Goal: Task Accomplishment & Management: Manage account settings

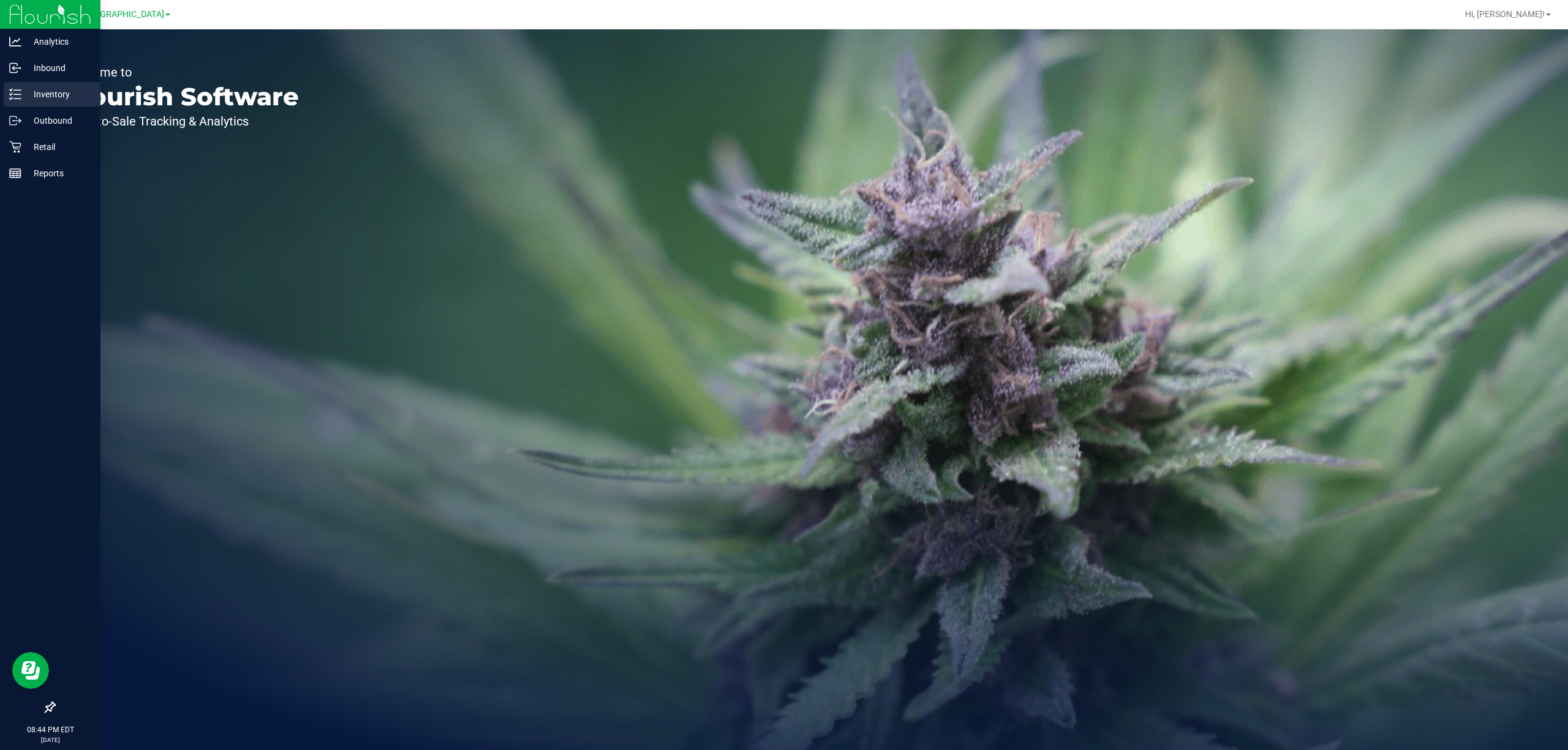
click at [22, 99] on p "Inventory" at bounding box center [58, 94] width 74 height 15
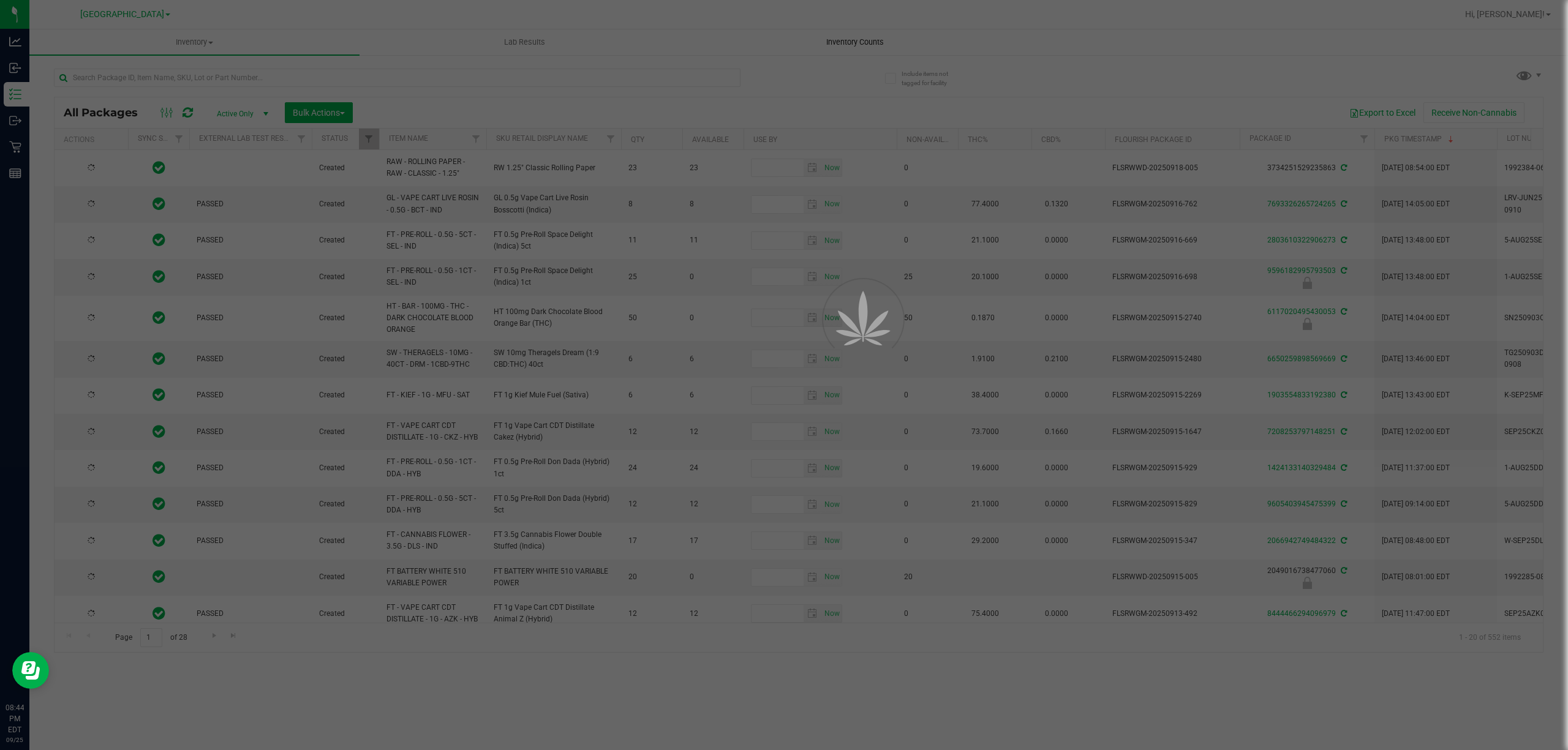
type input "[DATE]"
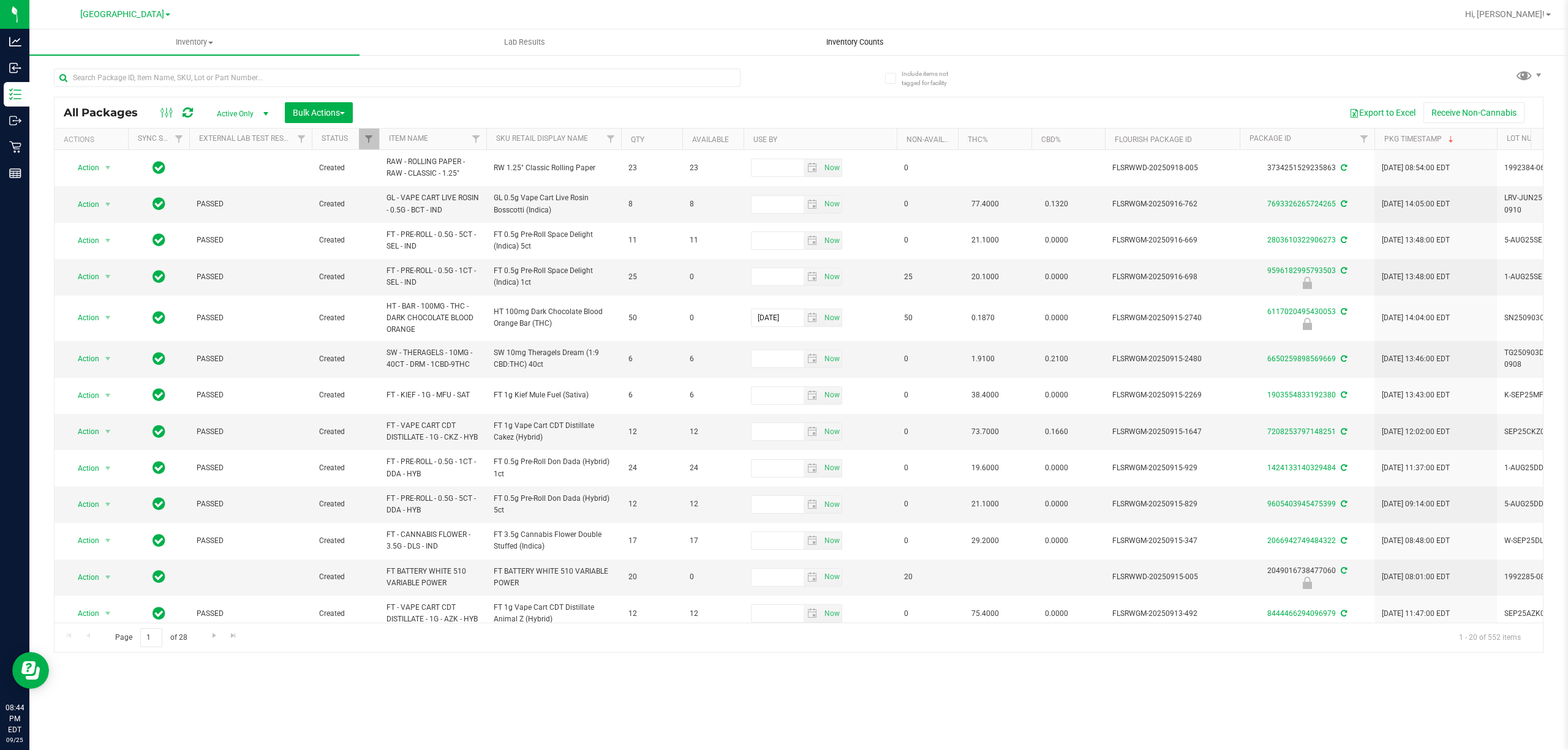
drag, startPoint x: 848, startPoint y: 31, endPoint x: 848, endPoint y: 39, distance: 8.0
click at [848, 32] on uib-tab-heading "Inventory Counts" at bounding box center [855, 42] width 329 height 25
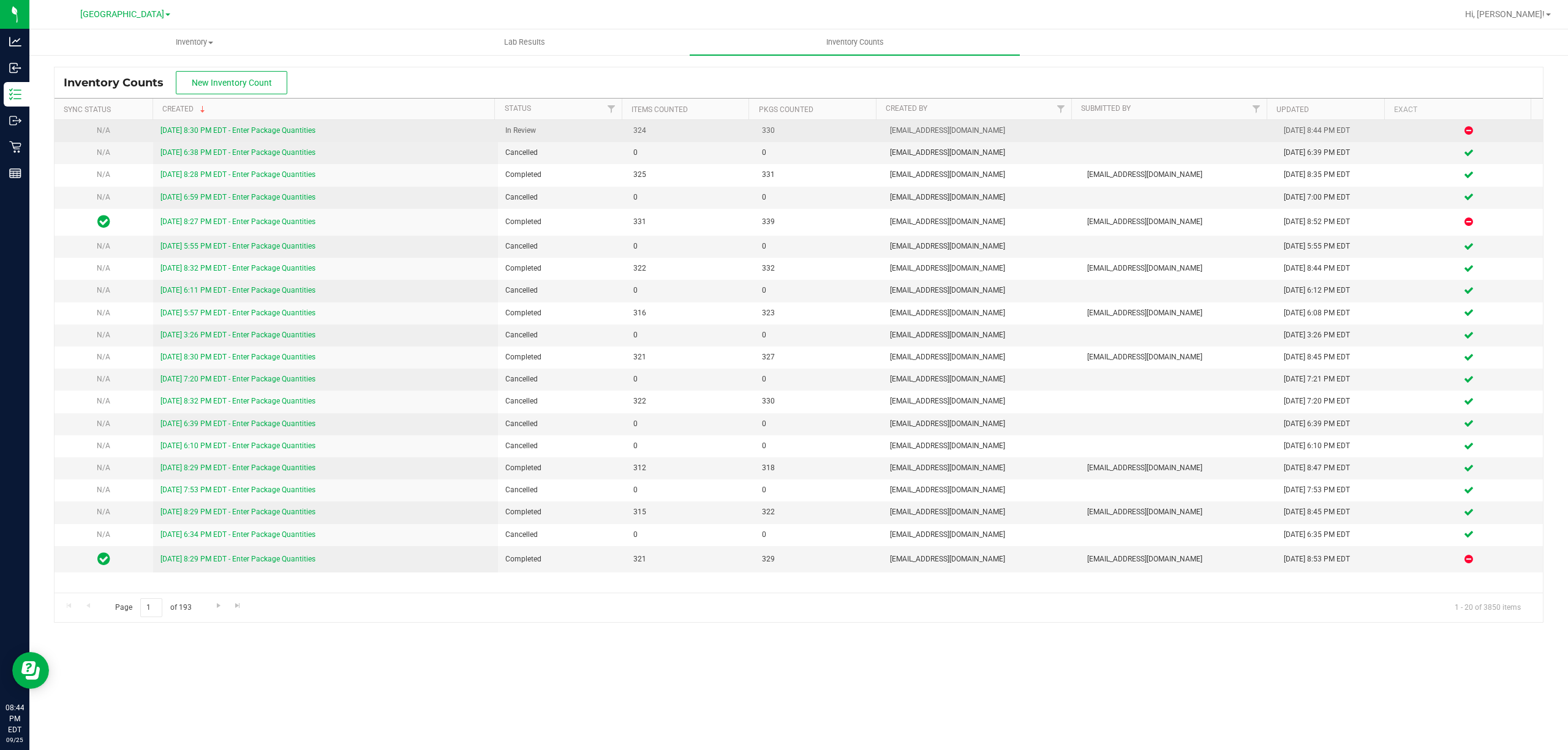
click at [205, 131] on link "[DATE] 8:30 PM EDT - Enter Package Quantities" at bounding box center [237, 130] width 155 height 9
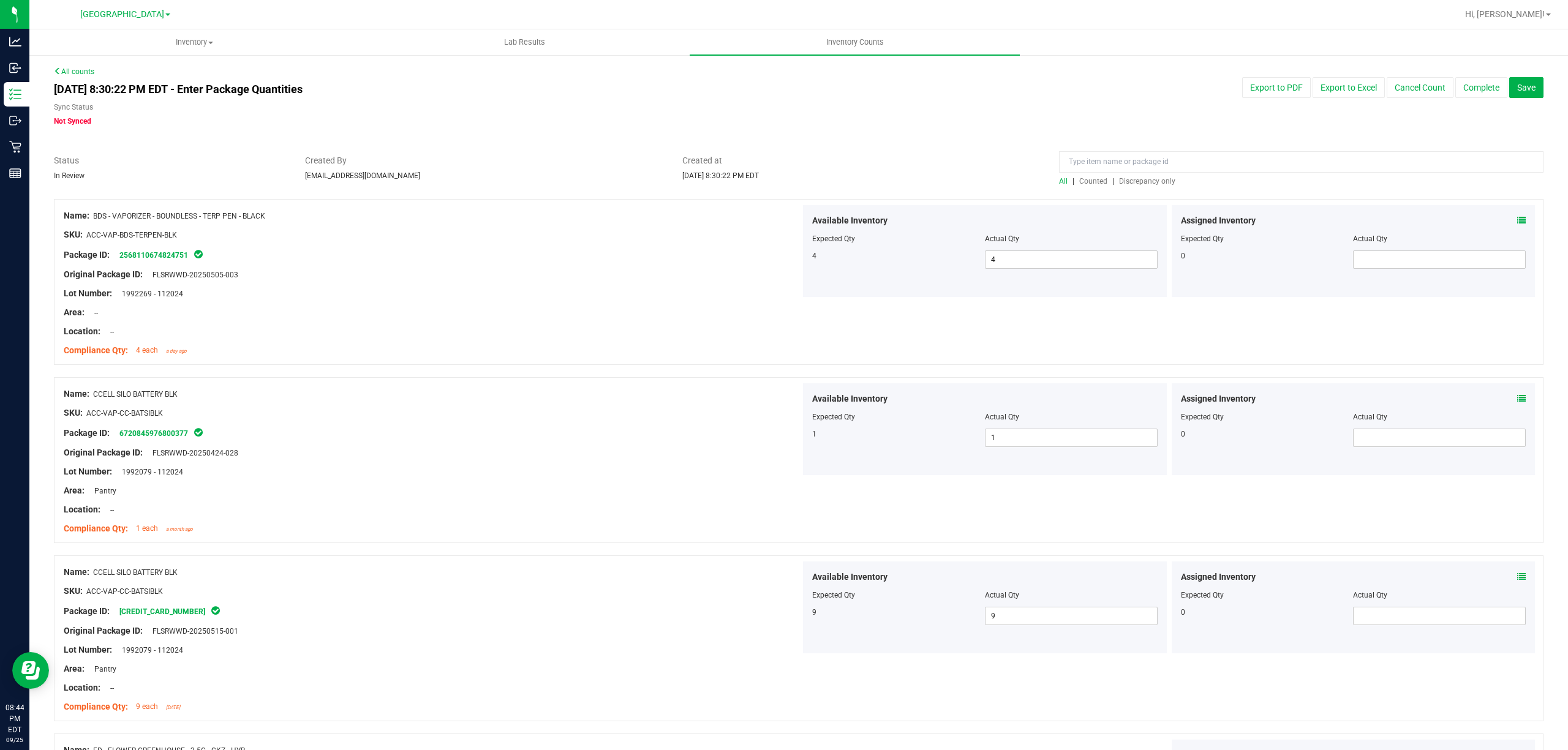
click at [1119, 182] on span "Discrepancy only" at bounding box center [1147, 181] width 56 height 9
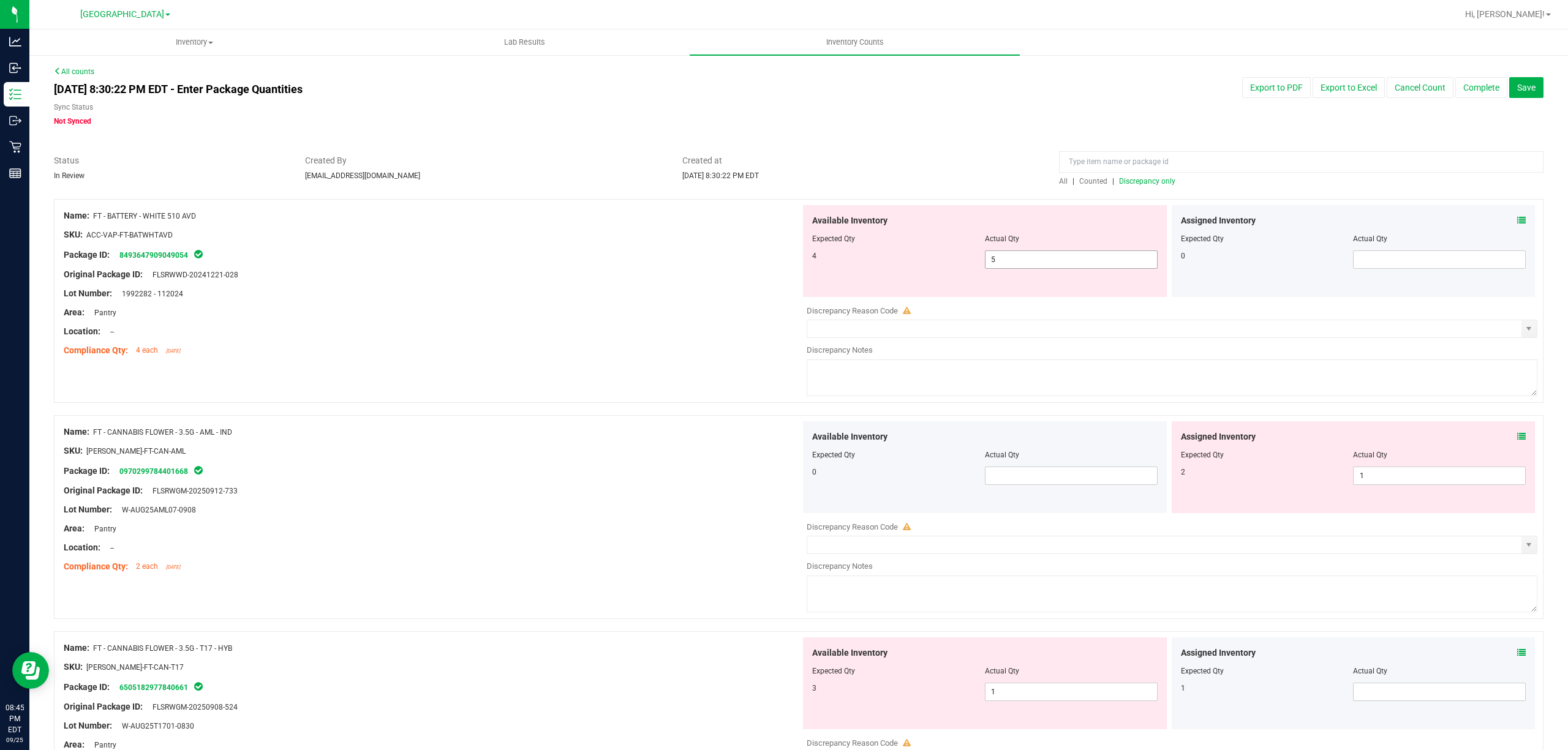
click at [1046, 262] on span "5 5" at bounding box center [1070, 259] width 173 height 18
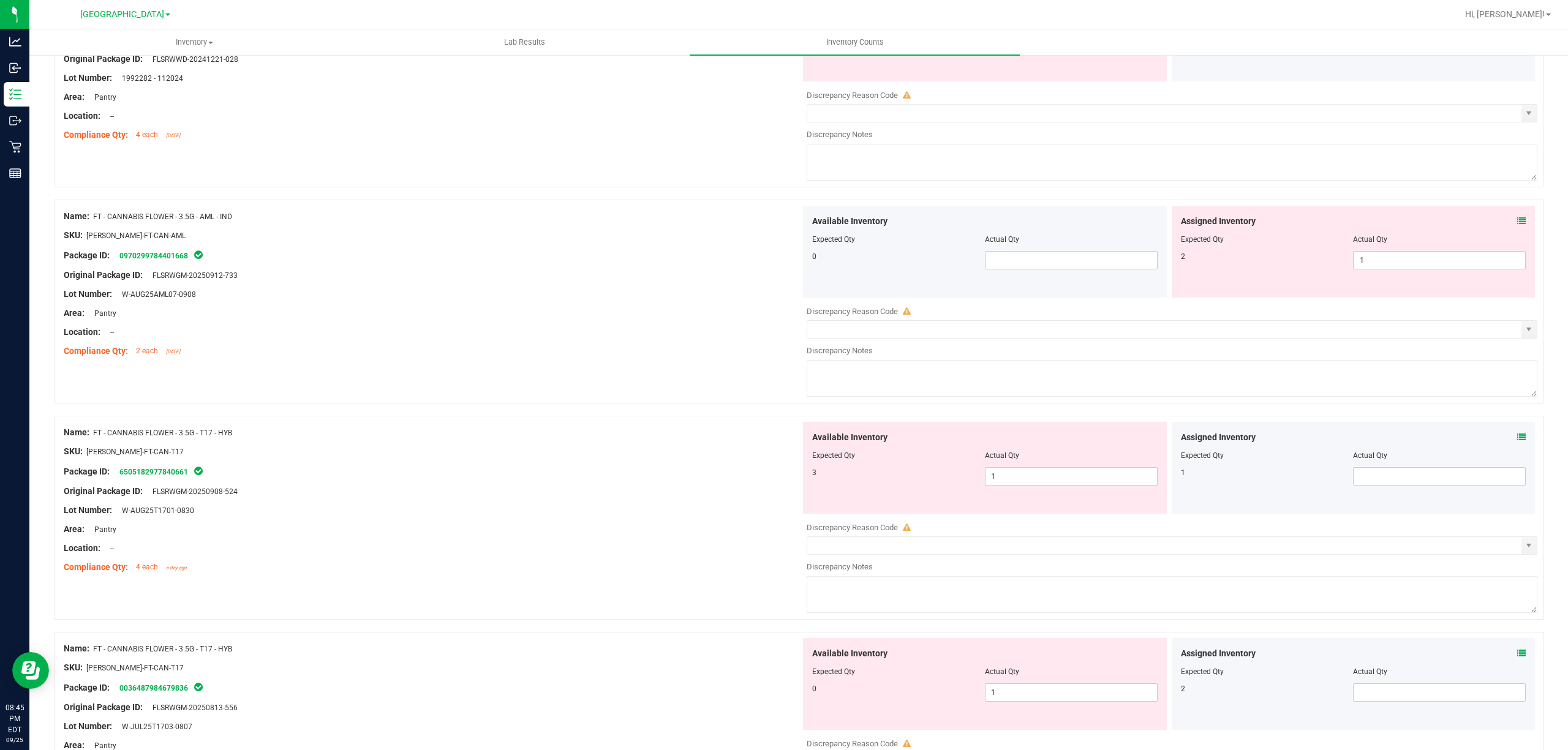
scroll to position [245, 0]
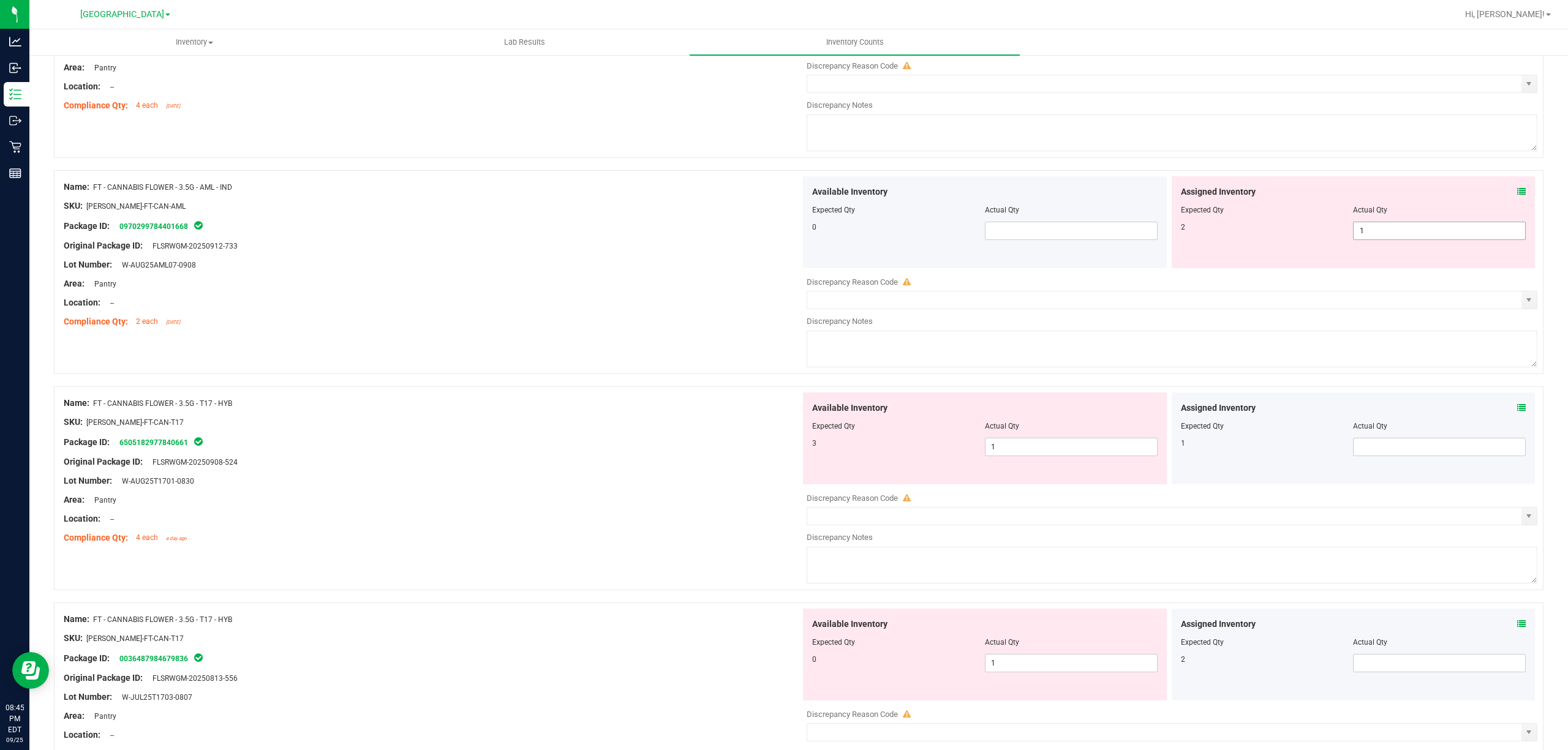
click at [1366, 231] on span "1 1" at bounding box center [1438, 230] width 173 height 18
type input "2"
click at [733, 194] on div at bounding box center [432, 196] width 737 height 6
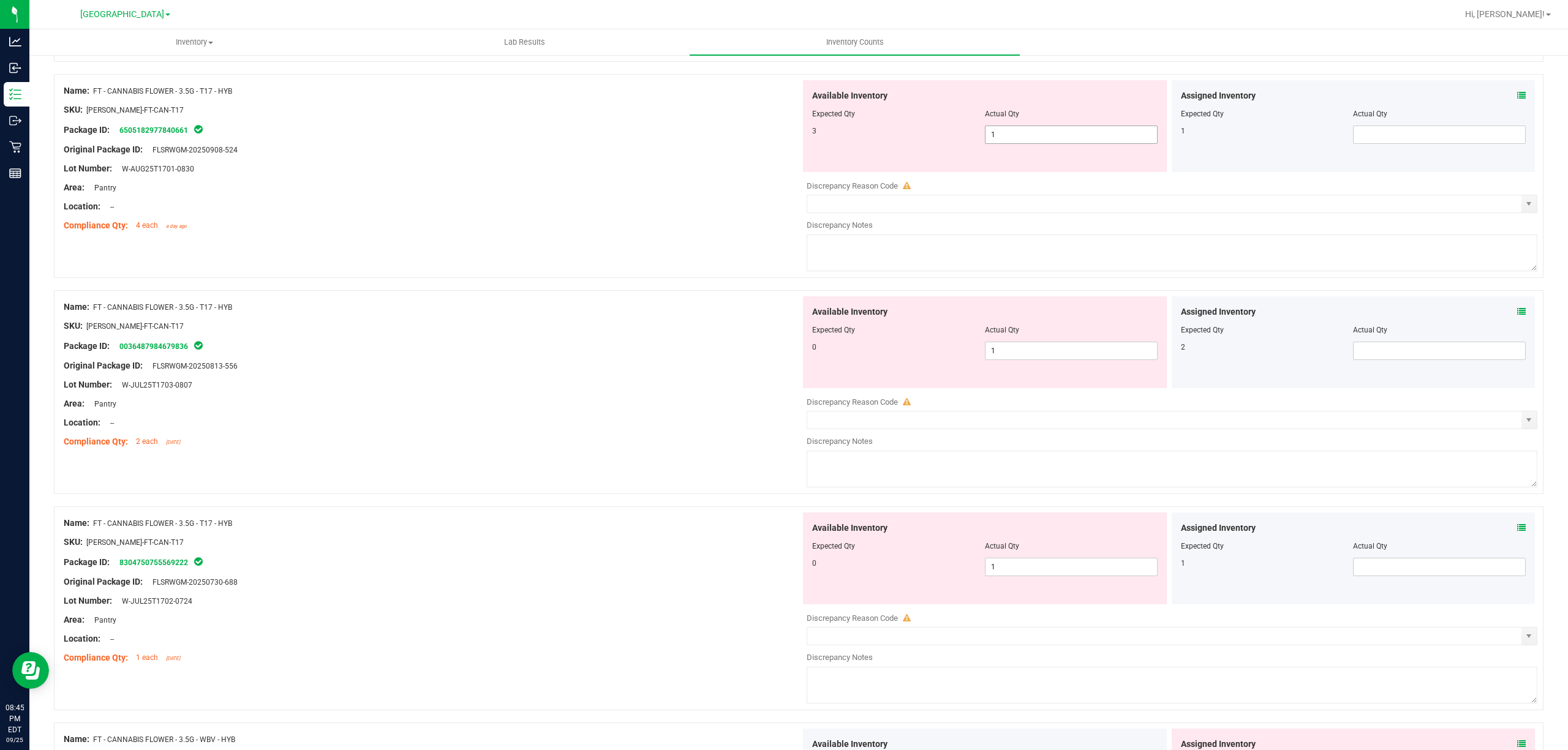
scroll to position [490, 0]
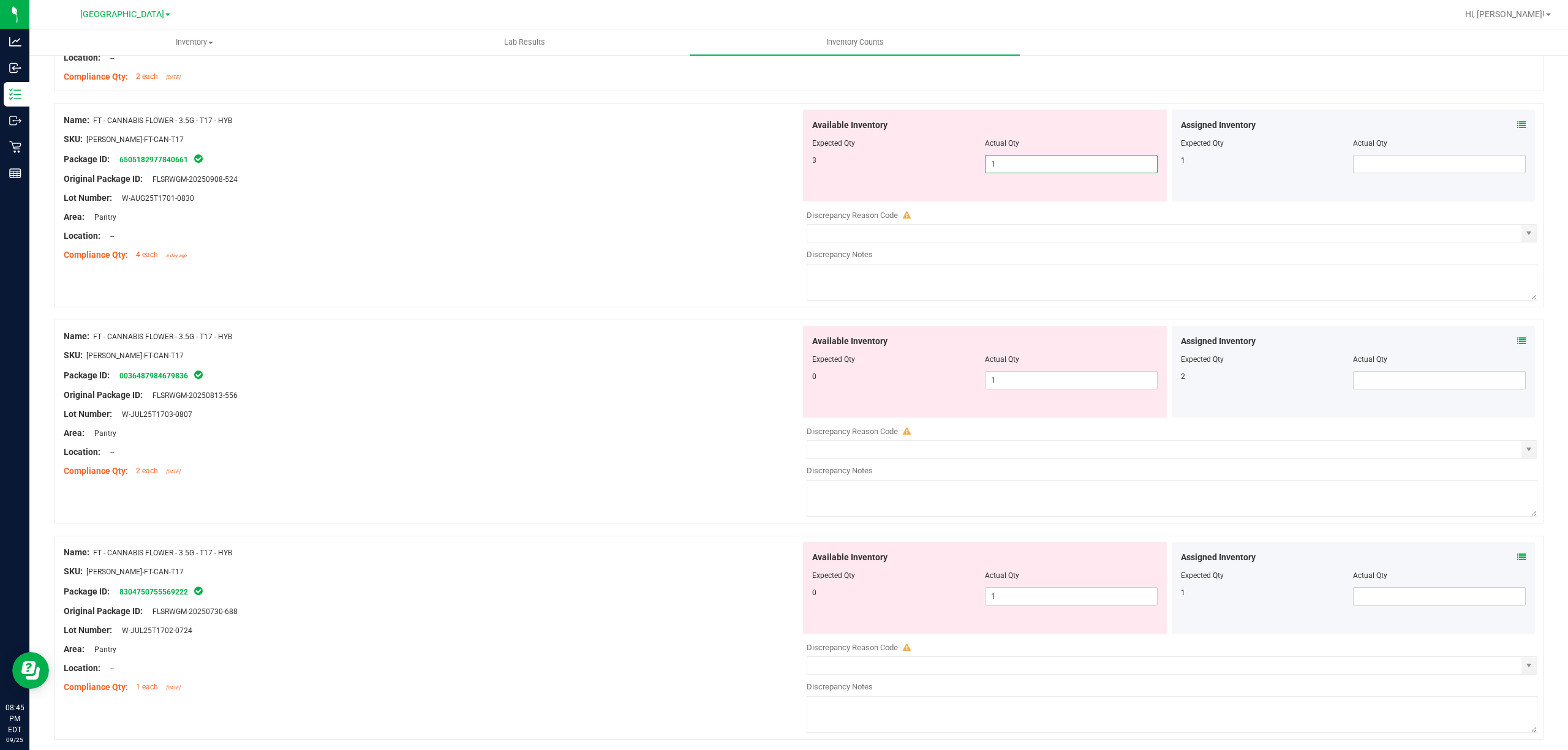
click at [1003, 168] on span "1 1" at bounding box center [1070, 164] width 173 height 18
type input "3"
click at [995, 385] on div "Available Inventory Expected Qty Actual Qty 0 1 1" at bounding box center [1169, 423] width 737 height 194
type input "3"
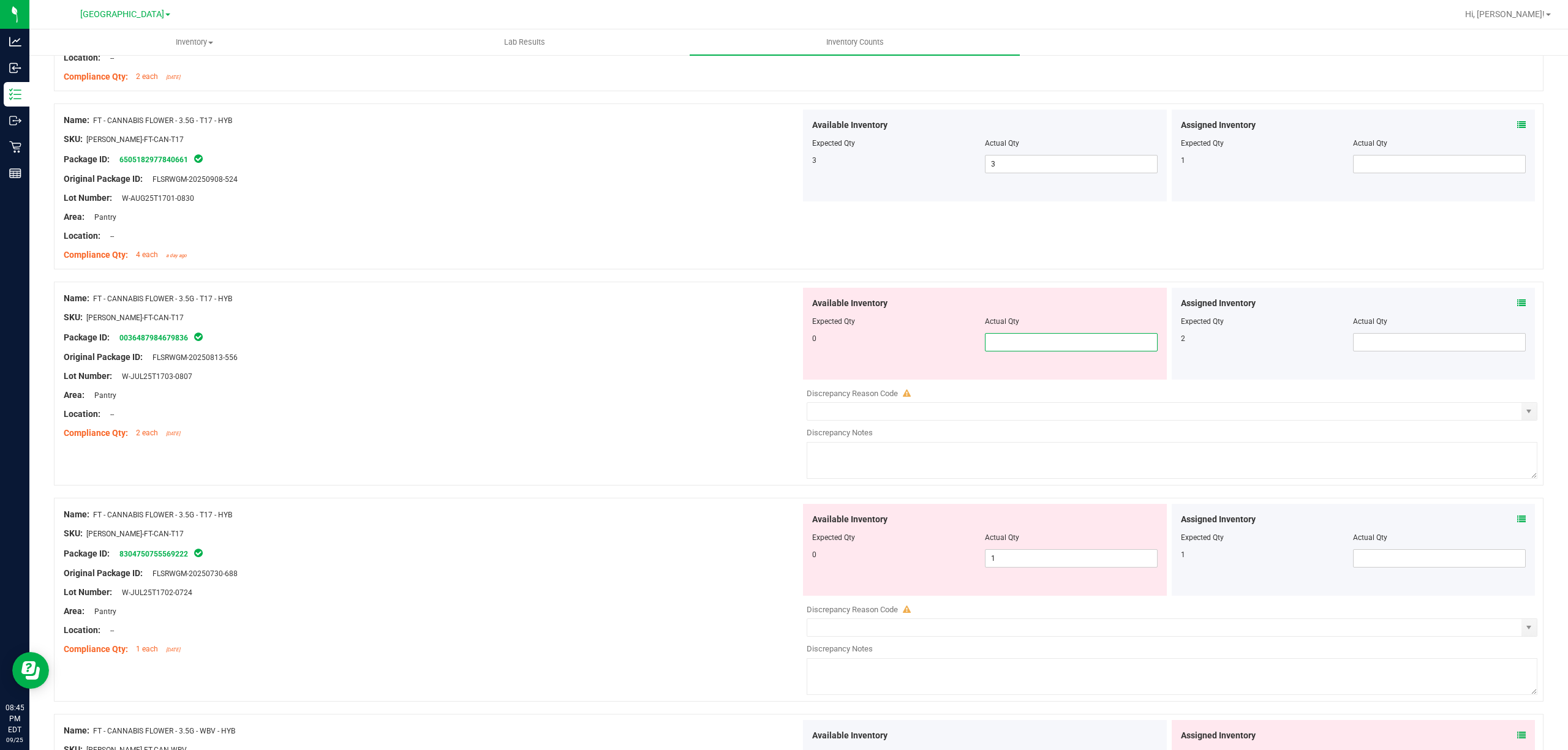
type input "0"
click at [995, 558] on div "Available Inventory Expected Qty Actual Qty 0 1 1" at bounding box center [984, 550] width 364 height 92
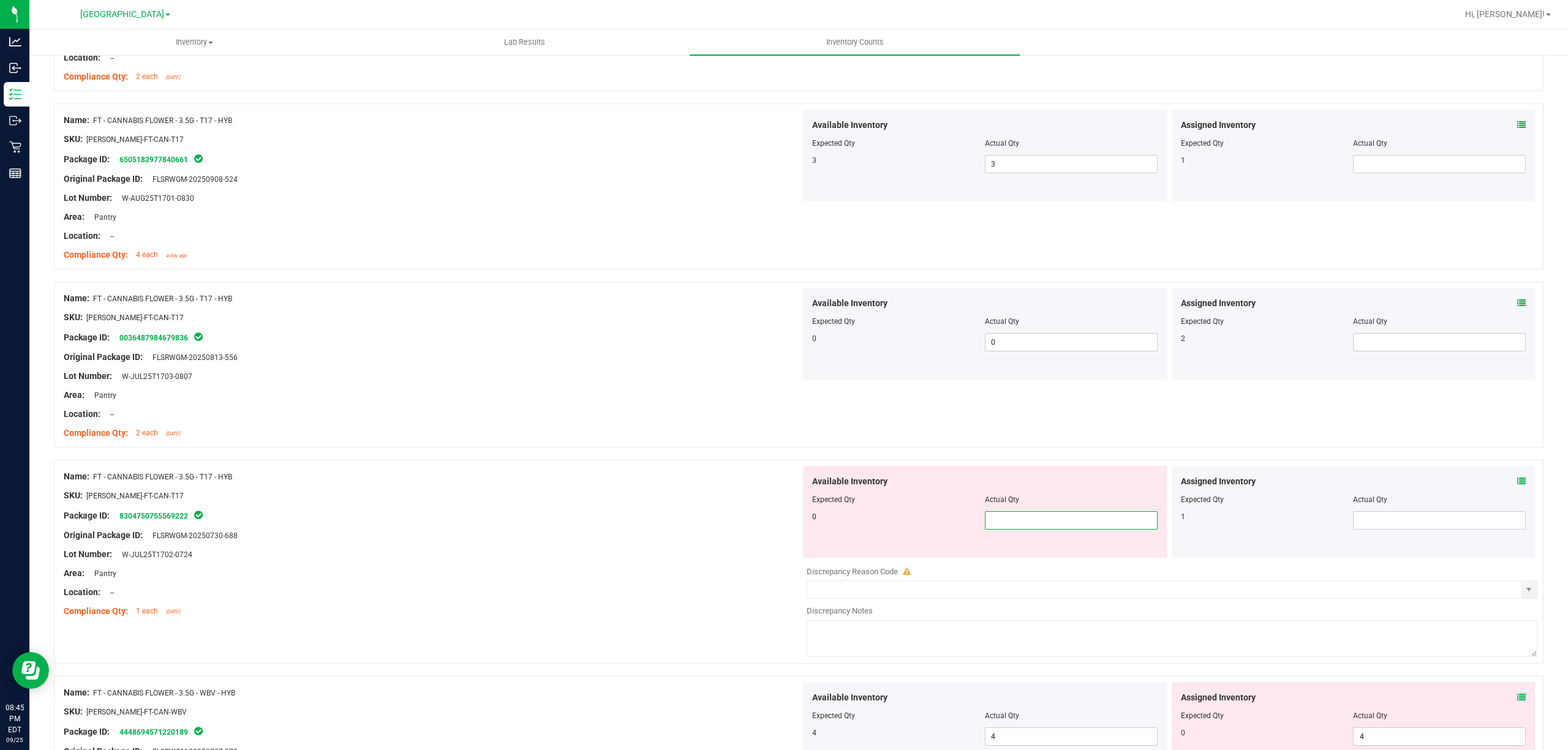
type input "0"
click at [677, 536] on div "Original Package ID: FLSRWGM-20250730-688" at bounding box center [432, 536] width 737 height 13
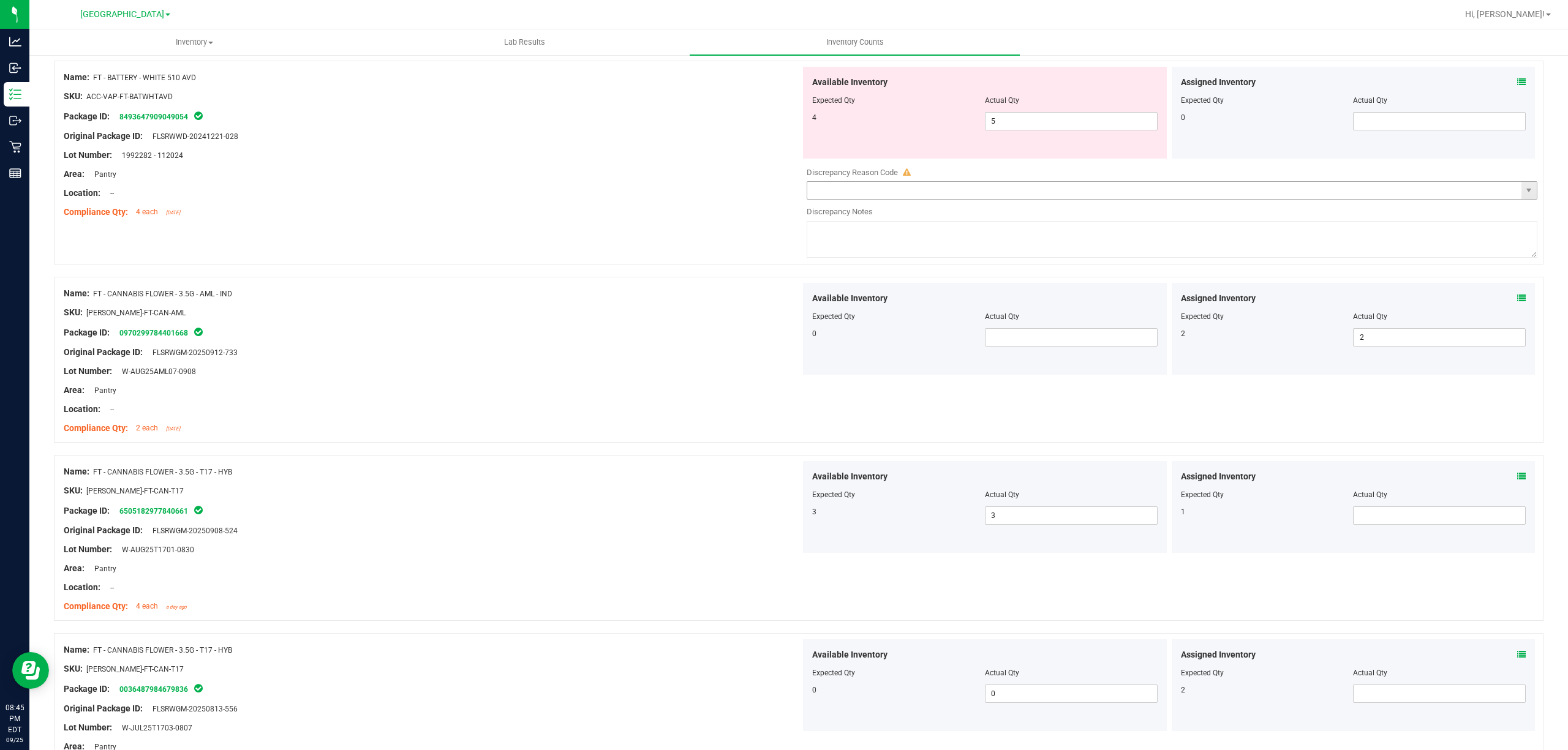
scroll to position [82, 0]
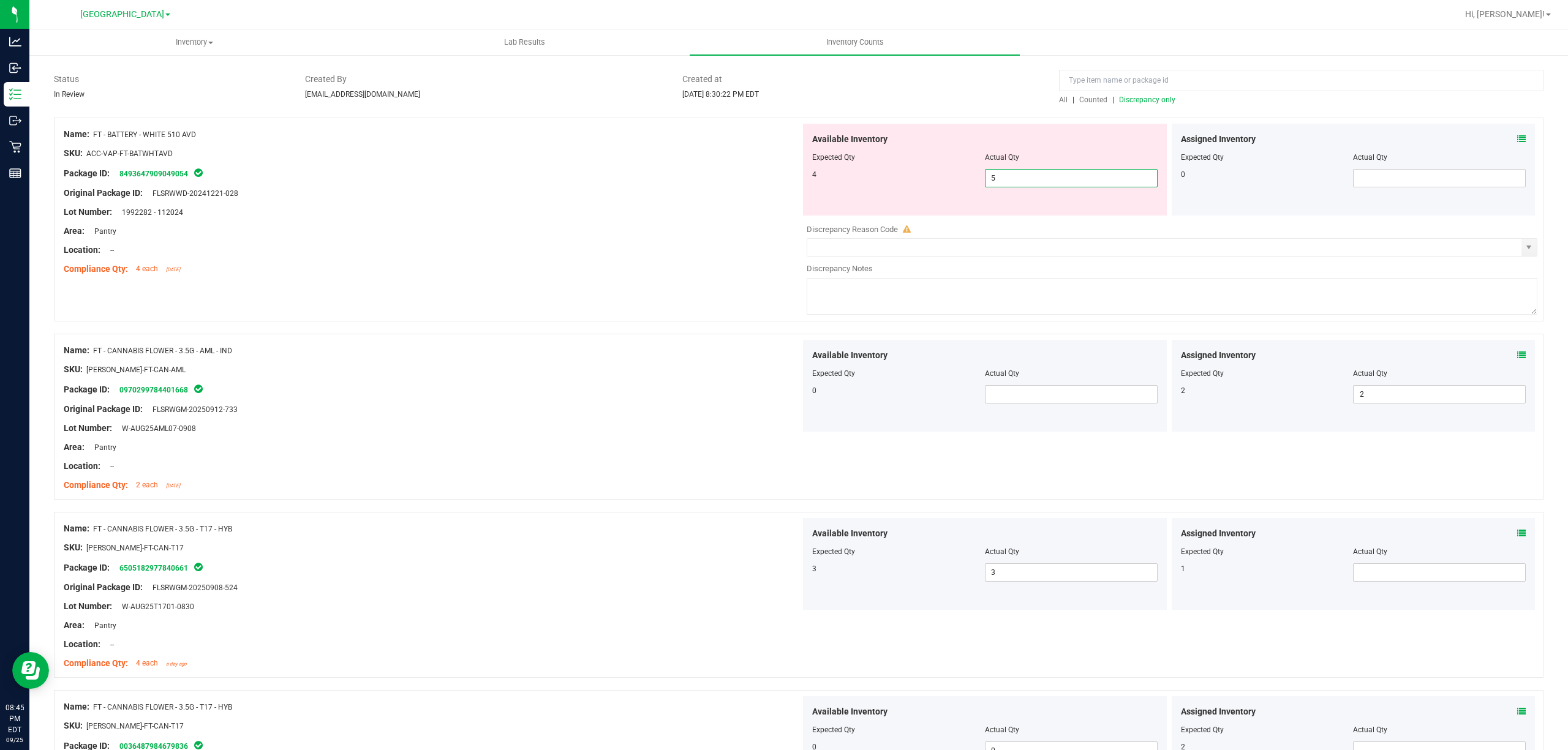
click at [1011, 182] on span "5 5" at bounding box center [1070, 178] width 173 height 18
type input "4"
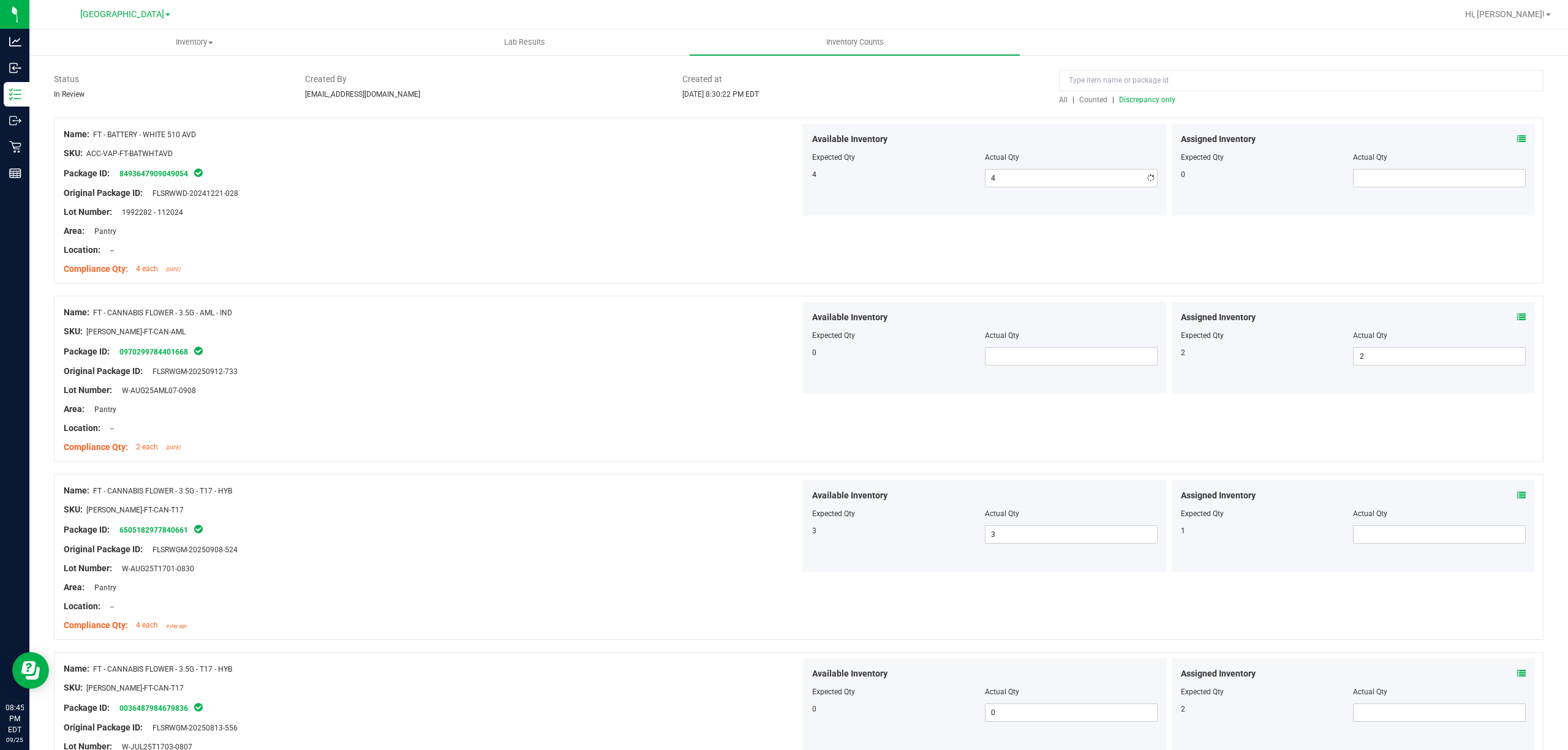
click at [676, 206] on div "Lot Number: 1992282 - 112024" at bounding box center [432, 211] width 737 height 13
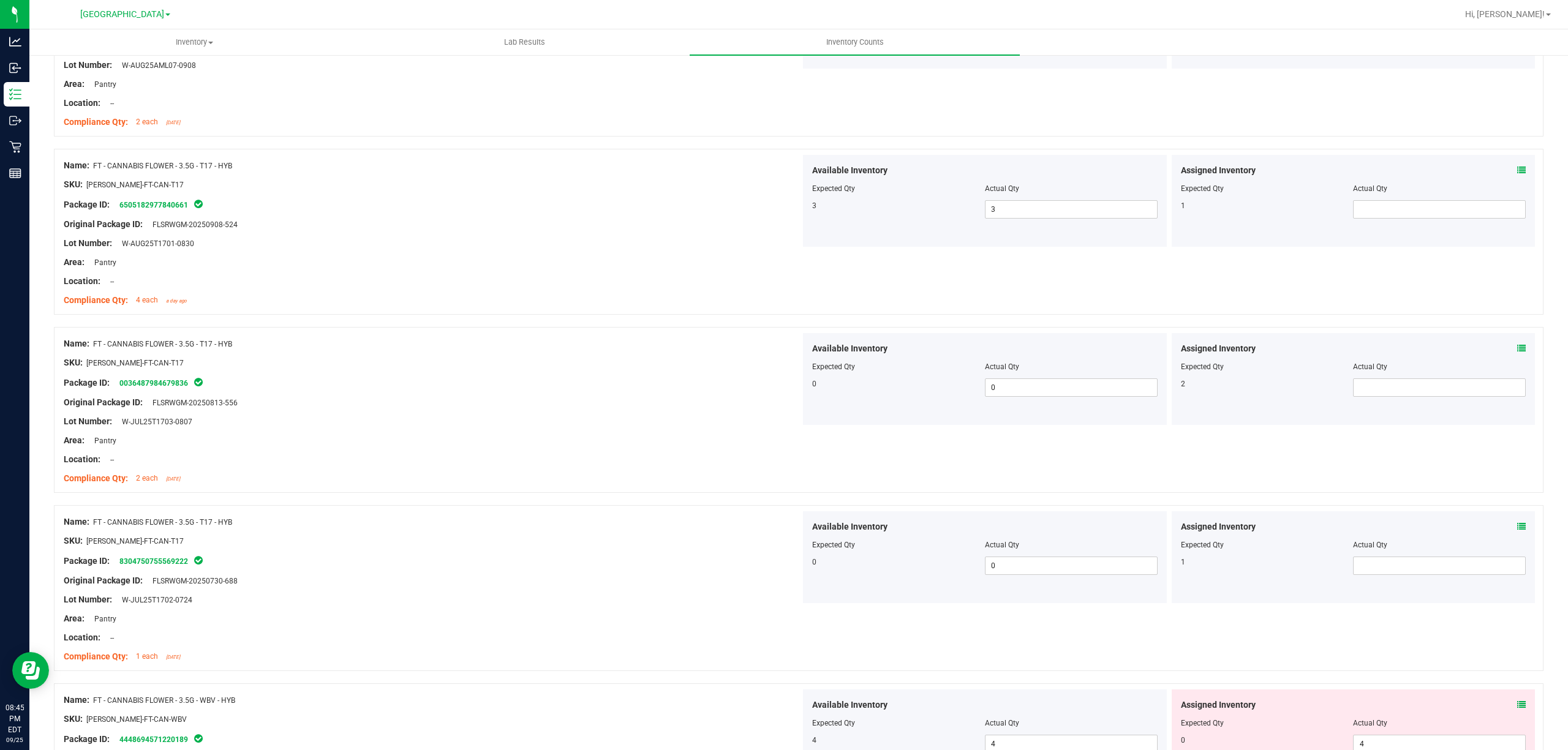
scroll to position [245, 0]
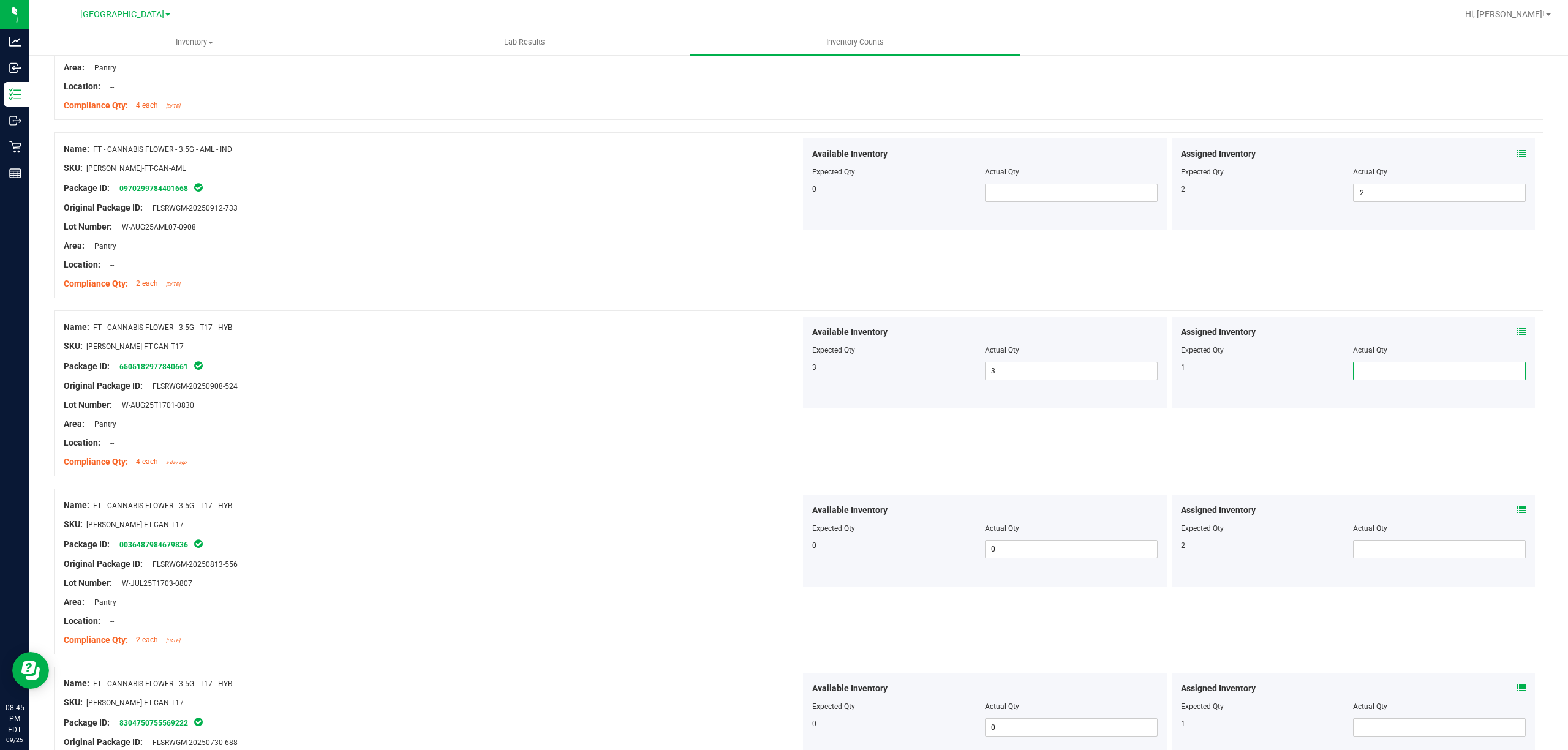
click at [1383, 378] on span at bounding box center [1438, 371] width 173 height 18
type input "1"
click at [1358, 545] on span at bounding box center [1438, 550] width 173 height 18
type input "2"
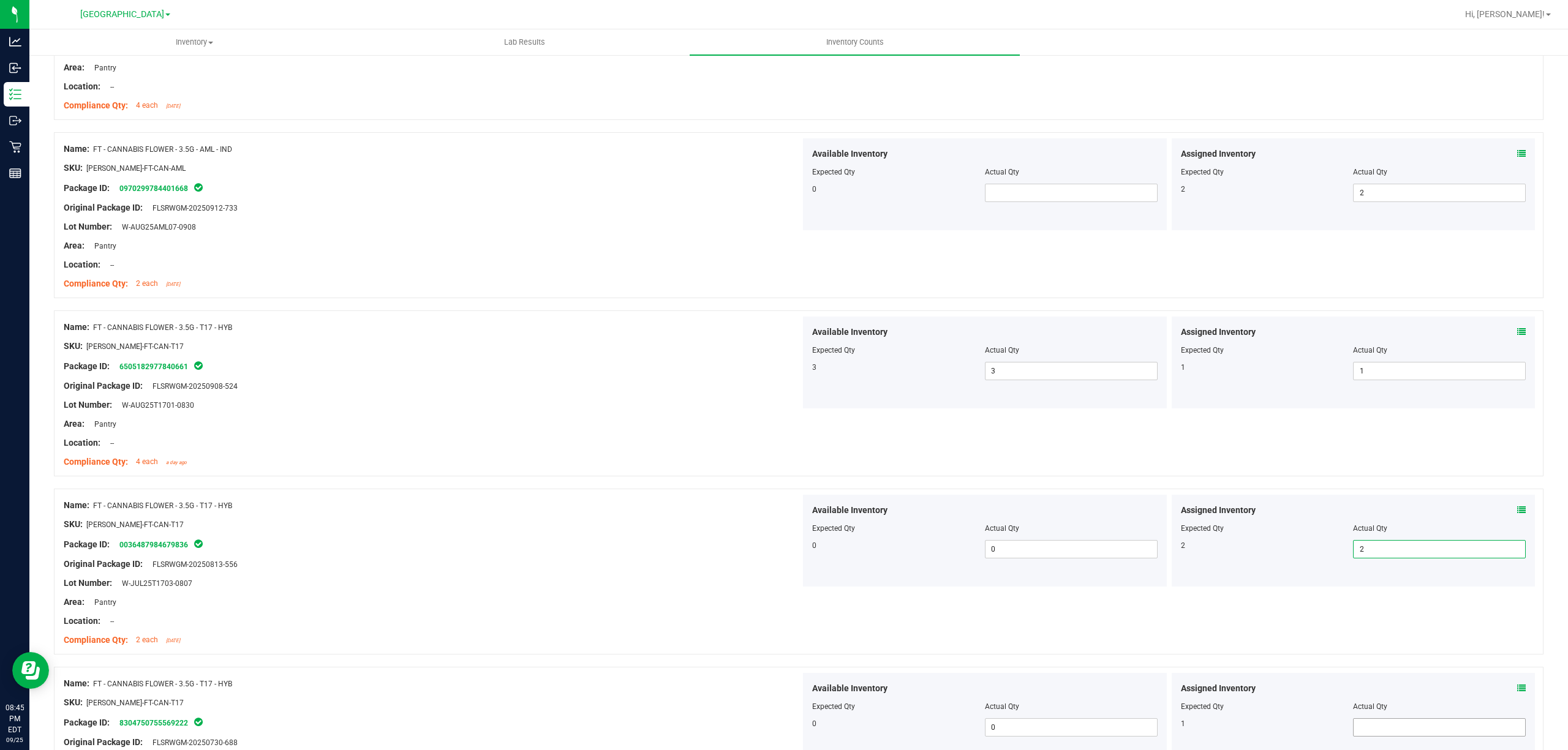
type input "2"
click at [1383, 725] on span at bounding box center [1438, 727] width 173 height 18
type input "1"
click at [789, 608] on div "Area: Pantry" at bounding box center [432, 601] width 737 height 13
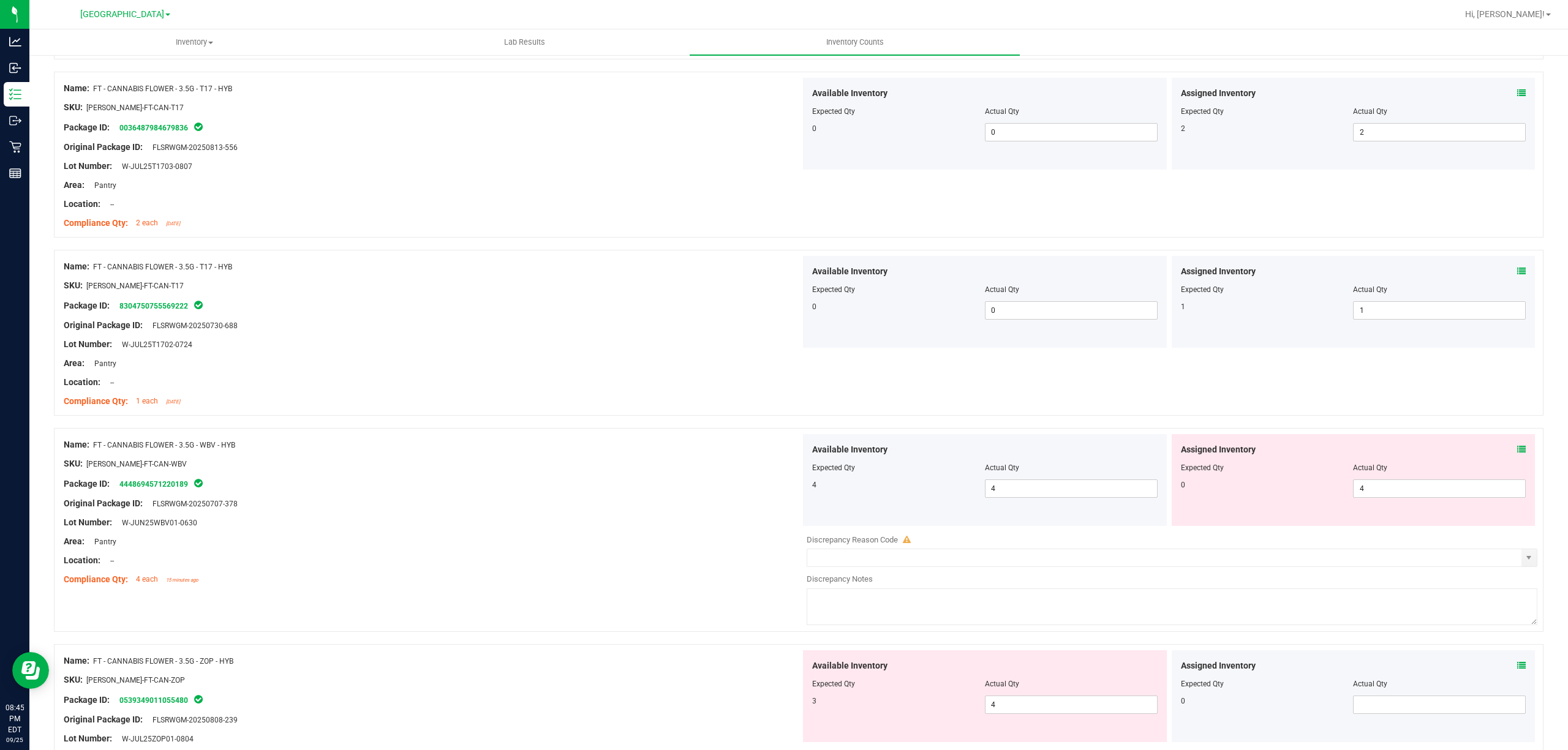
scroll to position [817, 0]
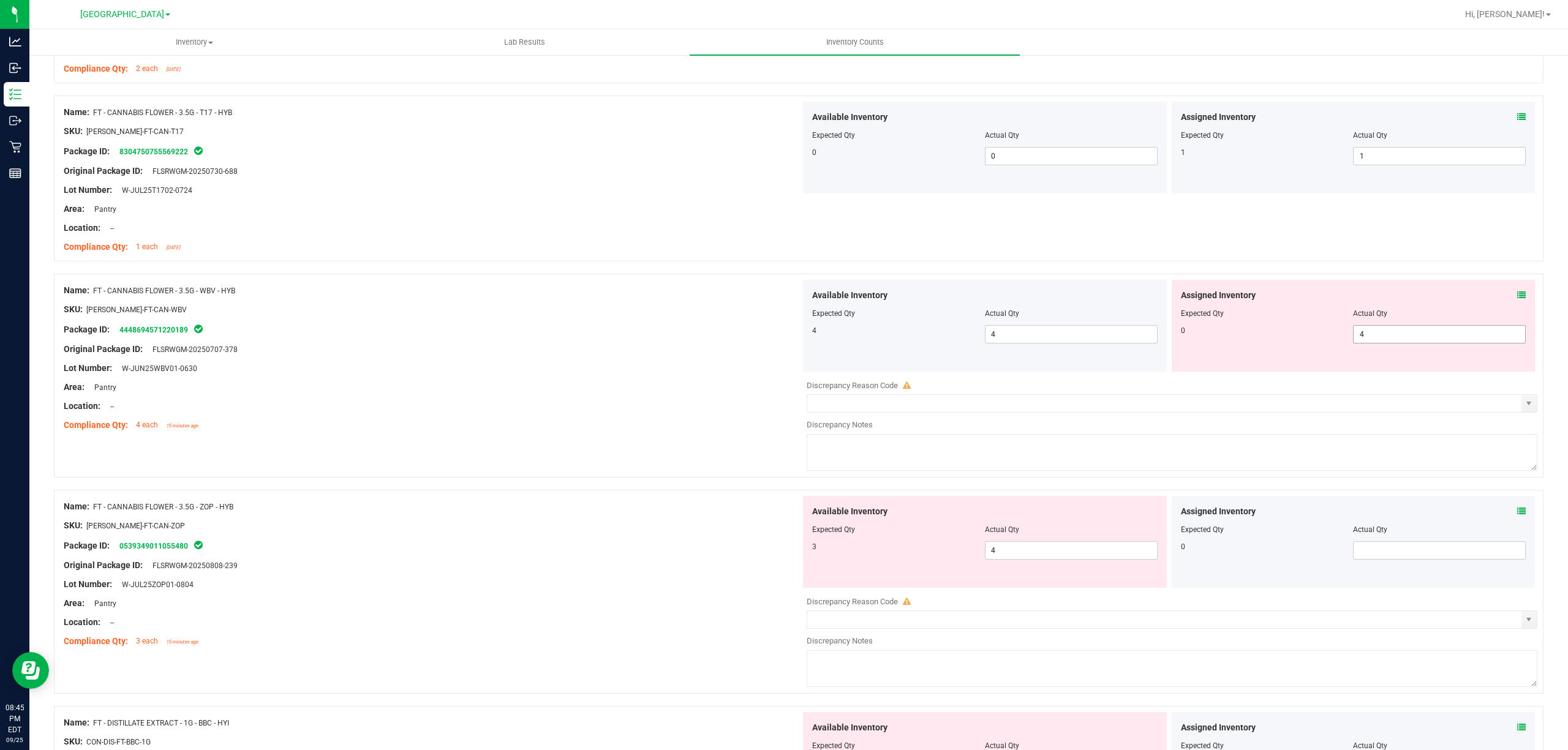
click at [1384, 343] on span "4 4" at bounding box center [1438, 334] width 173 height 18
type input "0"
click at [687, 341] on div at bounding box center [432, 340] width 737 height 6
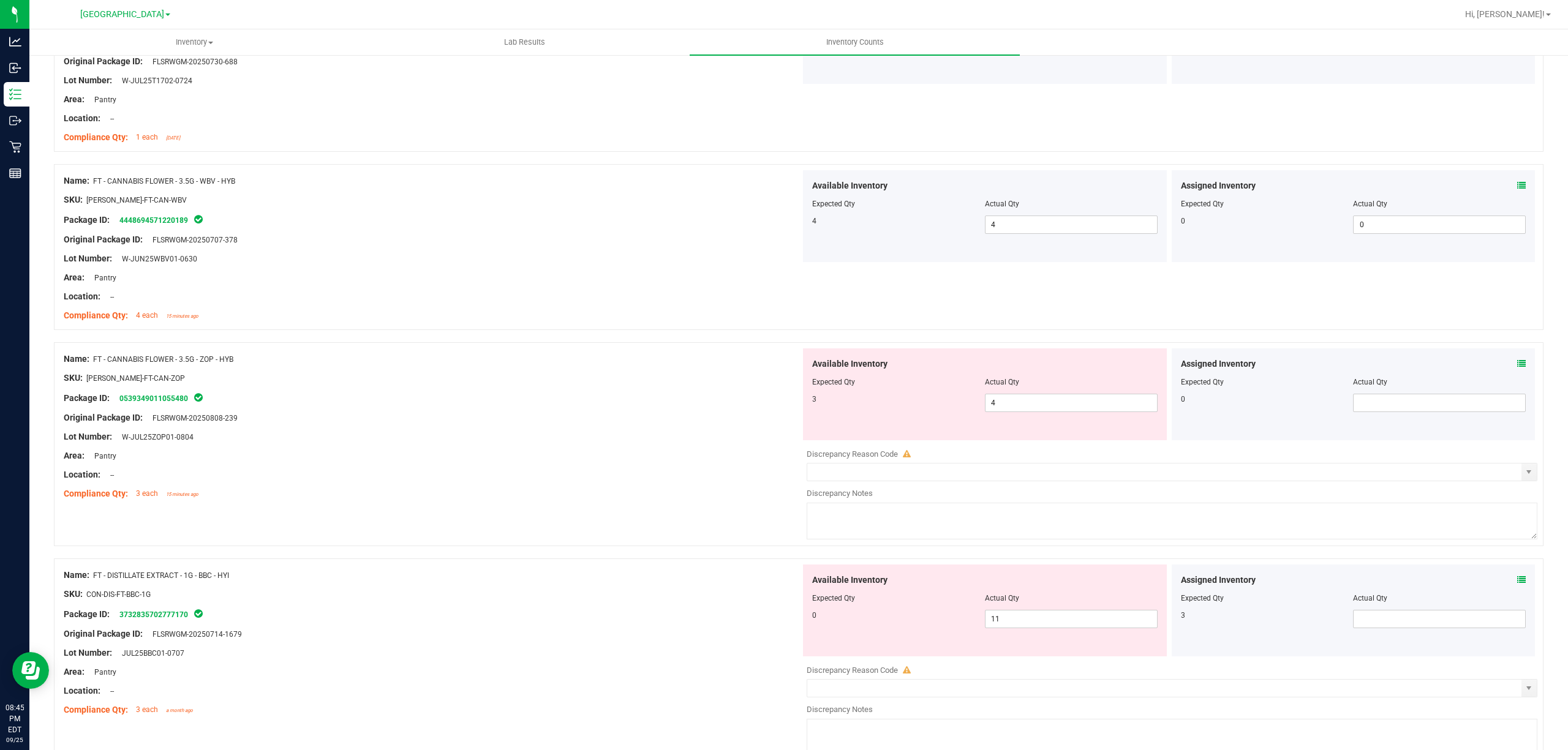
scroll to position [1061, 0]
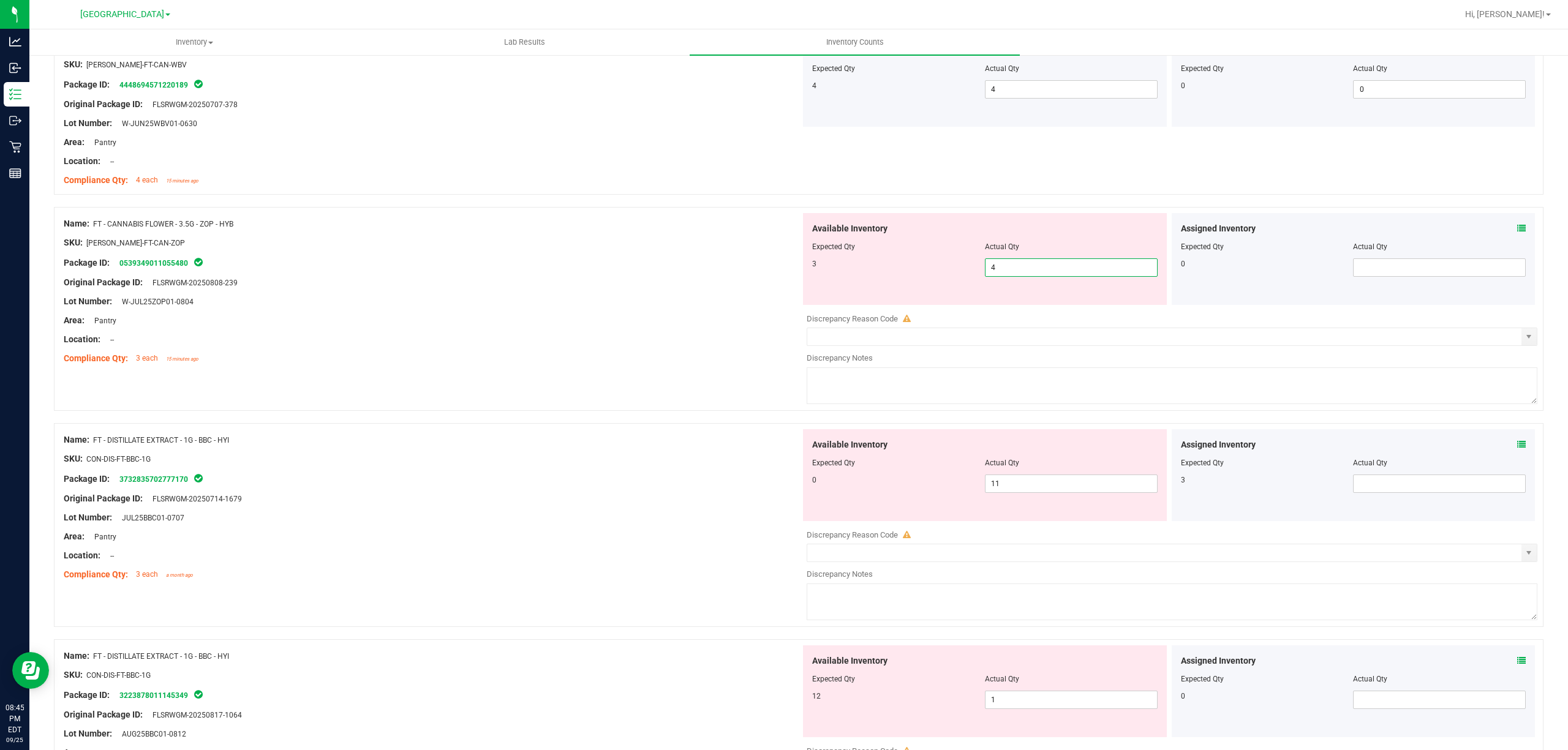
click at [997, 266] on span "4 4" at bounding box center [1070, 267] width 173 height 18
type input "3"
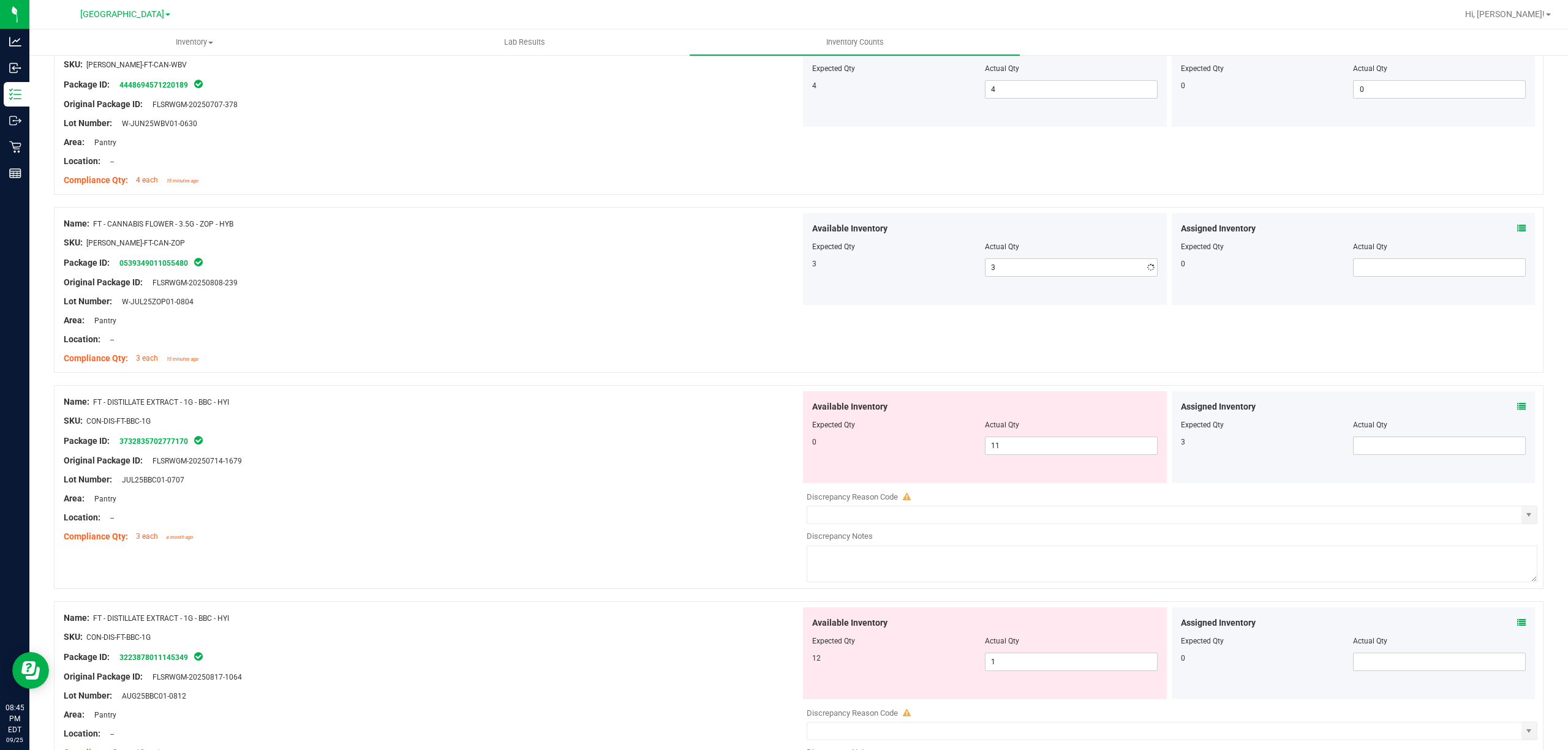
click at [520, 290] on div at bounding box center [432, 292] width 737 height 6
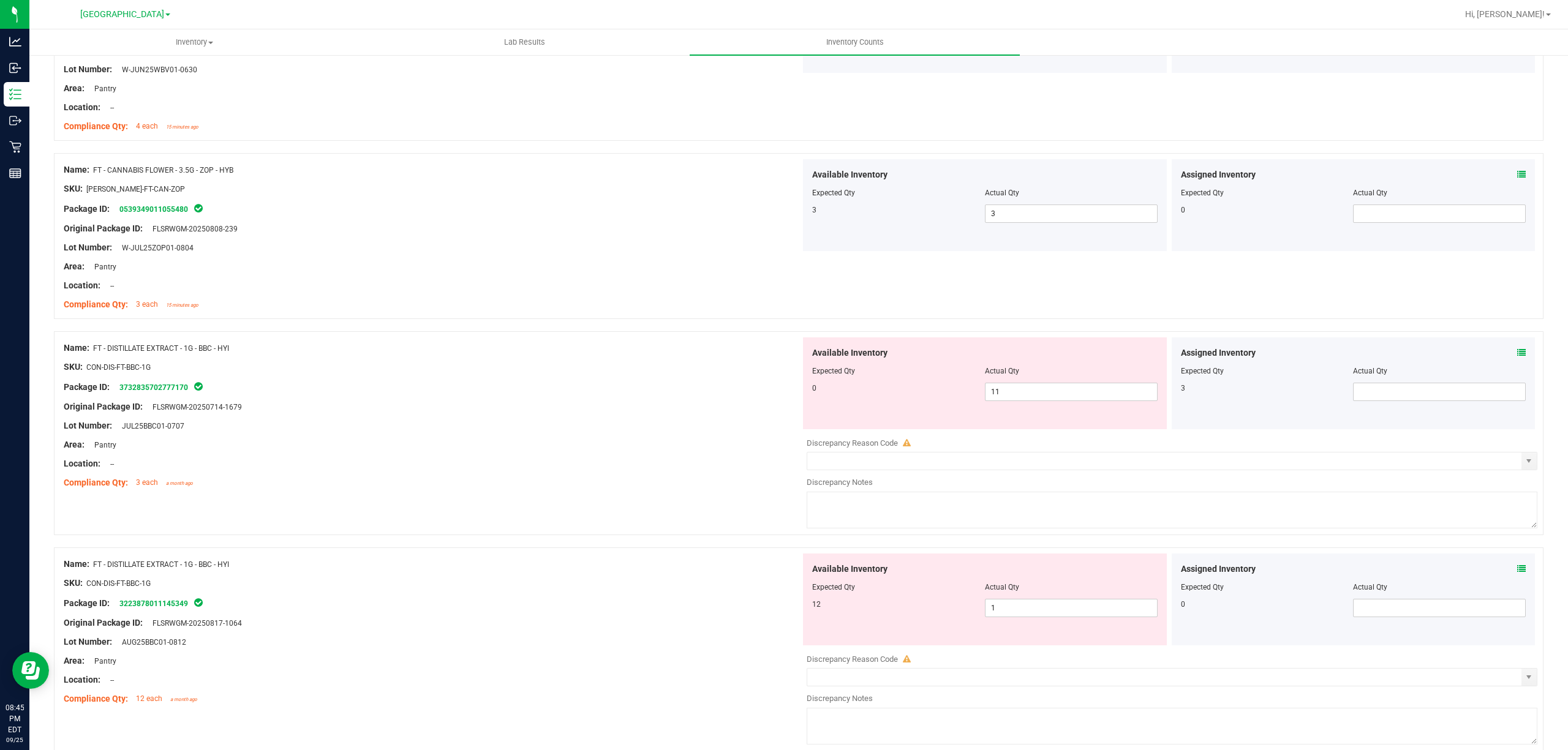
scroll to position [1143, 0]
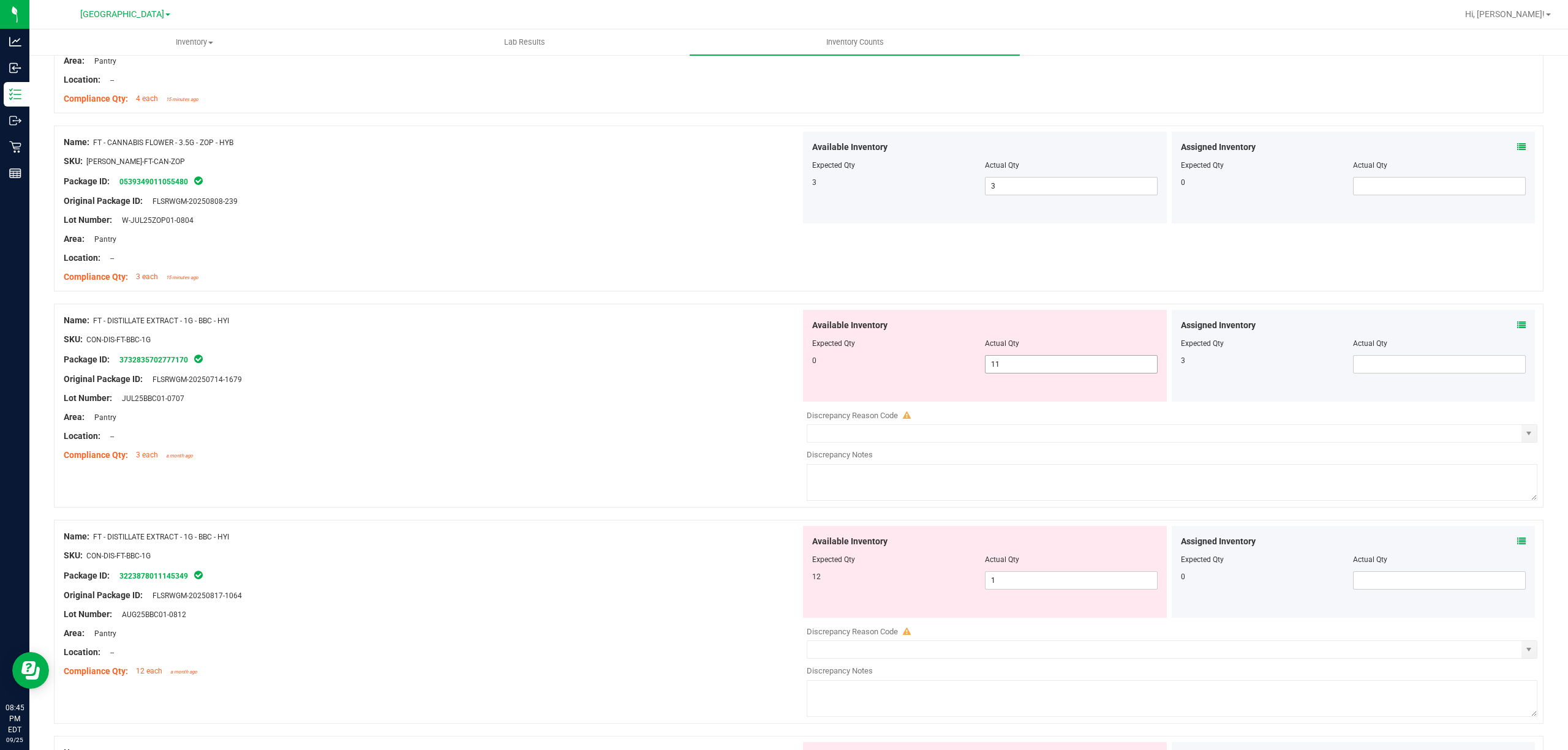
click at [1056, 368] on span "11 11" at bounding box center [1070, 364] width 173 height 18
type input "1"
type input "0"
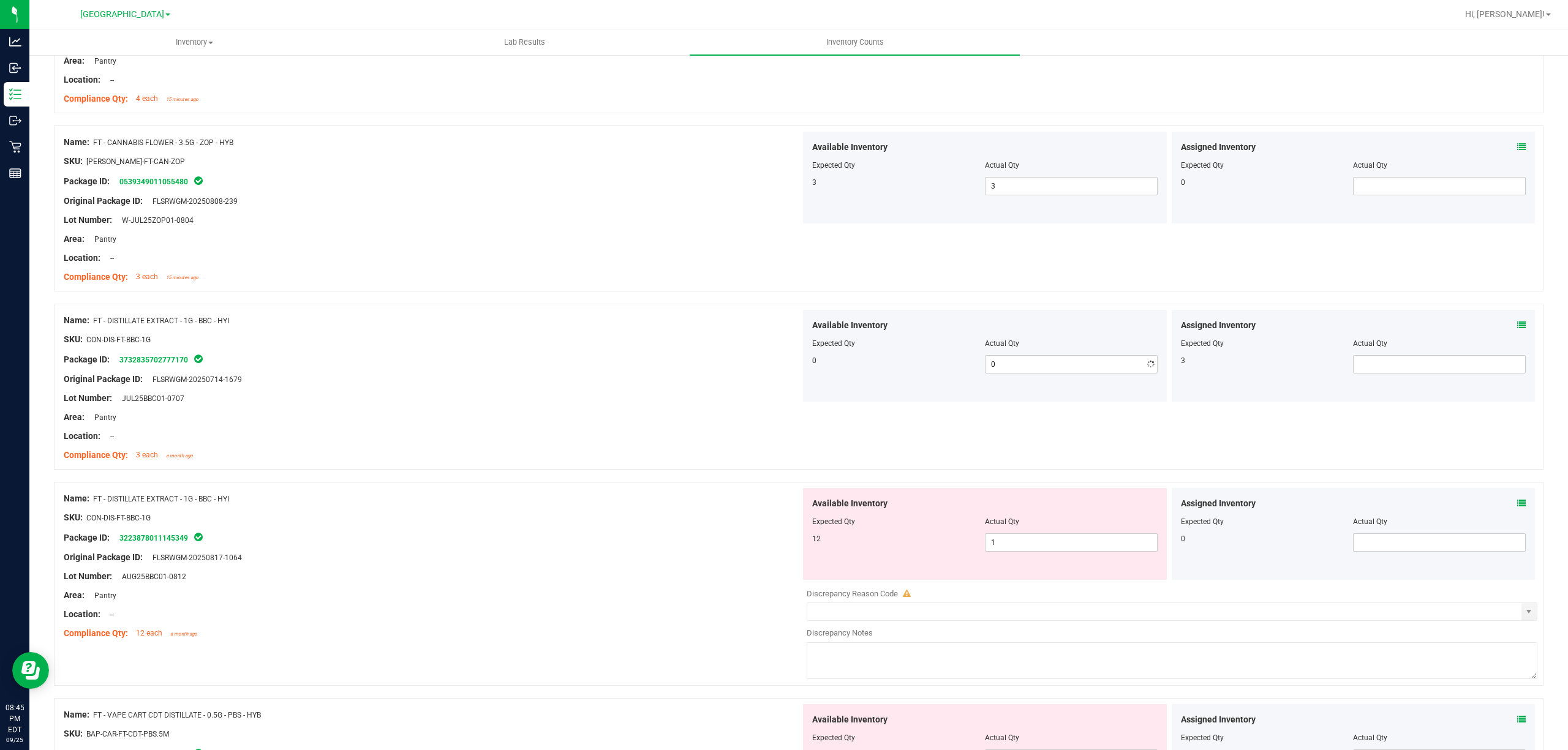
drag, startPoint x: 1016, startPoint y: 592, endPoint x: 1016, endPoint y: 573, distance: 19.0
click at [1016, 591] on div "Available Inventory Expected Qty Actual Qty 12 1 1" at bounding box center [1169, 584] width 737 height 194
click at [1007, 542] on span "1 1" at bounding box center [1070, 543] width 173 height 18
type input "12"
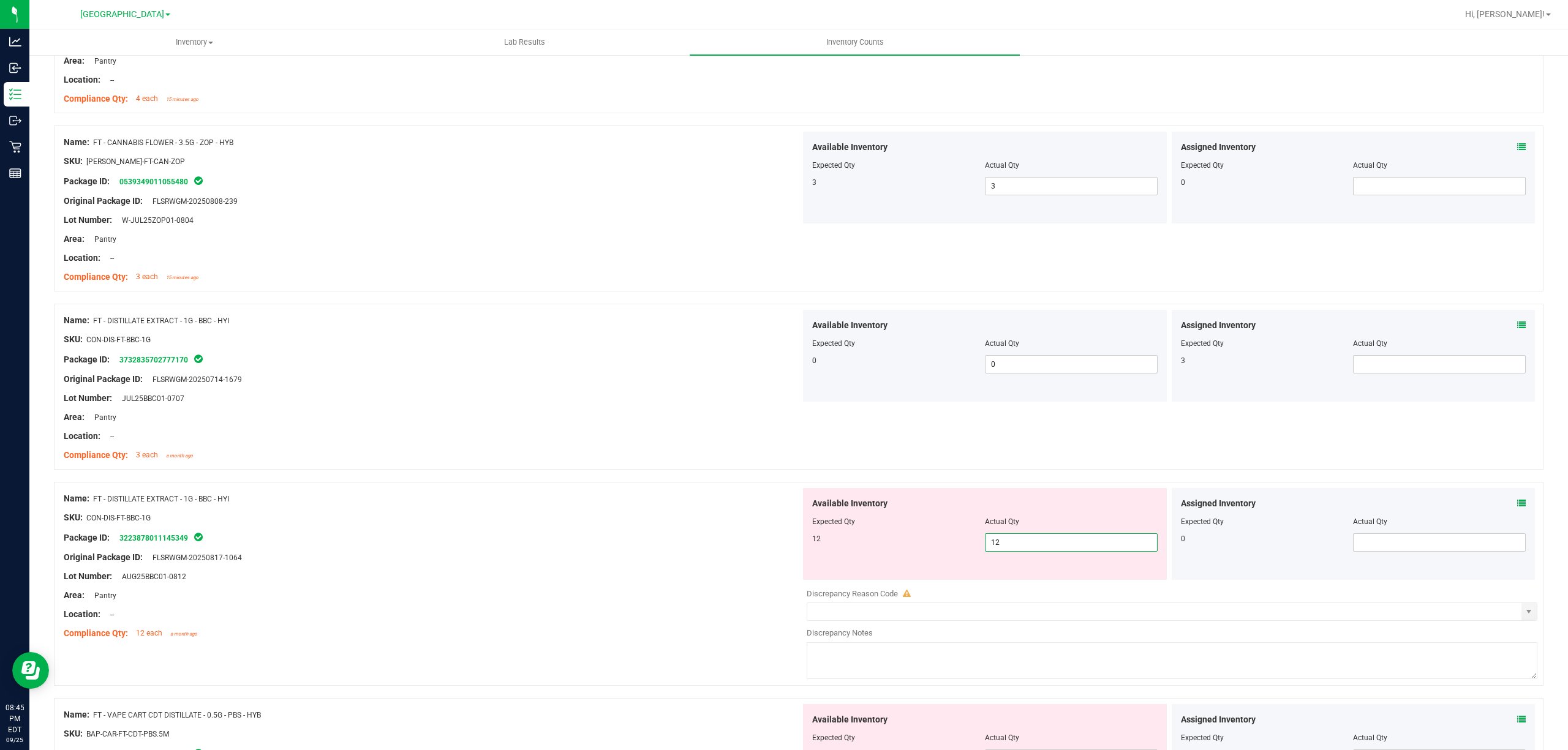
click at [645, 564] on div "Original Package ID: FLSRWGM-20250817-1064" at bounding box center [432, 558] width 737 height 13
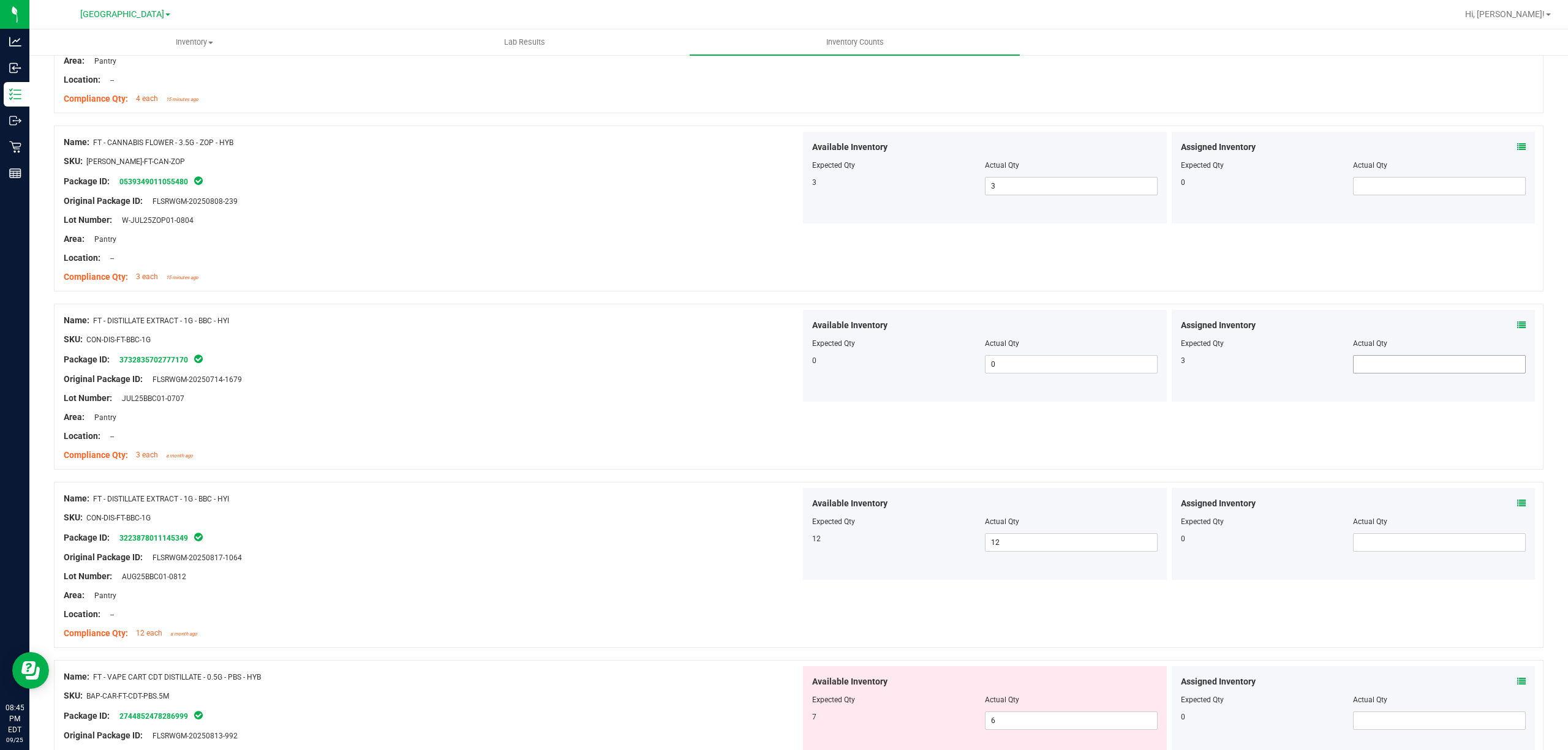
click at [1356, 366] on span at bounding box center [1438, 364] width 173 height 18
type input "3"
click at [570, 455] on div "Compliance Qty: 3 each a month ago" at bounding box center [432, 455] width 737 height 13
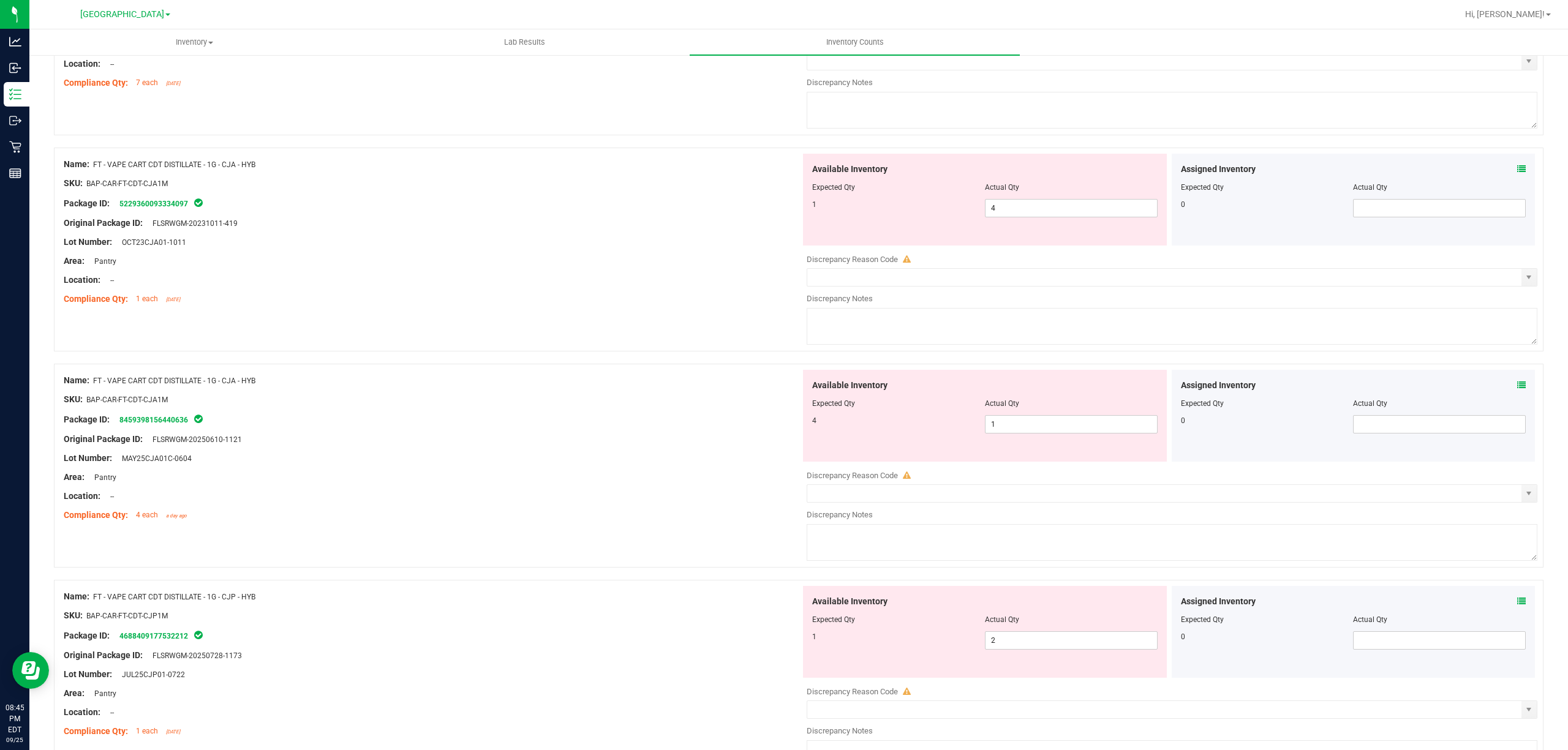
scroll to position [1878, 0]
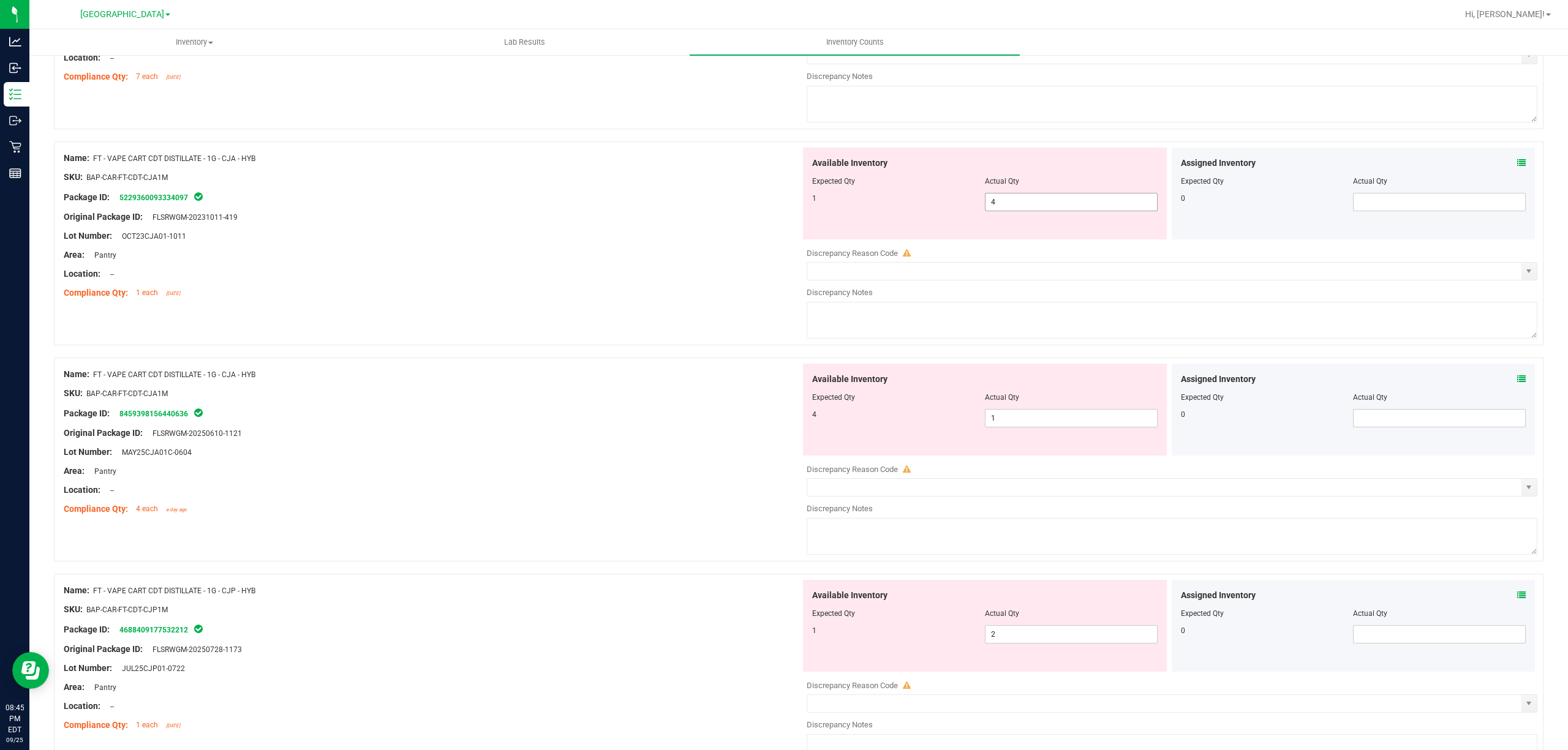
click at [1020, 205] on span "4 4" at bounding box center [1070, 201] width 173 height 18
type input "1"
click at [1005, 421] on div "Available Inventory Expected Qty Actual Qty 4 1 1" at bounding box center [984, 410] width 364 height 92
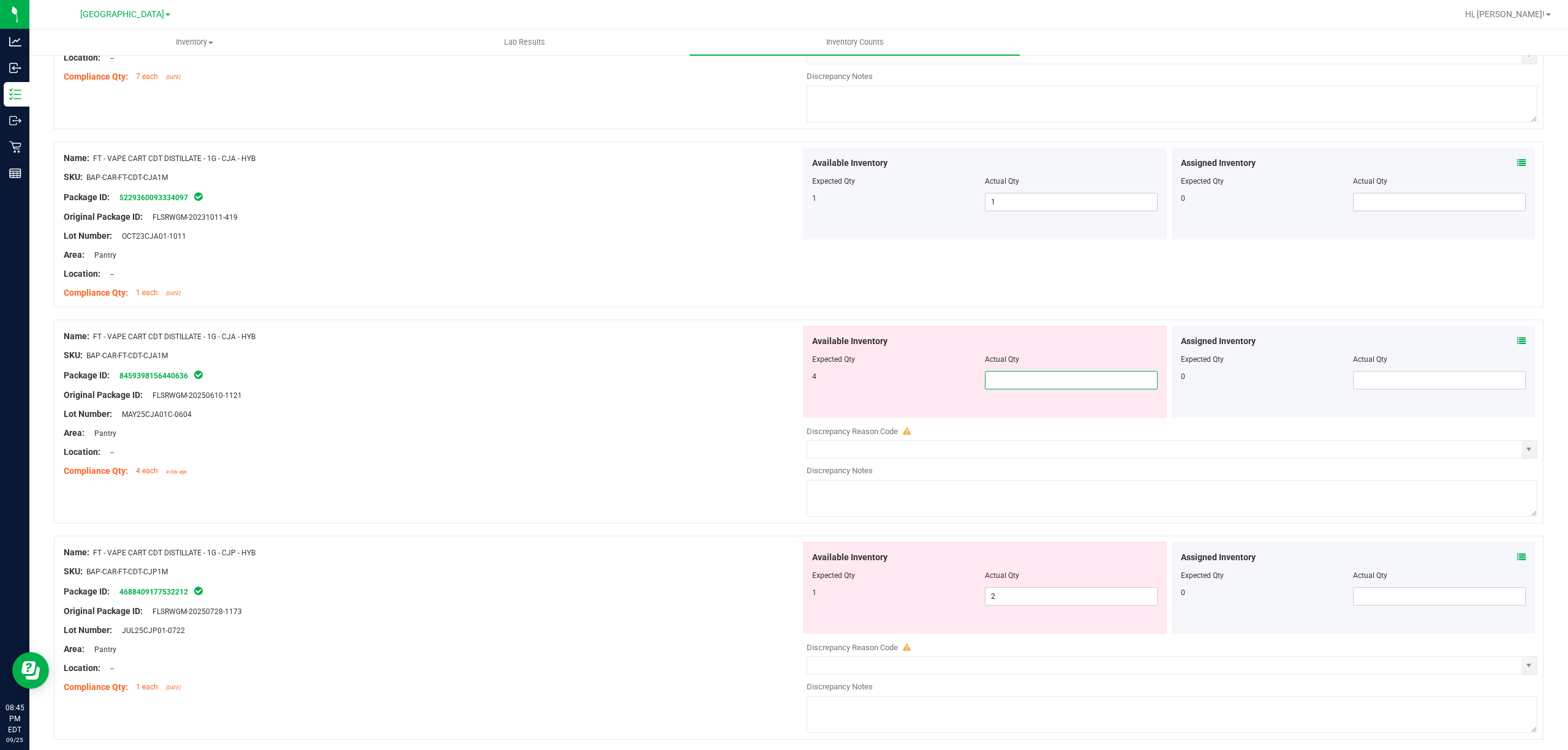
type input "4"
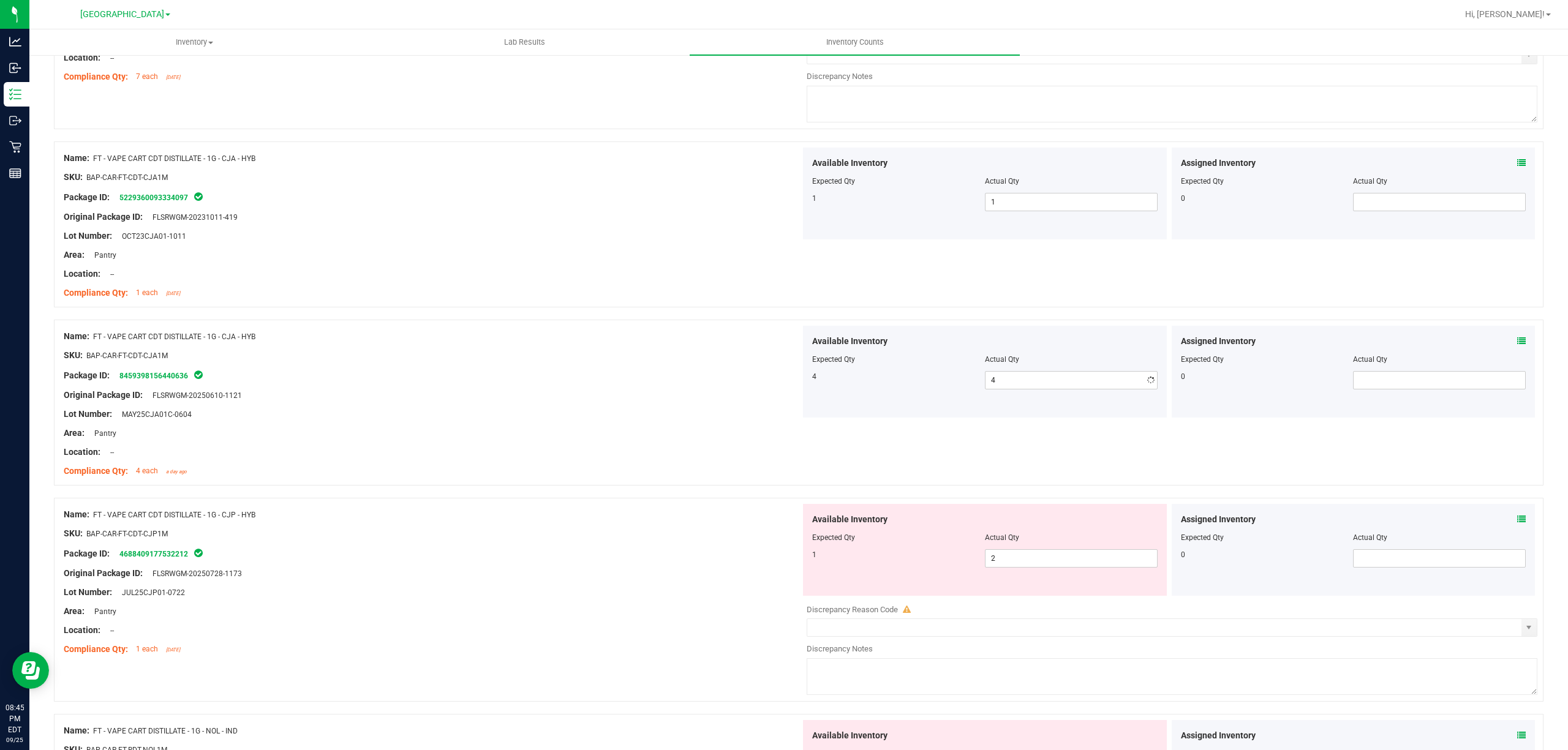
click at [667, 343] on div "Name: FT - VAPE CART CDT DISTILLATE - 1G - CJA - HYB" at bounding box center [432, 336] width 737 height 13
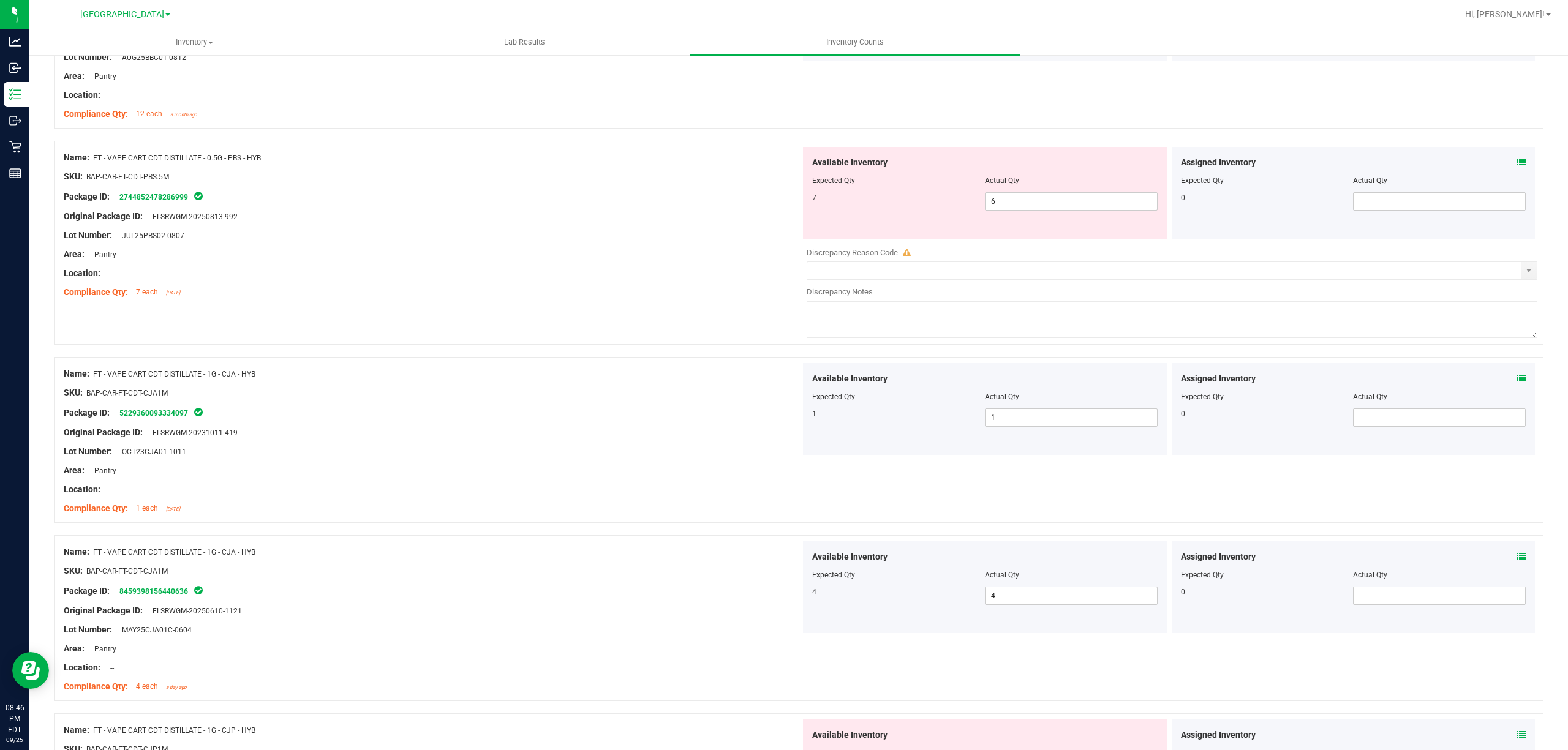
scroll to position [1446, 0]
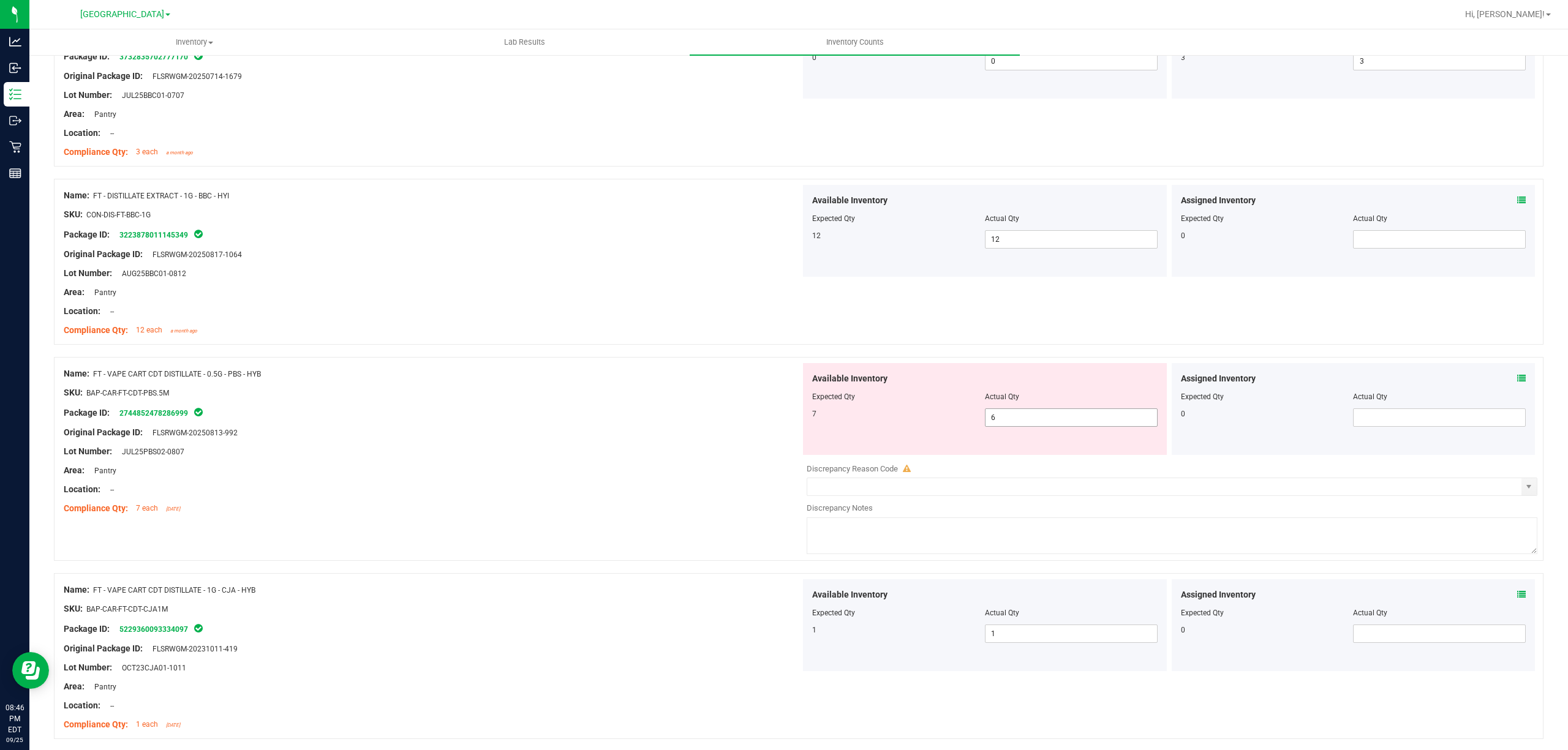
click at [1026, 427] on span "6 6" at bounding box center [1070, 418] width 173 height 18
type input "7"
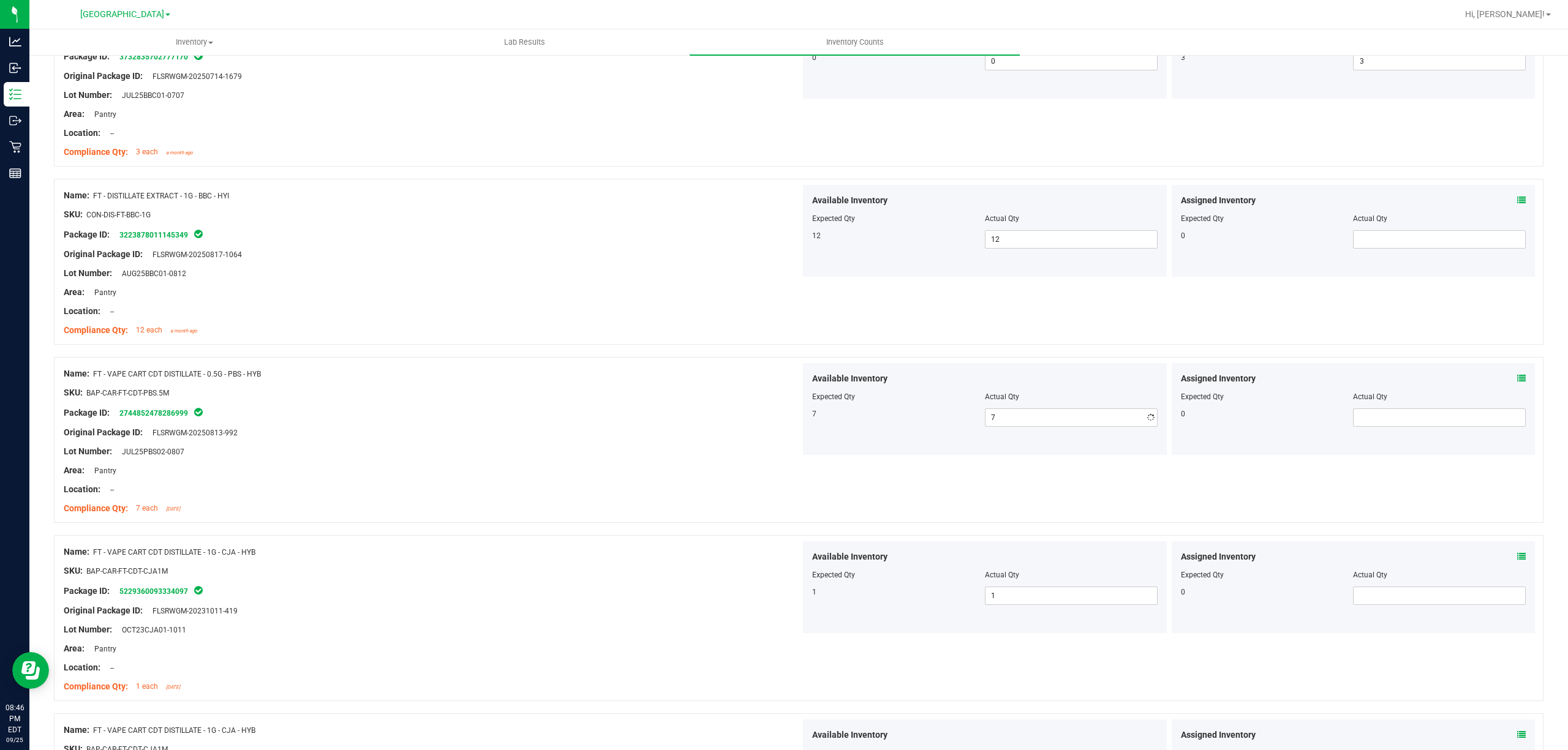
click at [637, 386] on div at bounding box center [432, 383] width 737 height 6
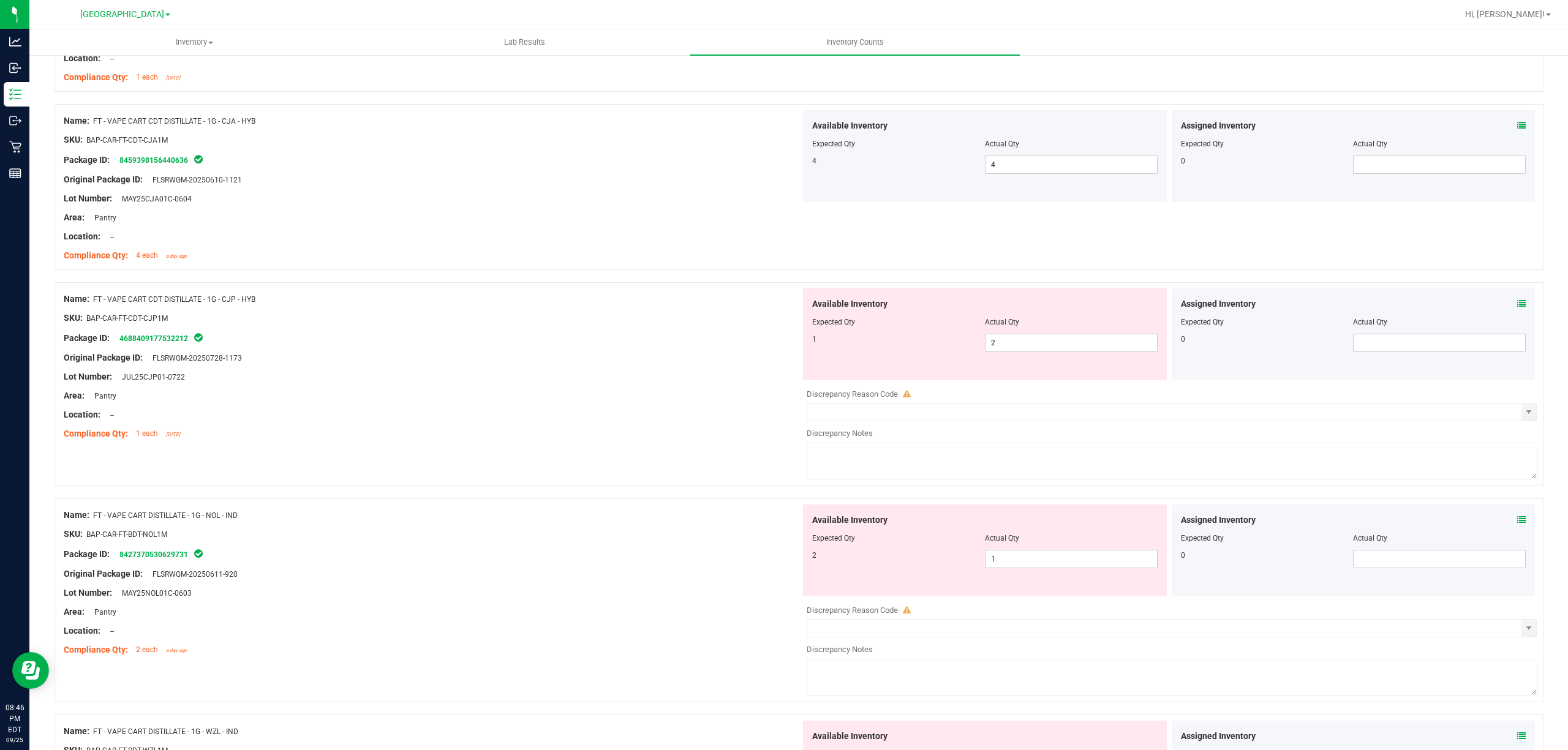
scroll to position [2018, 0]
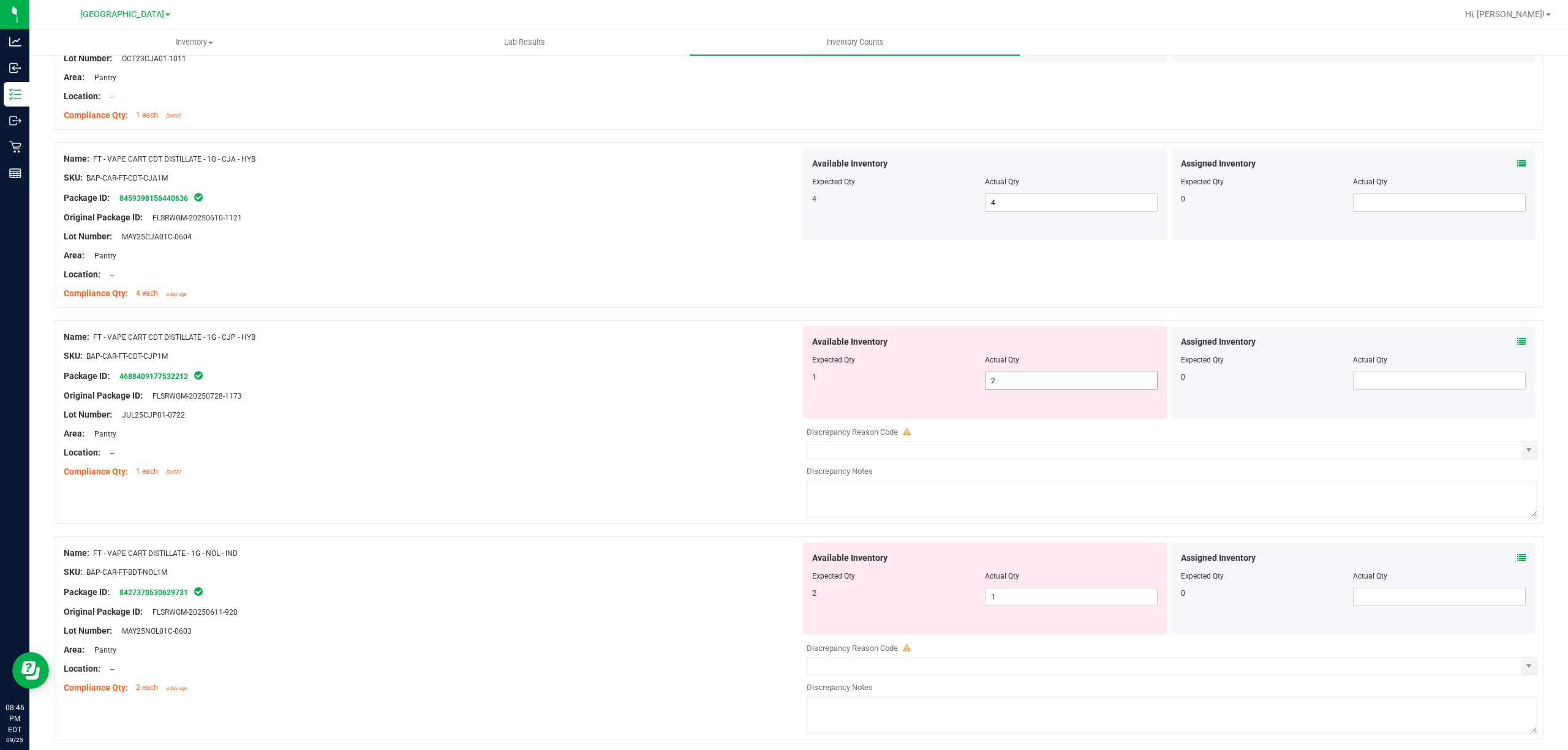
click at [1019, 385] on span "2 2" at bounding box center [1070, 381] width 173 height 18
type input "1"
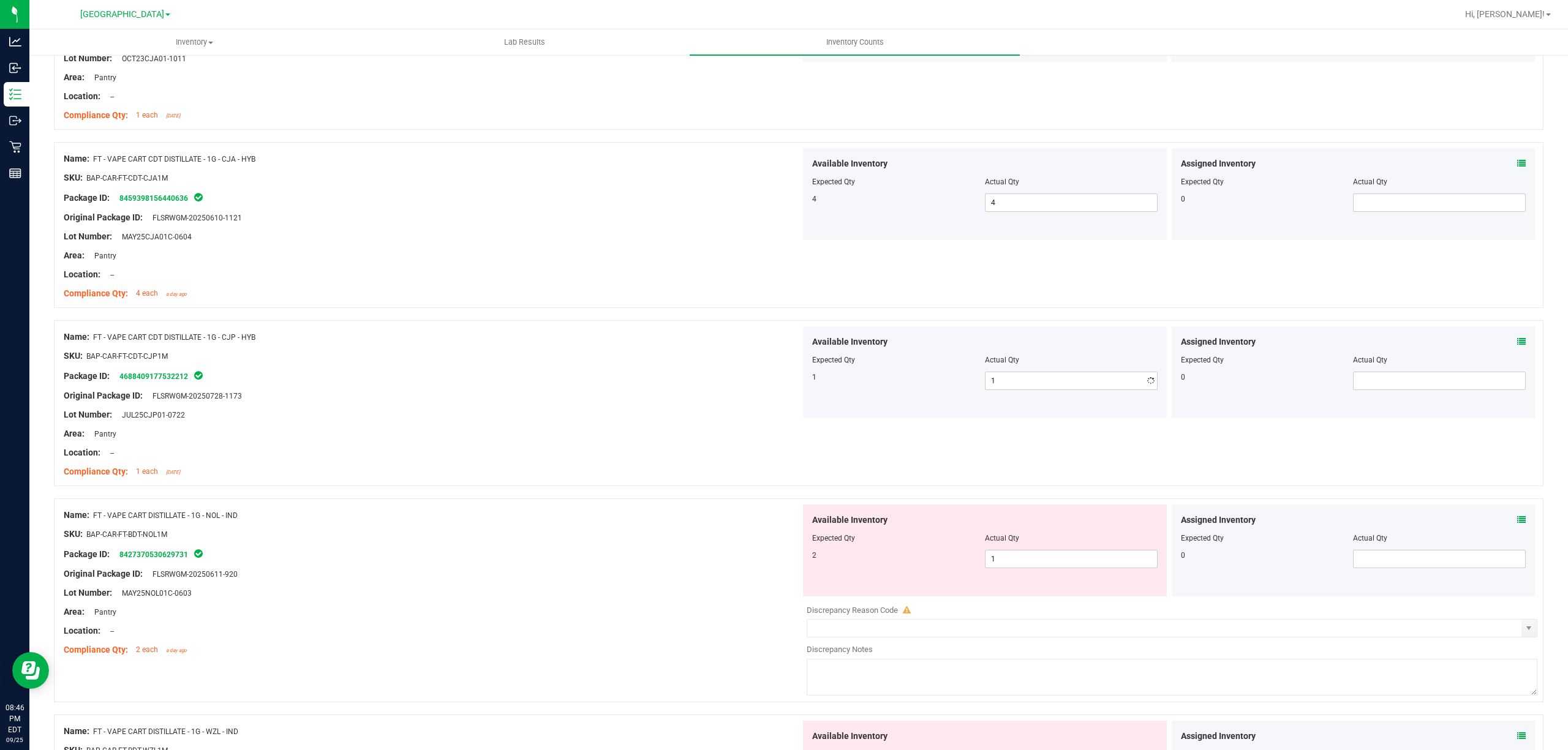
click at [645, 377] on div "Package ID: 4688409177532212" at bounding box center [432, 376] width 737 height 15
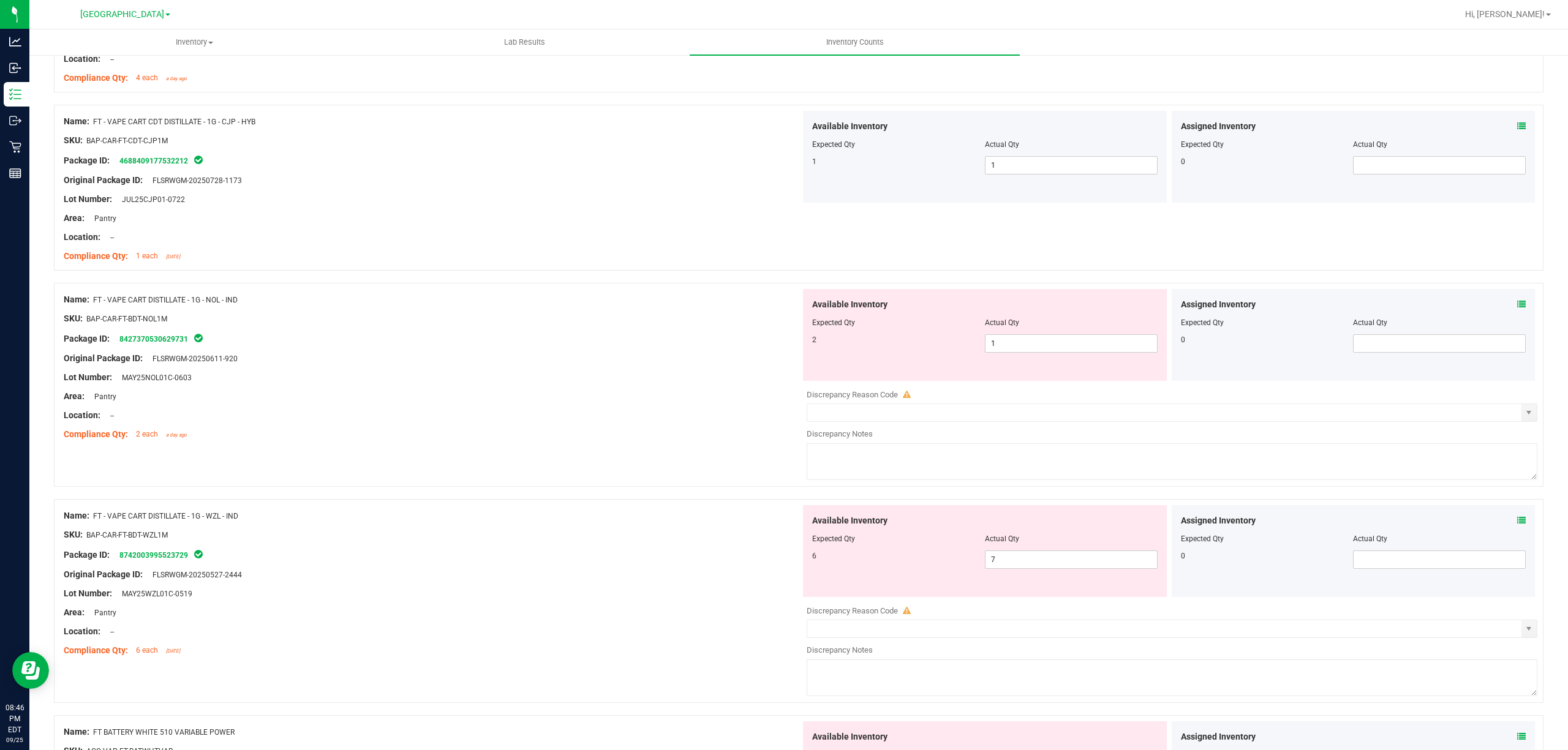
scroll to position [2262, 0]
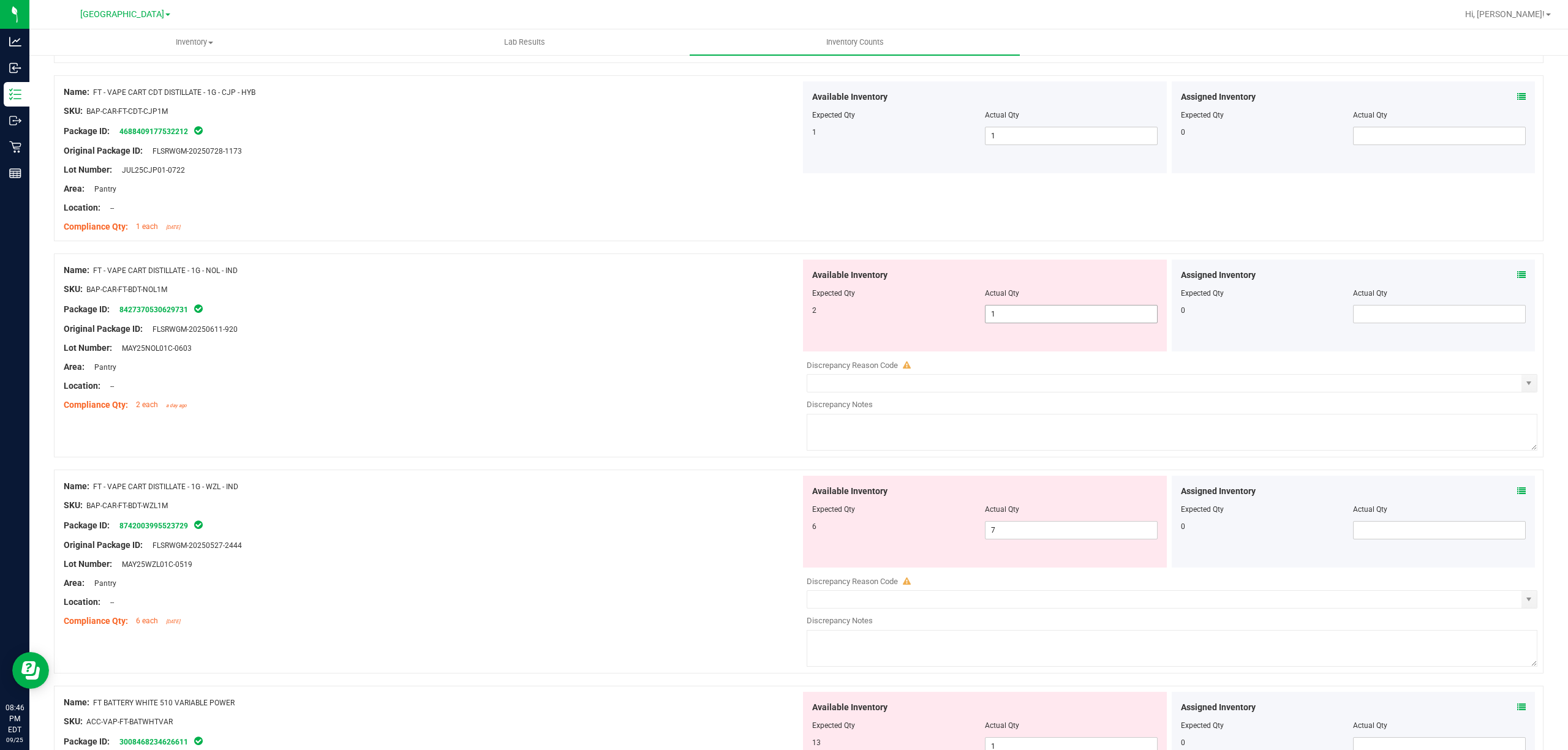
click at [1002, 323] on span "1 1" at bounding box center [1070, 314] width 173 height 18
type input "2"
click at [557, 316] on div "Package ID: 8427370530629731" at bounding box center [432, 309] width 737 height 15
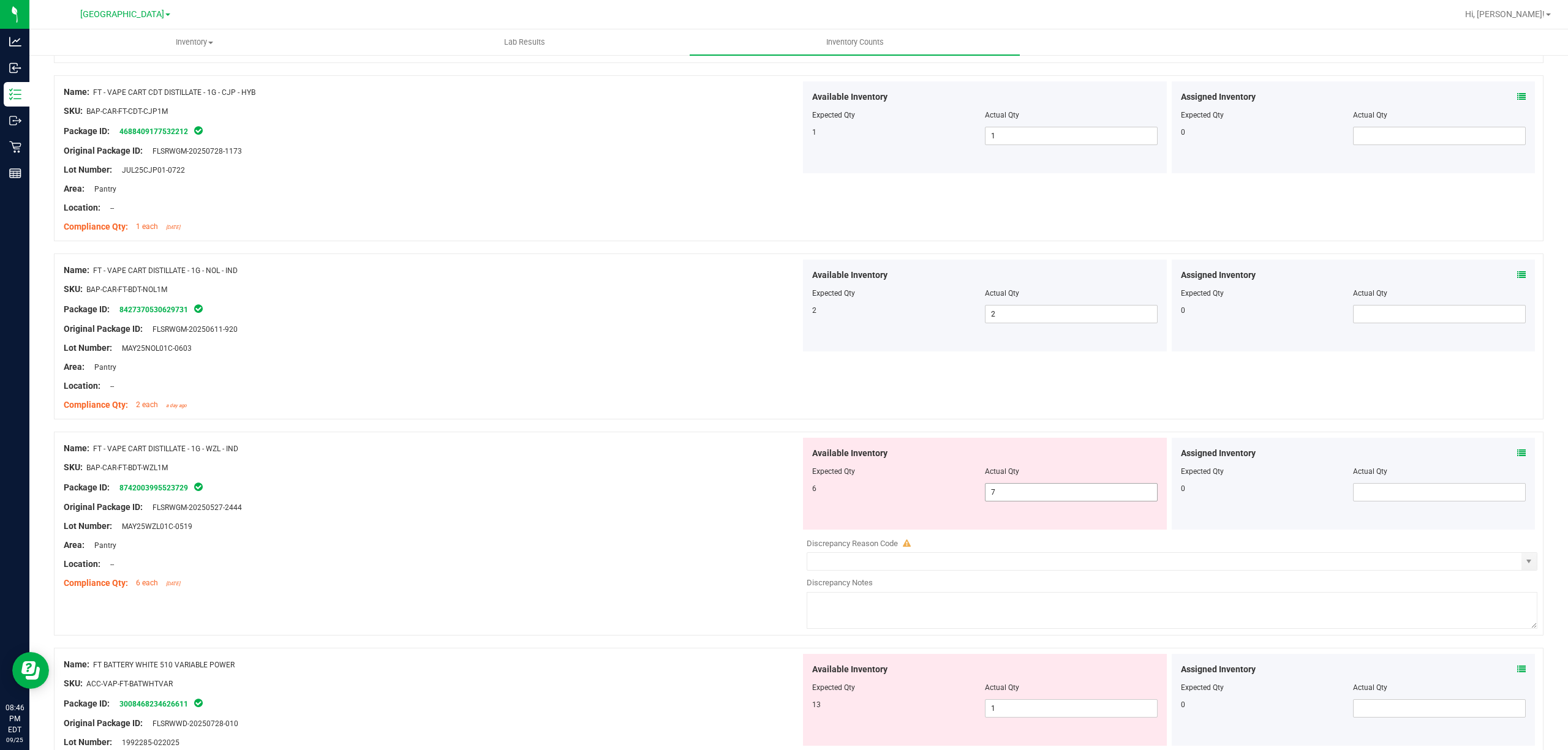
click at [1027, 502] on span "7 7" at bounding box center [1070, 492] width 173 height 18
type input "6"
click at [474, 455] on div "Name: FT - VAPE CART DISTILLATE - 1G - WZL - IND" at bounding box center [432, 448] width 737 height 13
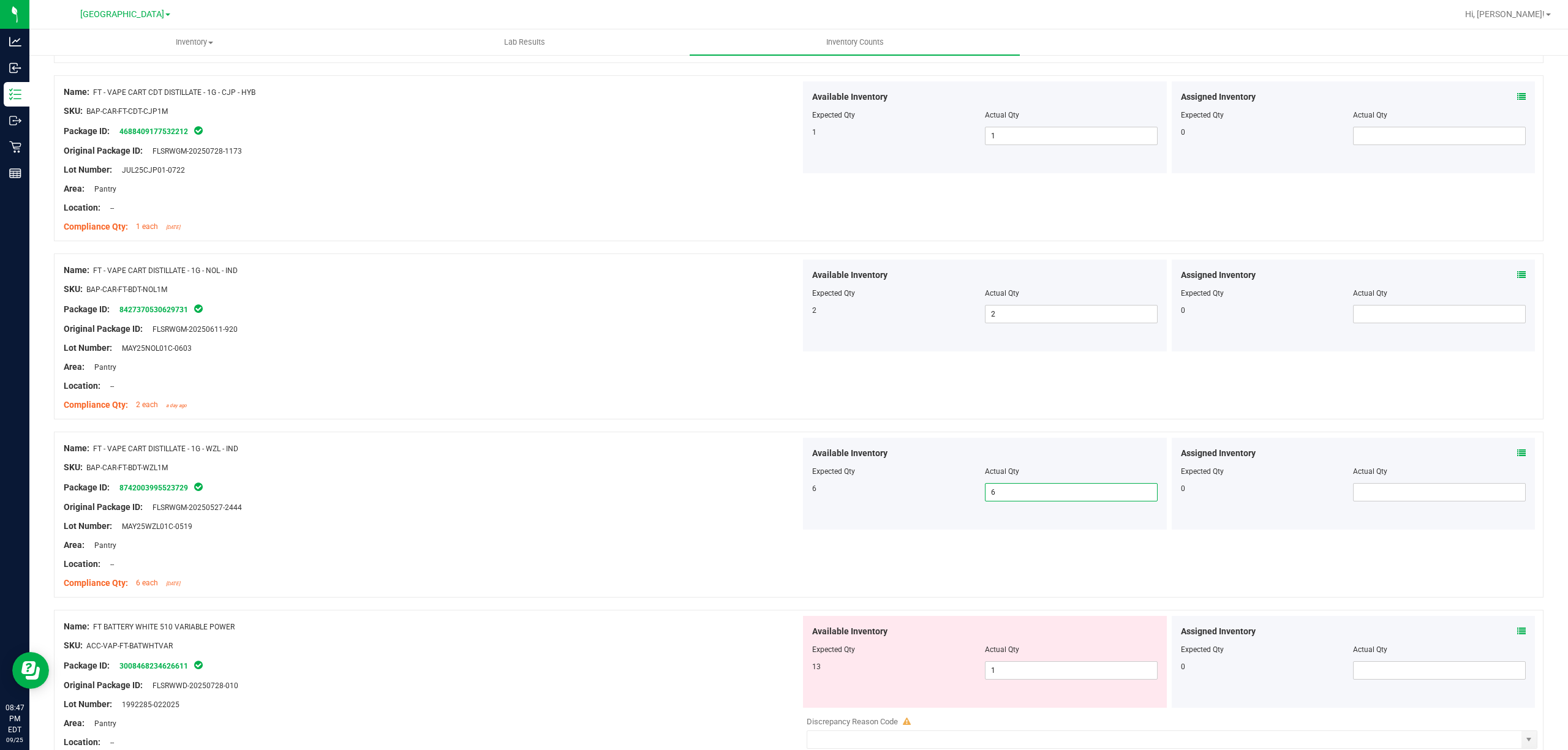
click at [1000, 501] on span "6 6" at bounding box center [1070, 492] width 173 height 18
type input "7"
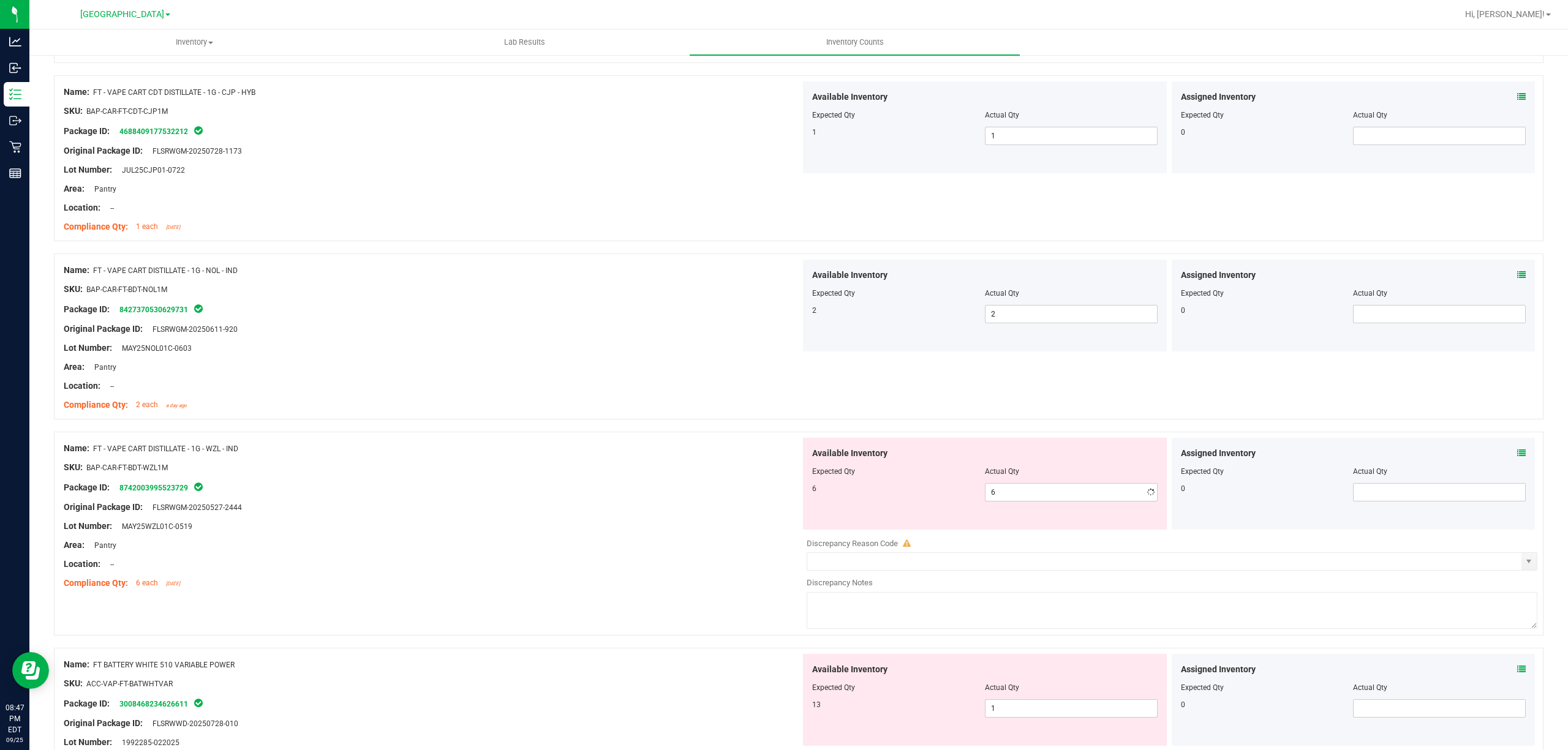
type input "7"
click at [627, 461] on div at bounding box center [432, 458] width 737 height 6
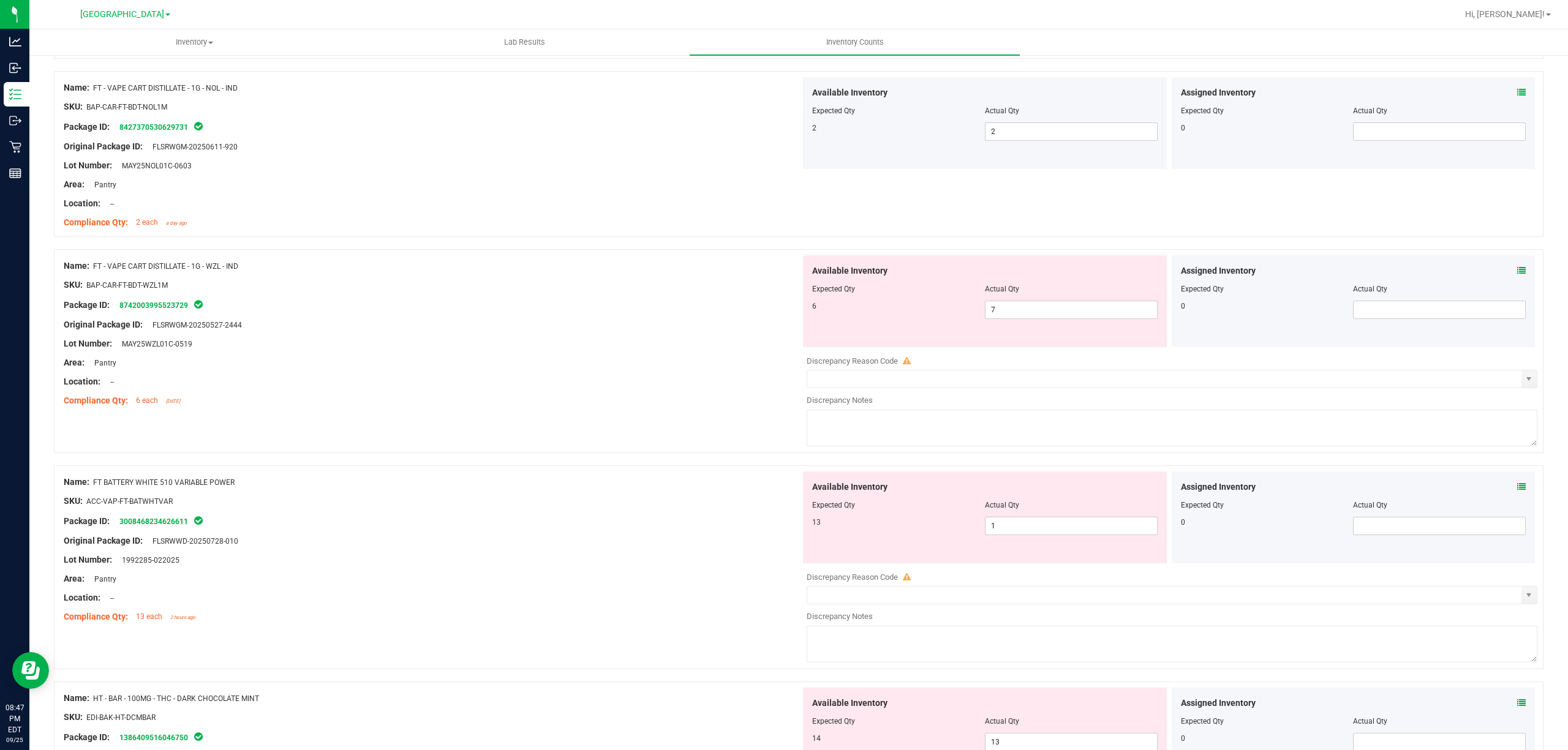
scroll to position [2507, 0]
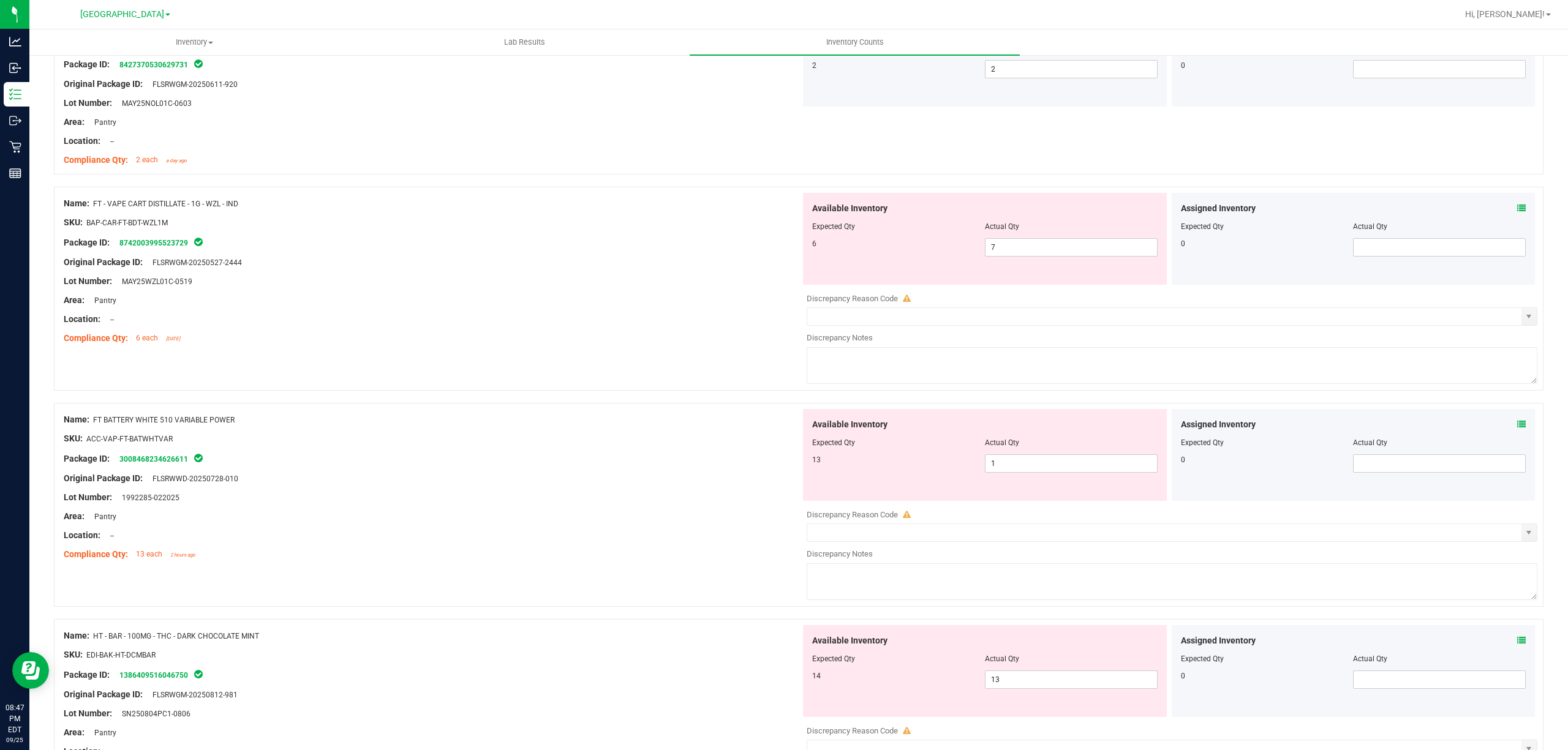
drag, startPoint x: 94, startPoint y: 206, endPoint x: 247, endPoint y: 205, distance: 153.0
click at [243, 204] on div "Name: FT - VAPE CART DISTILLATE - 1G - WZL - IND" at bounding box center [432, 203] width 737 height 13
copy span "FT - VAPE CART DISTILLATE - 1G - WZL - IND"
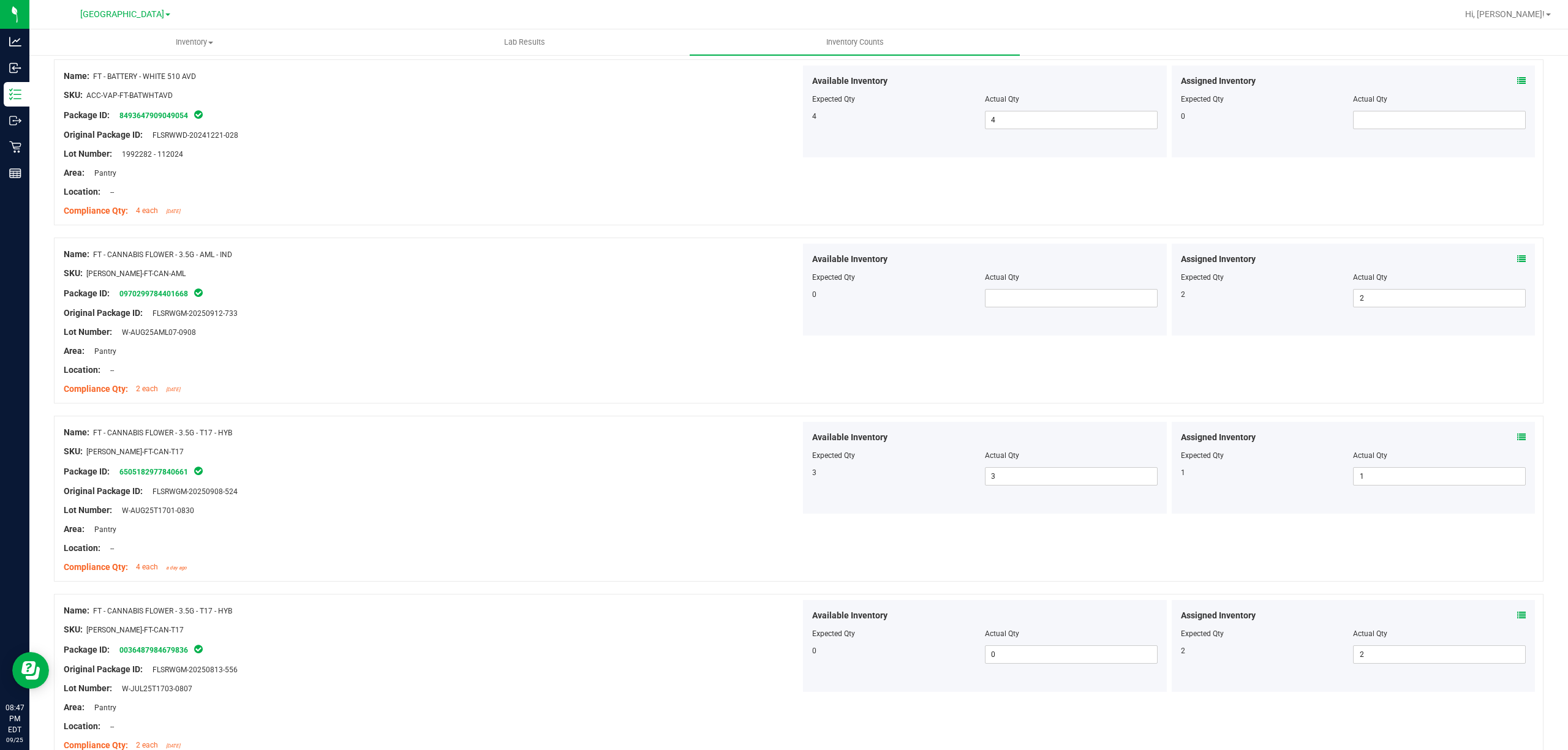
scroll to position [0, 0]
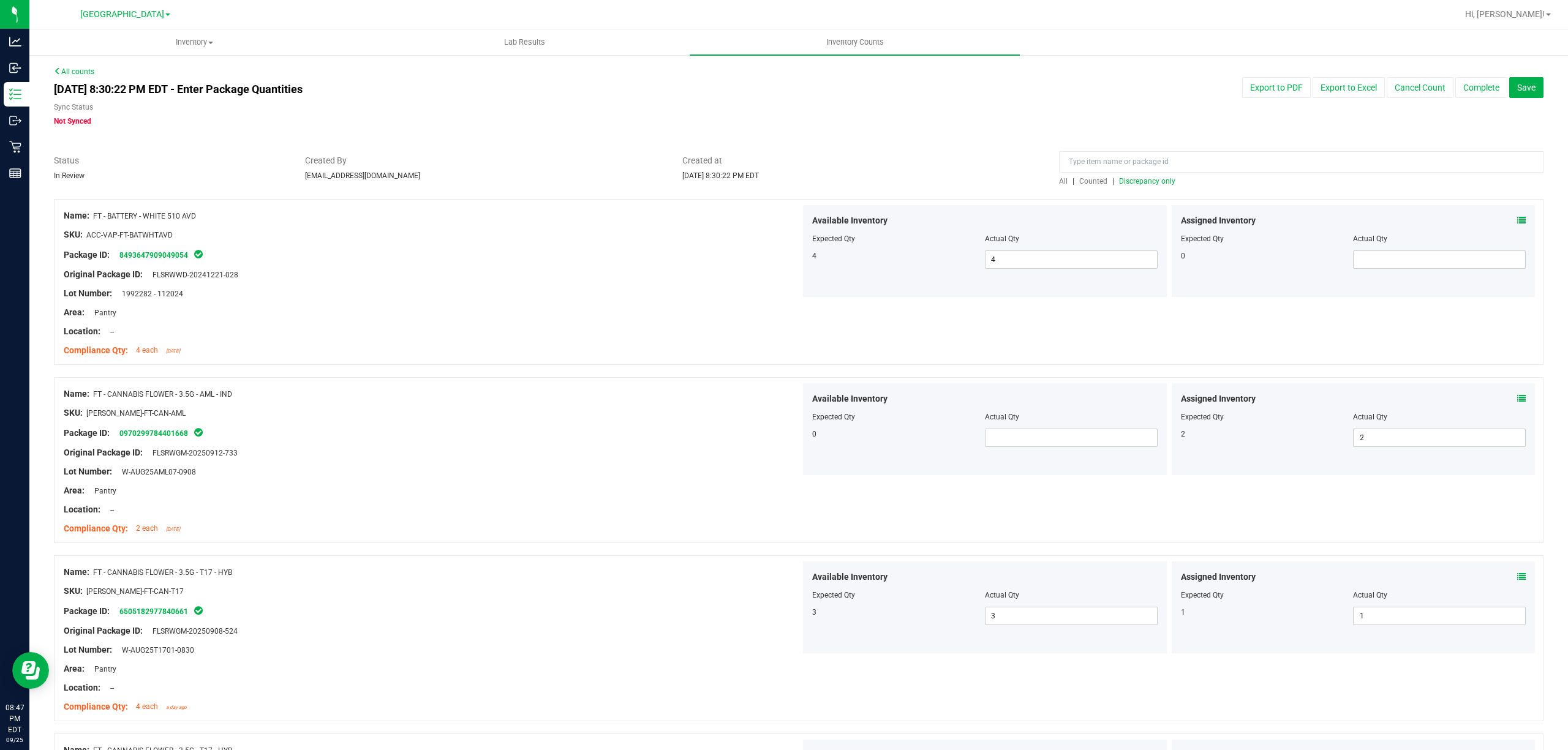
click at [1059, 175] on div at bounding box center [1302, 165] width 485 height 21
click at [1059, 177] on span "All" at bounding box center [1063, 181] width 9 height 9
click at [1103, 156] on input at bounding box center [1302, 162] width 485 height 21
paste input "FT - VAPE CART DISTILLATE - 1G - WZL - IND"
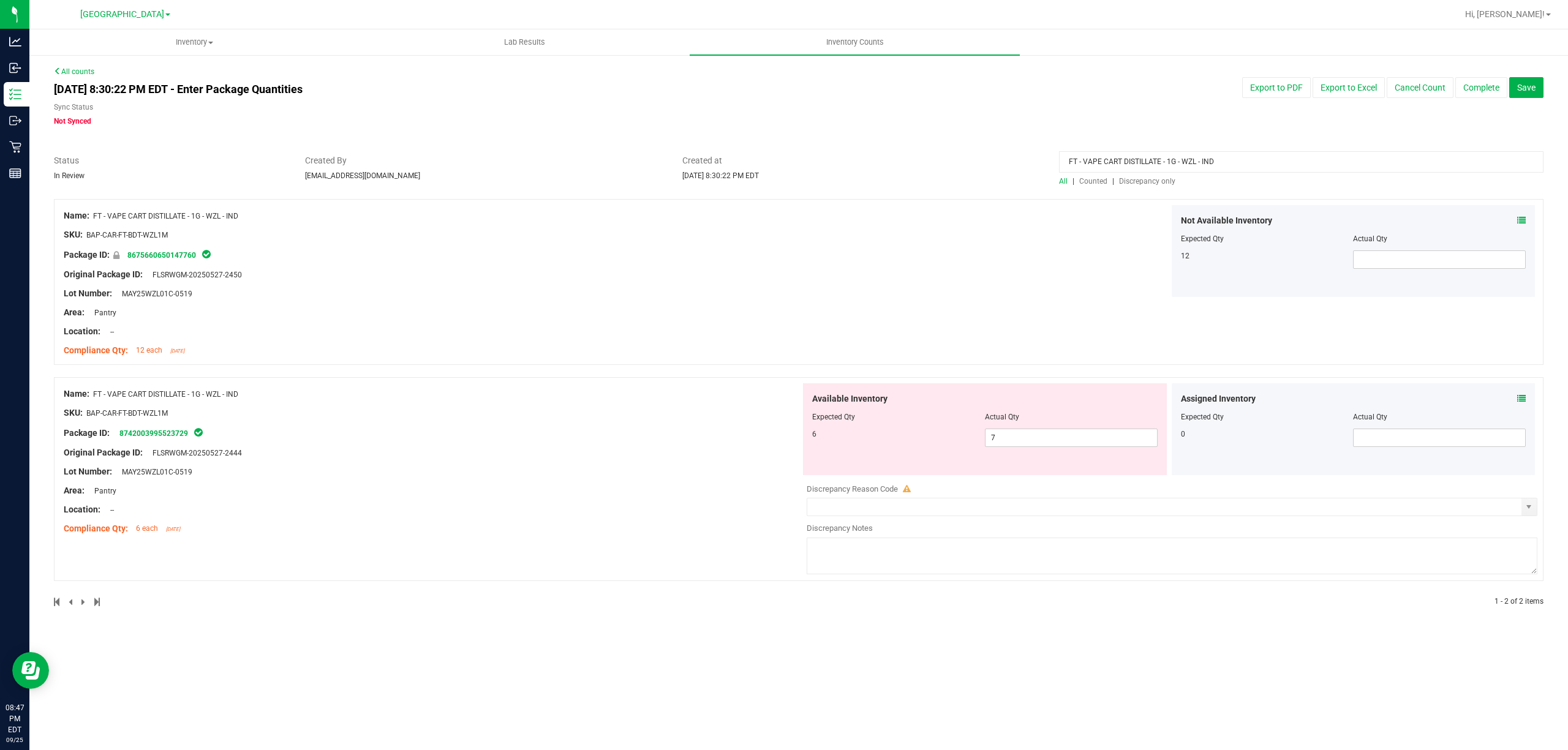
type input "FT - VAPE CART DISTILLATE - 1G - WZL - IND"
click at [1226, 176] on div "FT - VAPE CART DISTILLATE - 1G - WZL - IND" at bounding box center [1302, 165] width 485 height 21
drag, startPoint x: 1229, startPoint y: 157, endPoint x: 579, endPoint y: 84, distance: 654.1
click at [902, 113] on div "All counts [DATE] 8:30:22 PM EDT - Enter Package Quantities Sync Status Not Syn…" at bounding box center [798, 344] width 1489 height 557
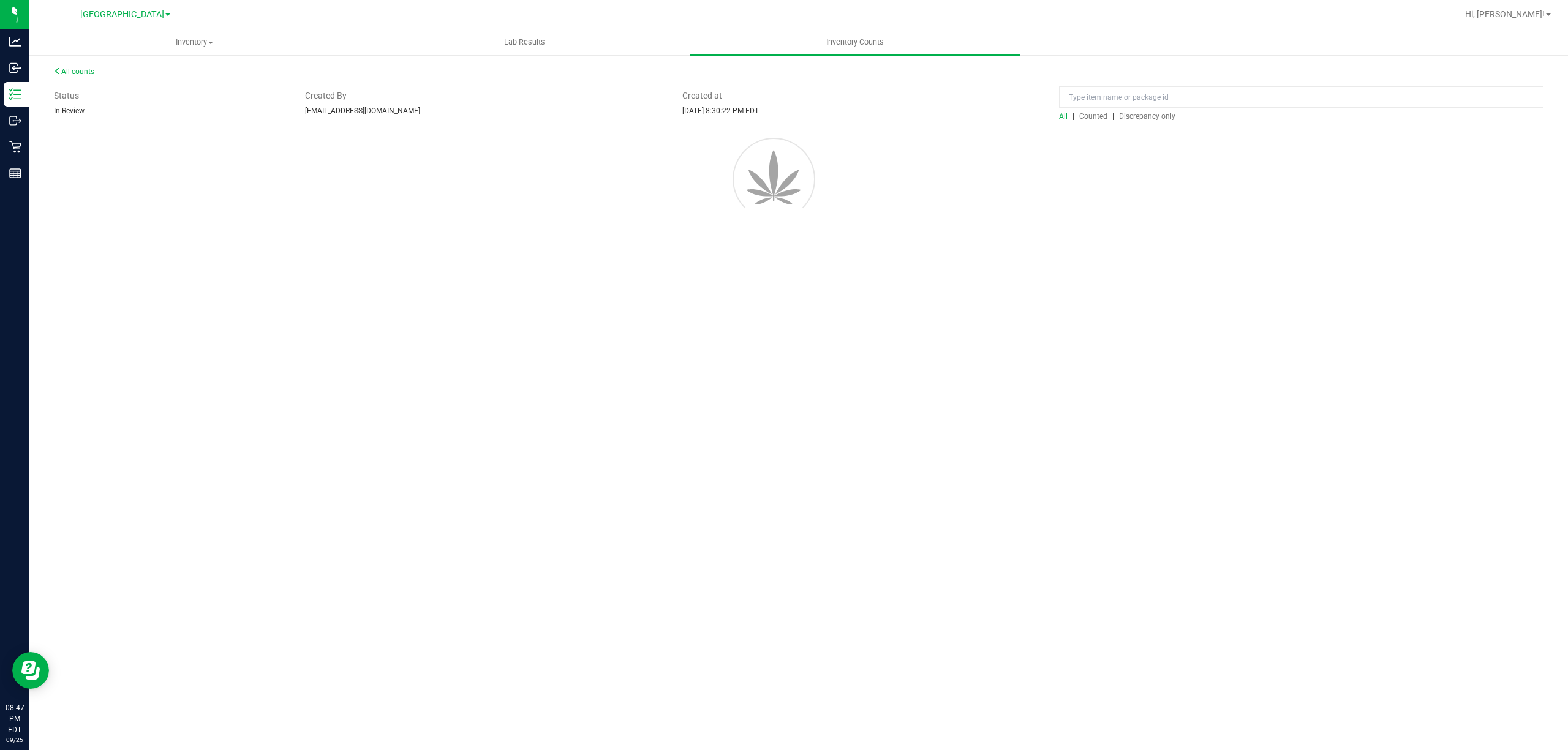
click at [1138, 184] on div "All counts Status In Review Created By [EMAIL_ADDRESS][DOMAIN_NAME] Created at …" at bounding box center [798, 161] width 1489 height 190
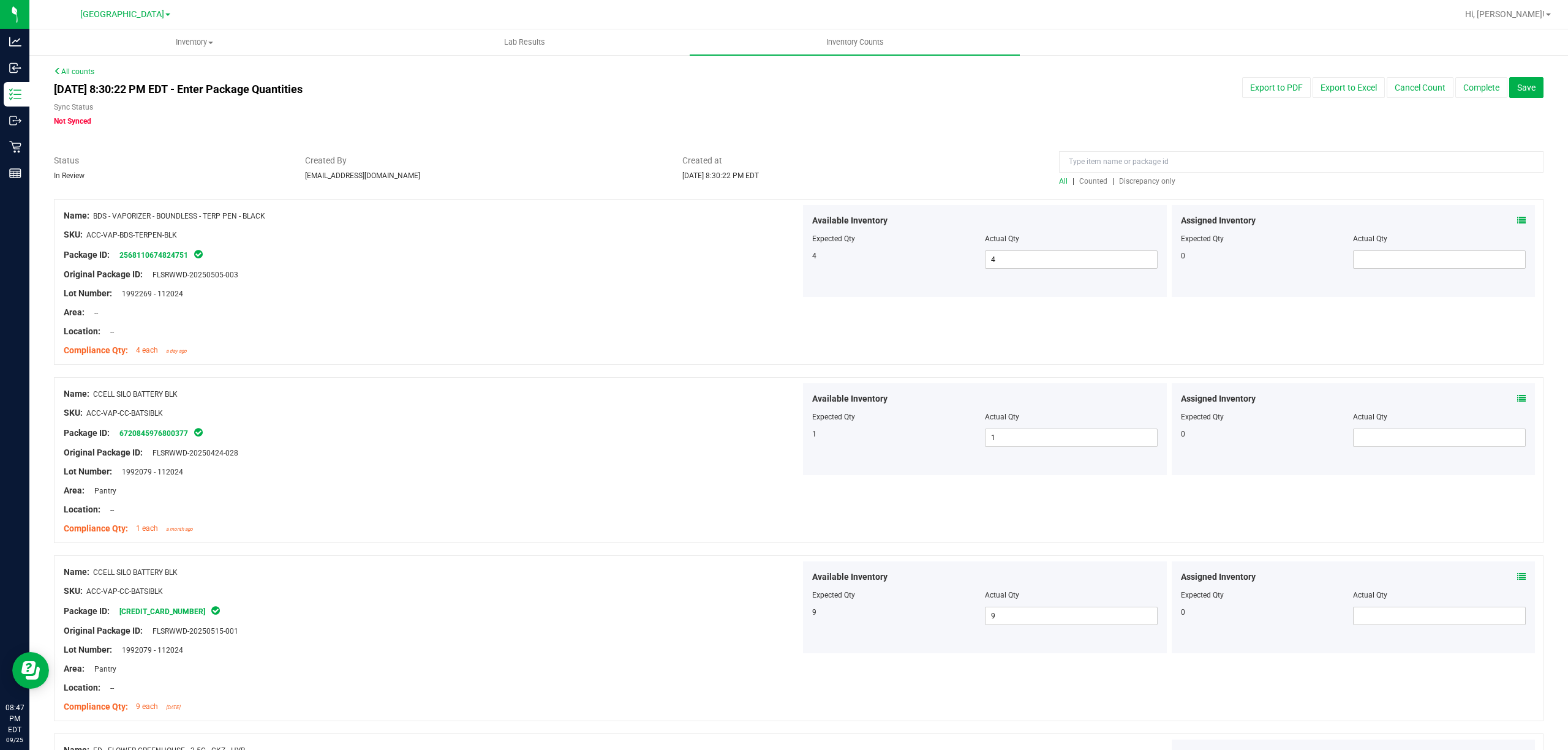
click at [1131, 187] on div at bounding box center [798, 192] width 1489 height 12
click at [1131, 177] on span "Discrepancy only" at bounding box center [1147, 181] width 56 height 9
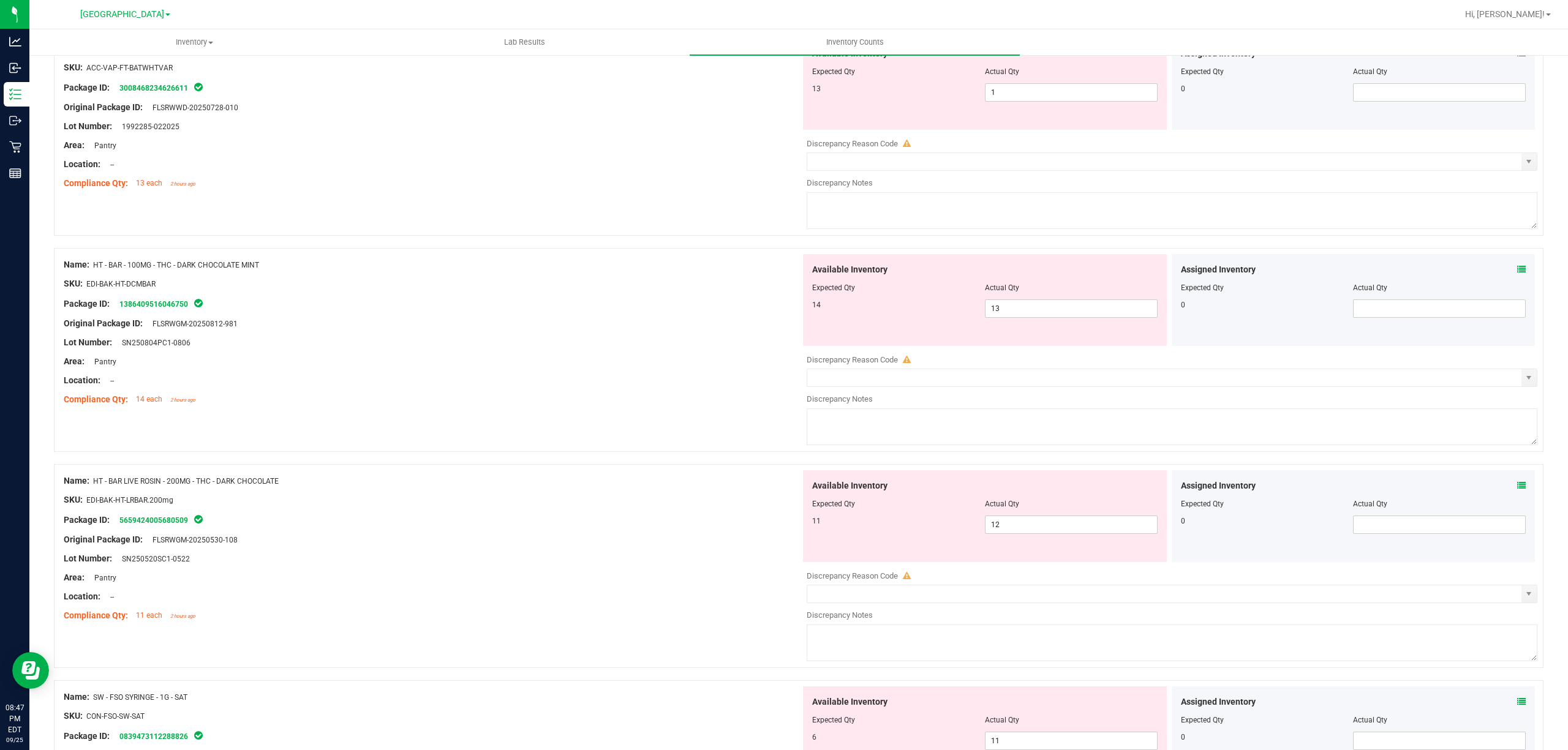
scroll to position [408, 0]
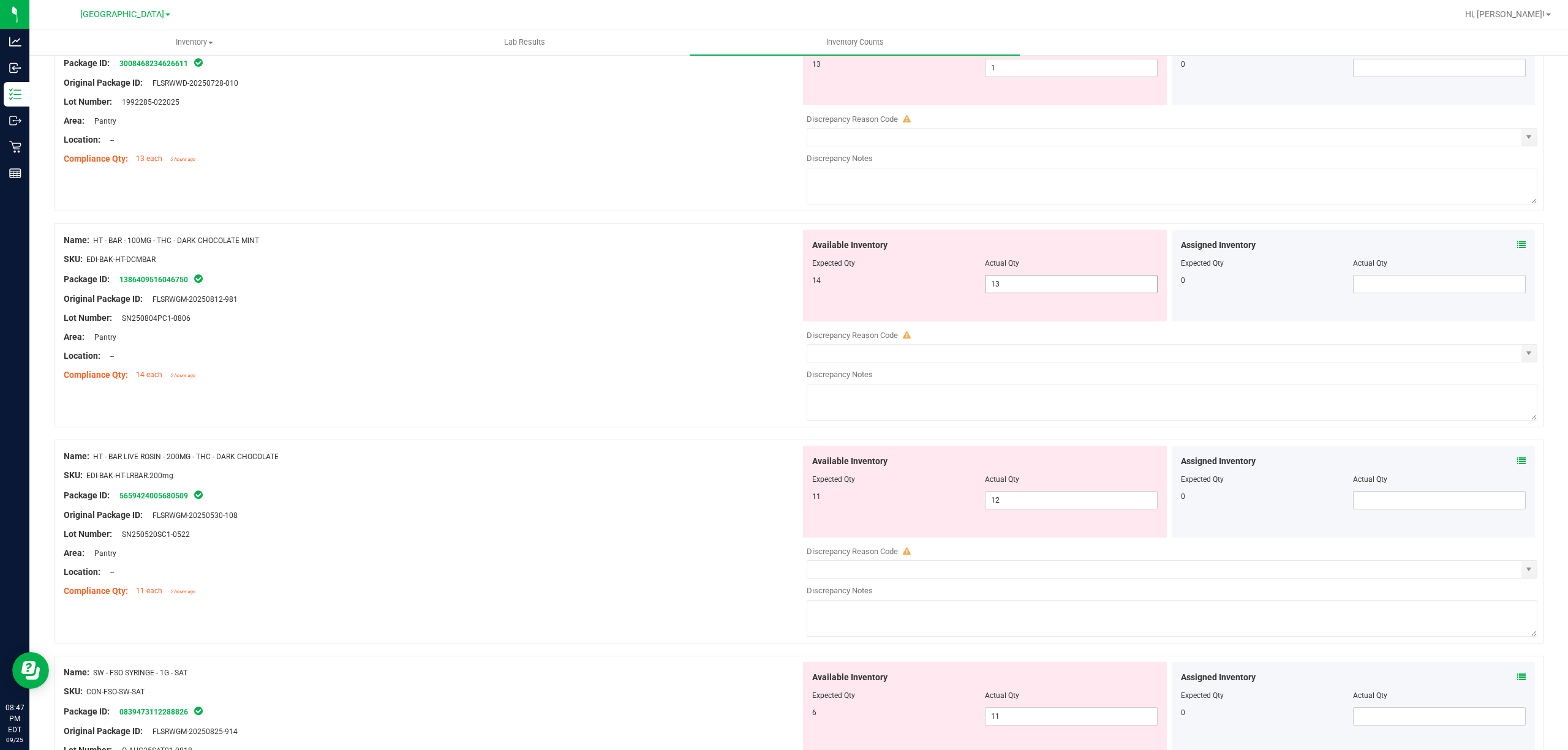
click at [1057, 287] on span "13 13" at bounding box center [1070, 284] width 173 height 18
type input "1"
type input "14"
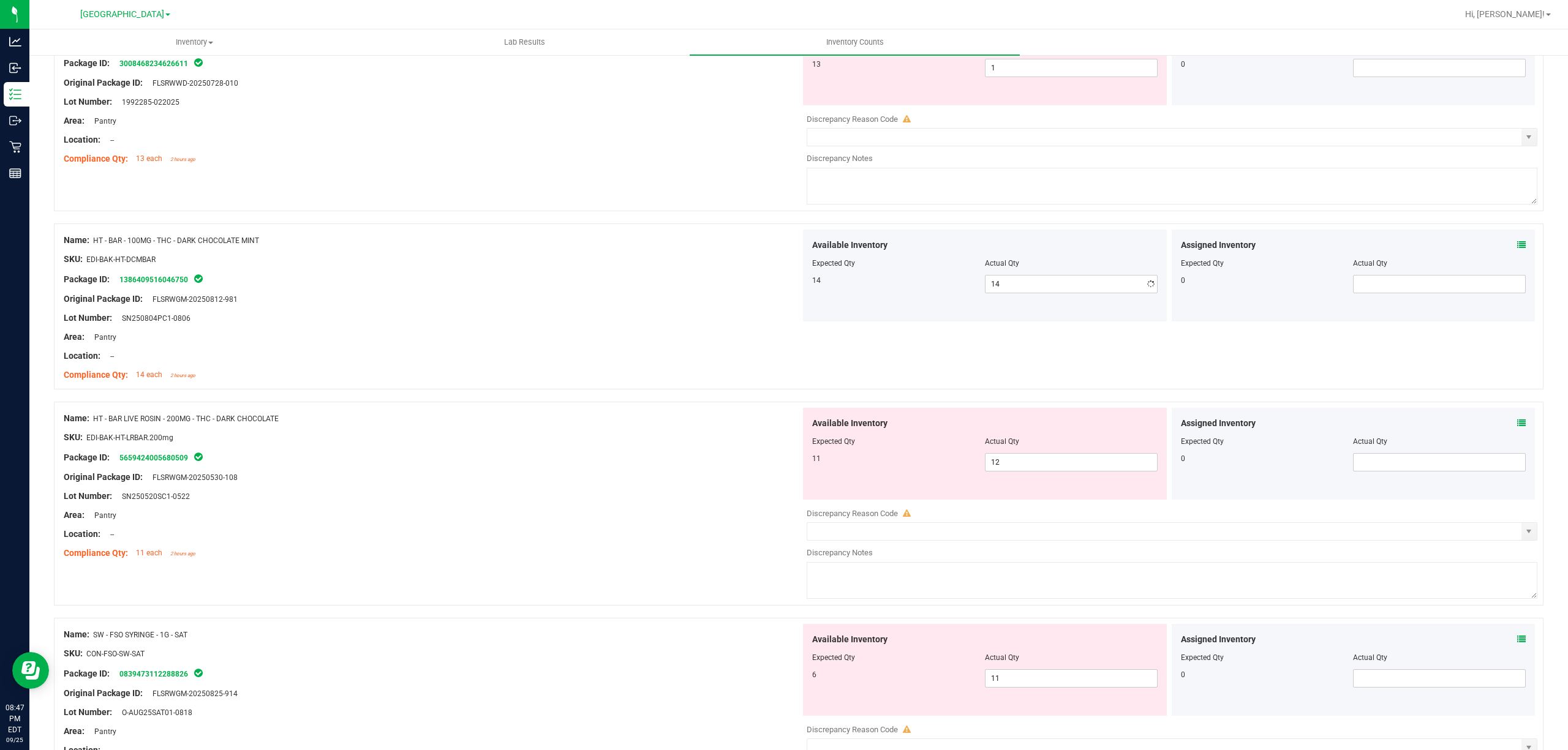
click at [633, 261] on div "SKU: EDI-BAK-HT-DCMBAR" at bounding box center [432, 259] width 737 height 13
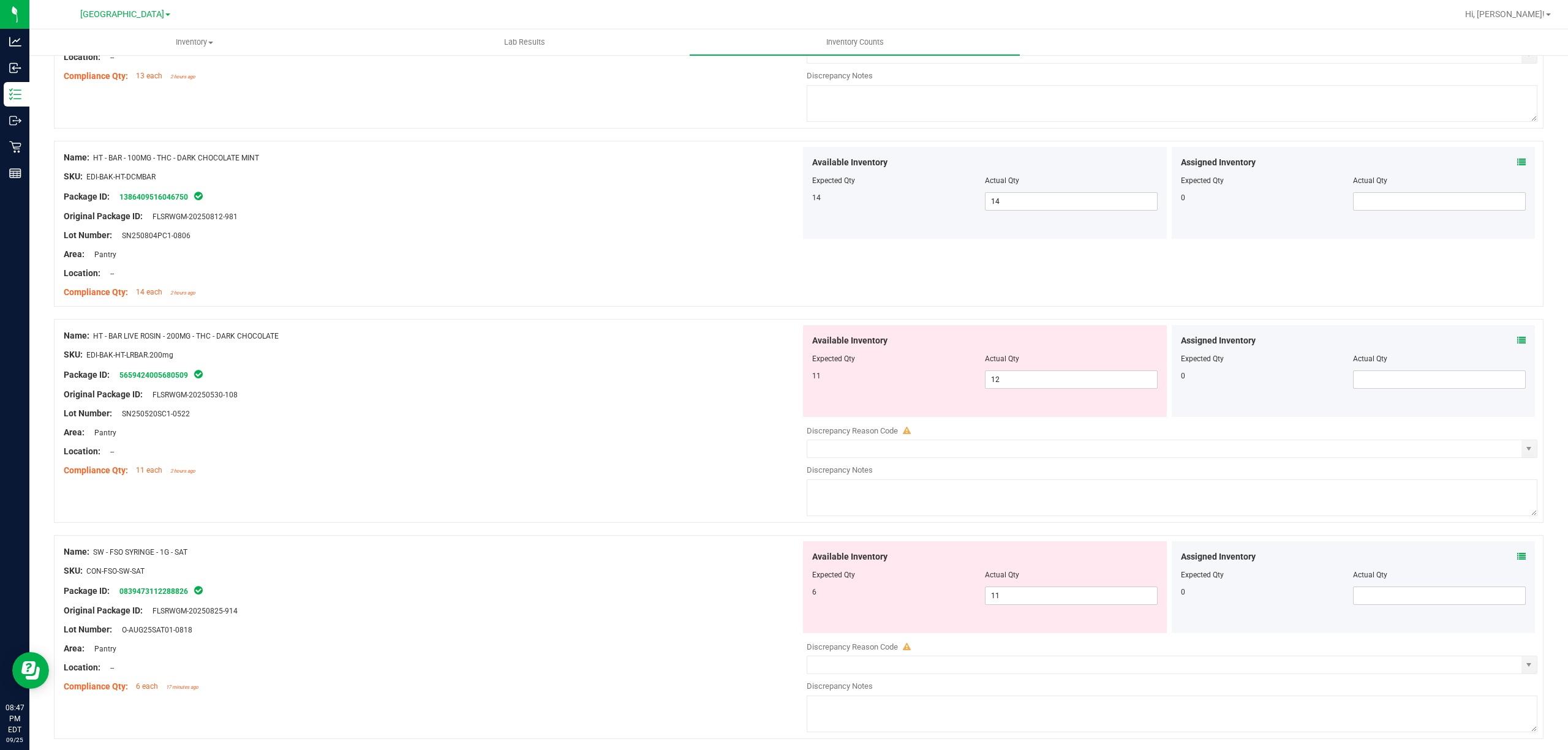
scroll to position [490, 0]
click at [1022, 387] on span "12 12" at bounding box center [1070, 380] width 173 height 18
click at [1008, 203] on span "14 14" at bounding box center [1070, 201] width 173 height 18
type input "13"
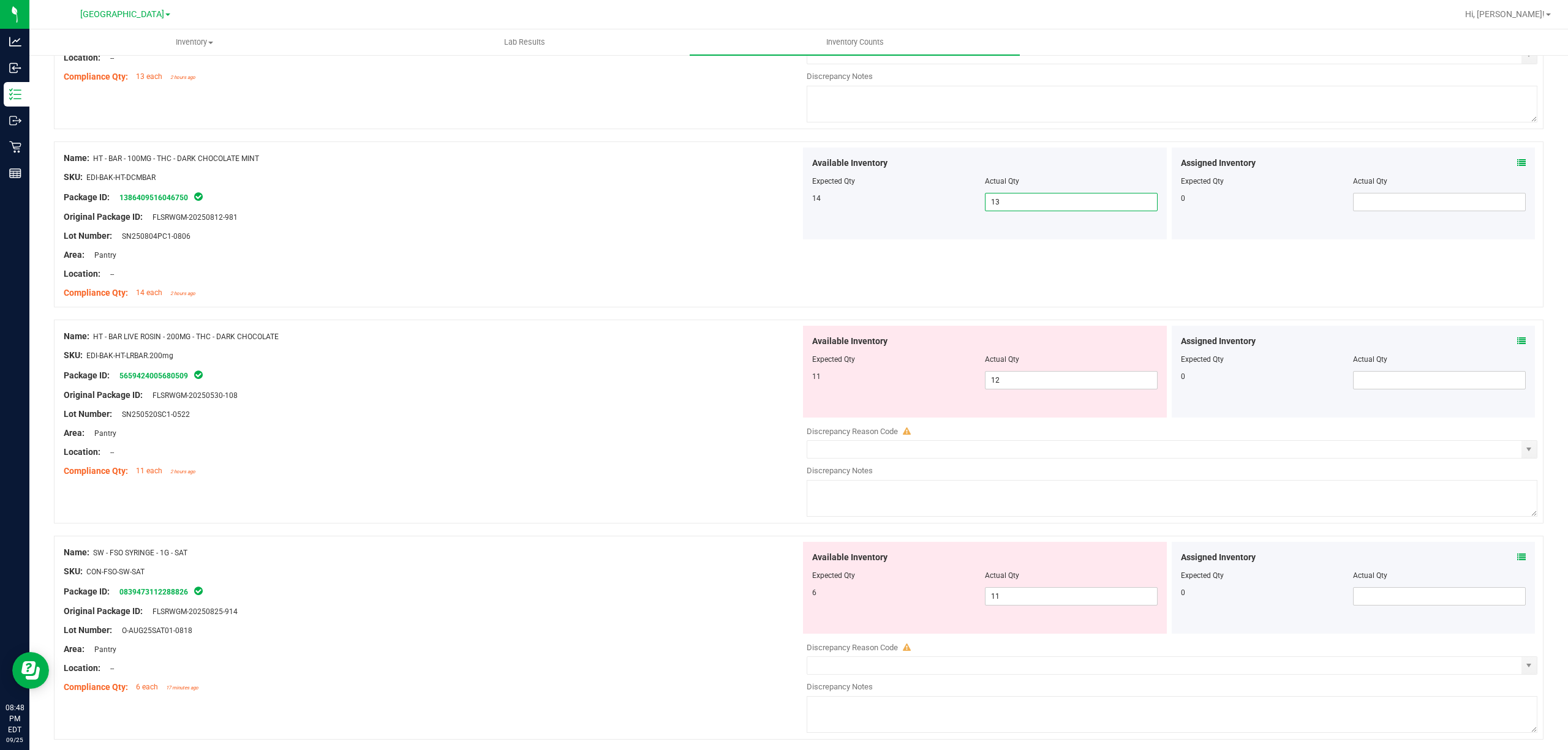
click at [713, 221] on div "Original Package ID: FLSRWGM-20250812-981" at bounding box center [432, 216] width 737 height 13
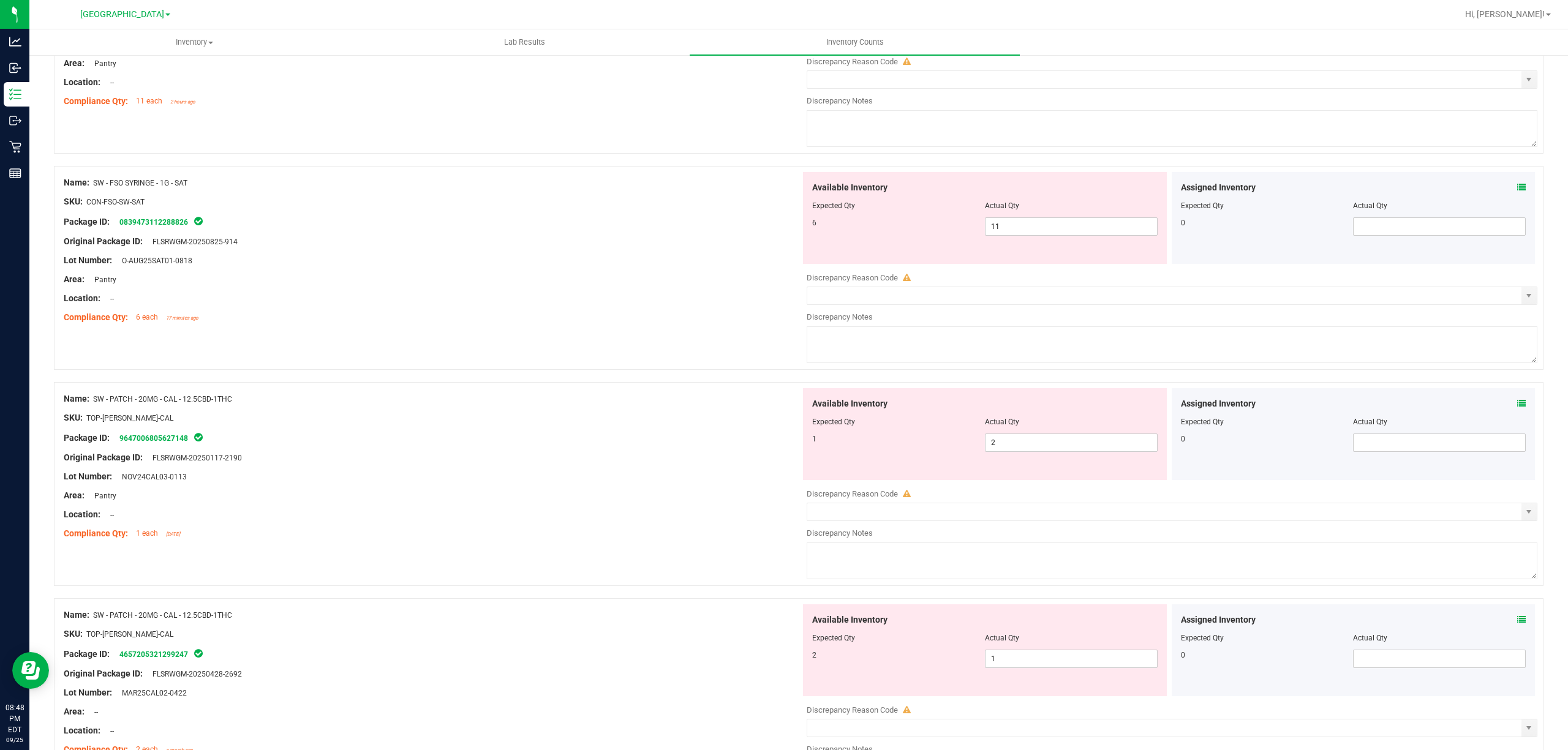
scroll to position [980, 0]
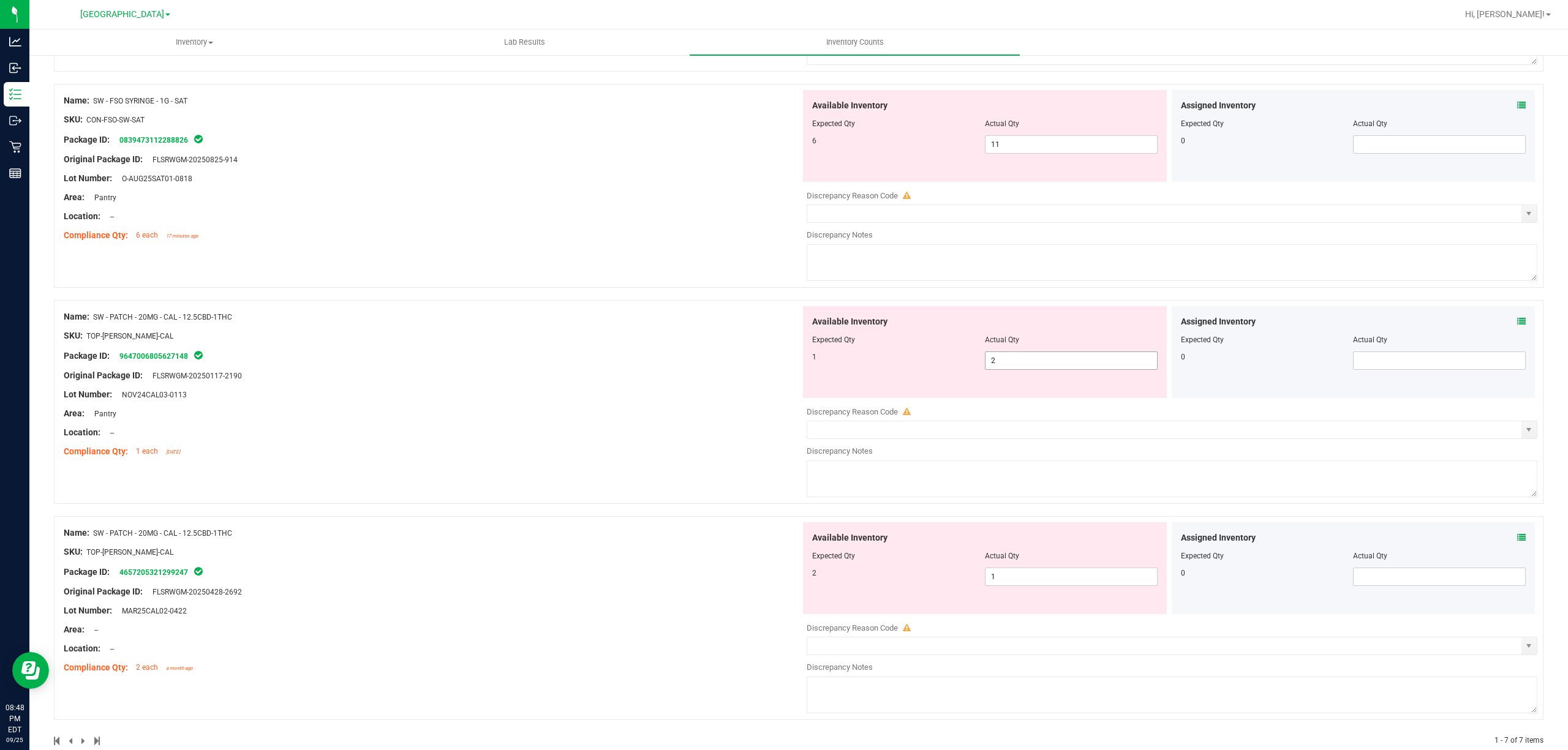
click at [1009, 358] on span "2 2" at bounding box center [1070, 360] width 173 height 18
type input "1"
click at [986, 583] on div "Available Inventory Expected Qty Actual Qty 2 1 1" at bounding box center [984, 568] width 364 height 92
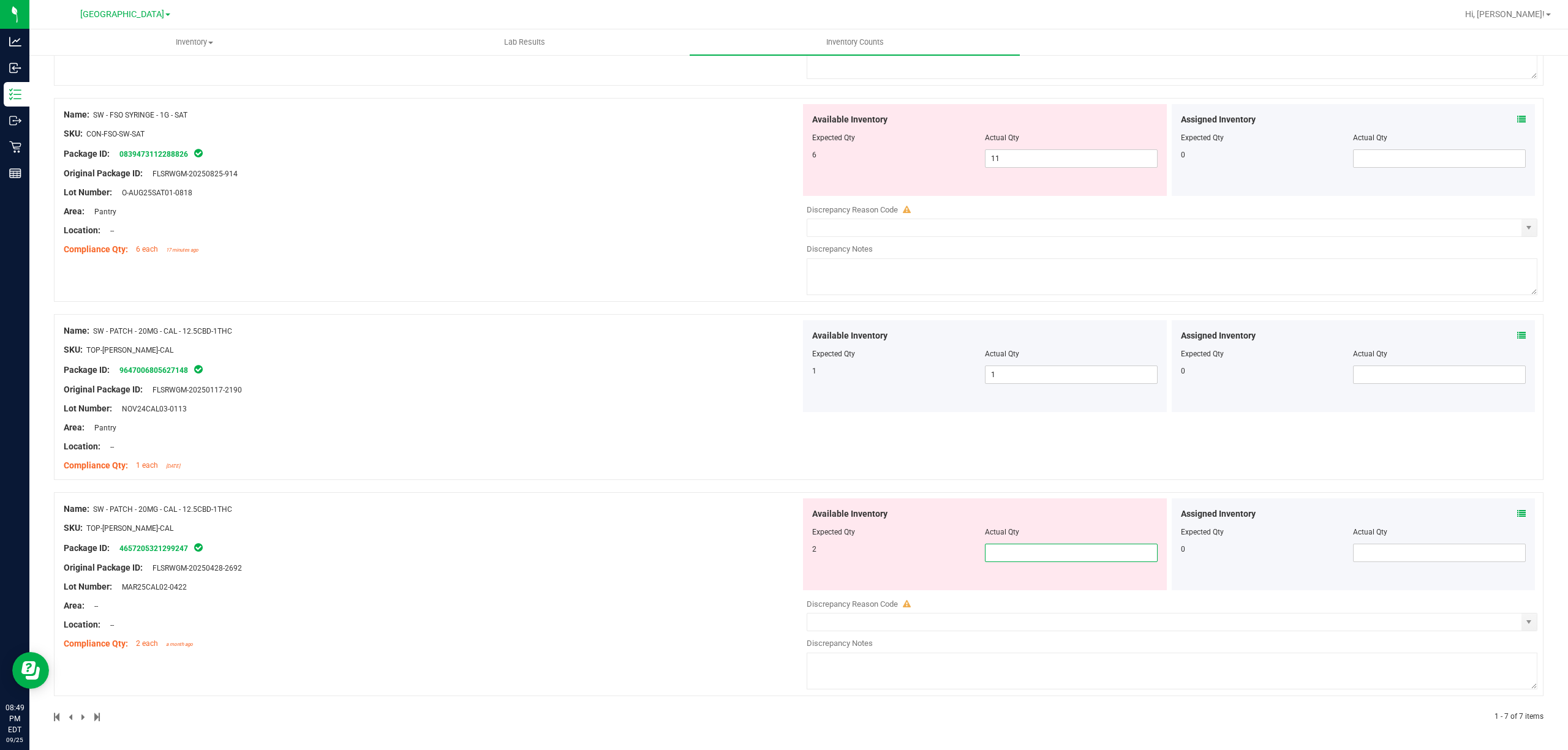
type input "2"
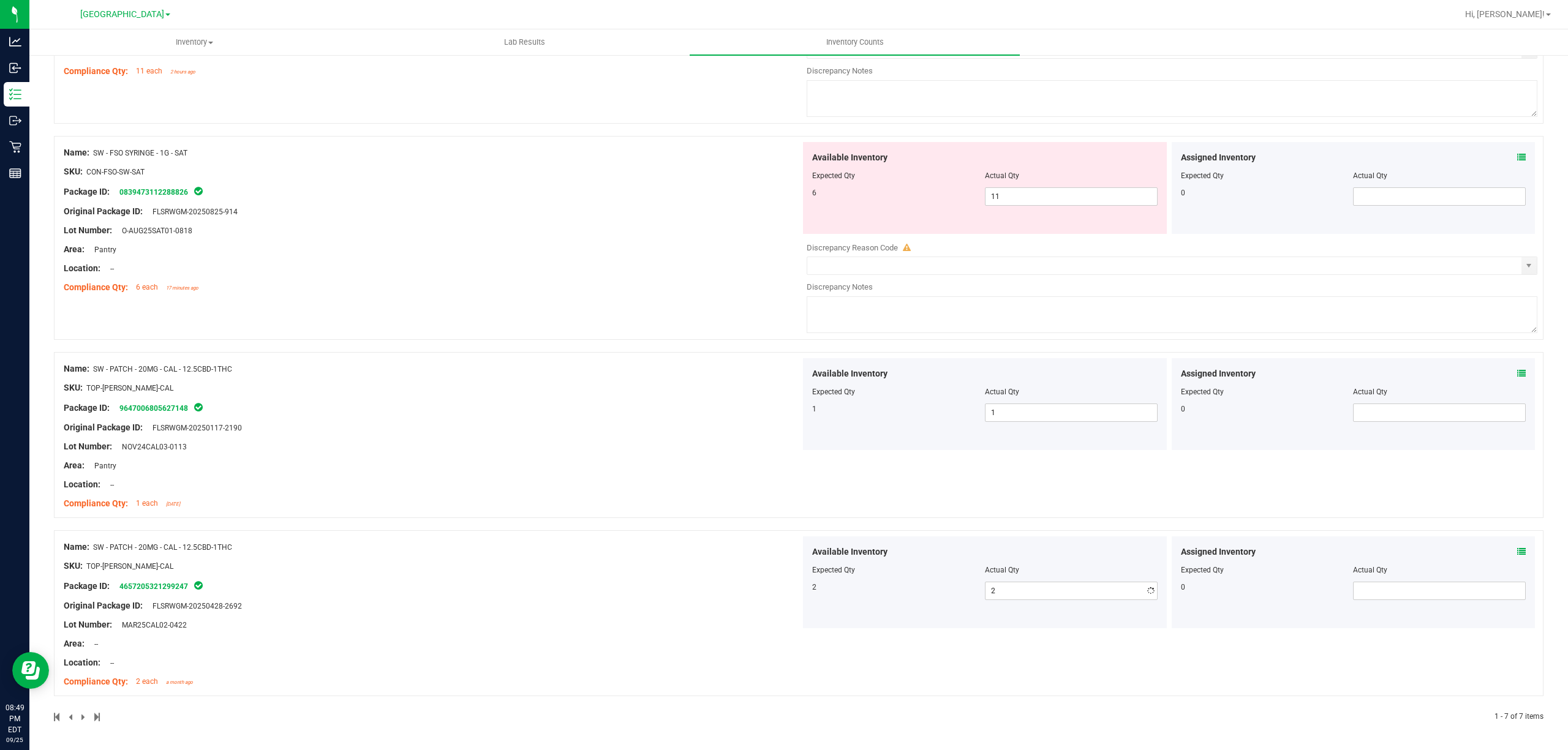
click at [667, 538] on div "Name: SW - PATCH - 20MG - CAL - 12.5CBD-1THC SKU: TOP-[PERSON_NAME]-CAL Package…" at bounding box center [432, 614] width 737 height 157
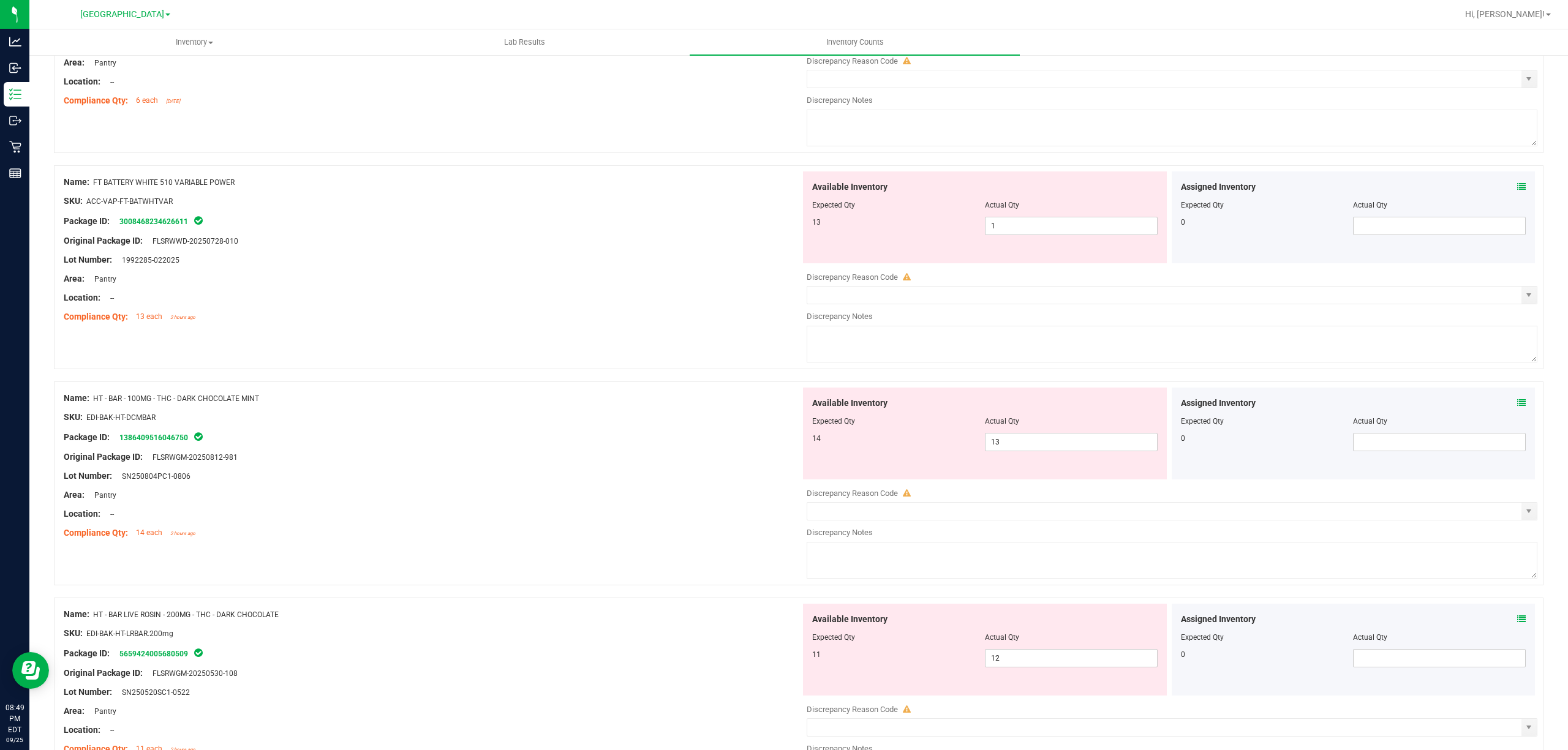
scroll to position [0, 0]
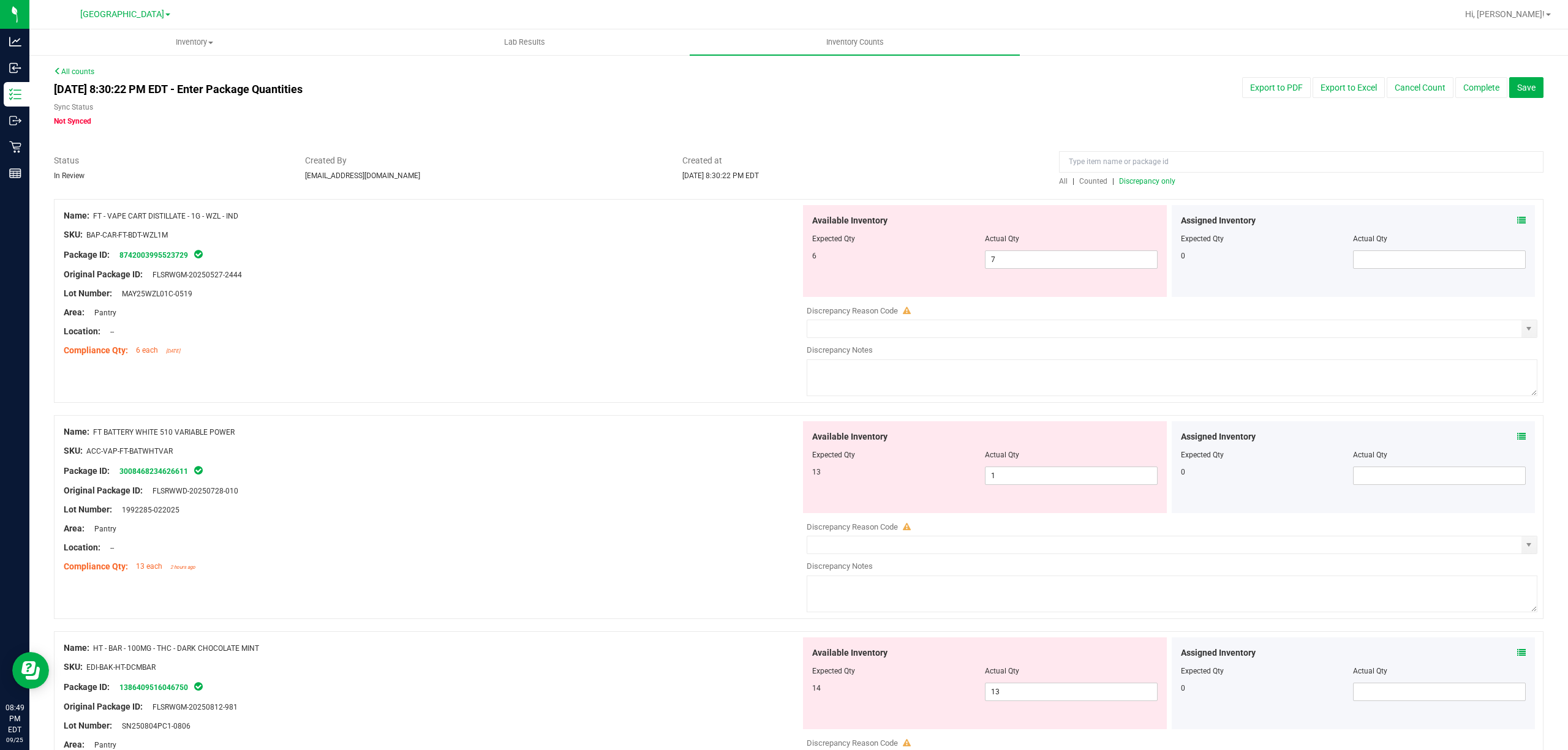
click at [1132, 185] on span "Discrepancy only" at bounding box center [1147, 181] width 56 height 9
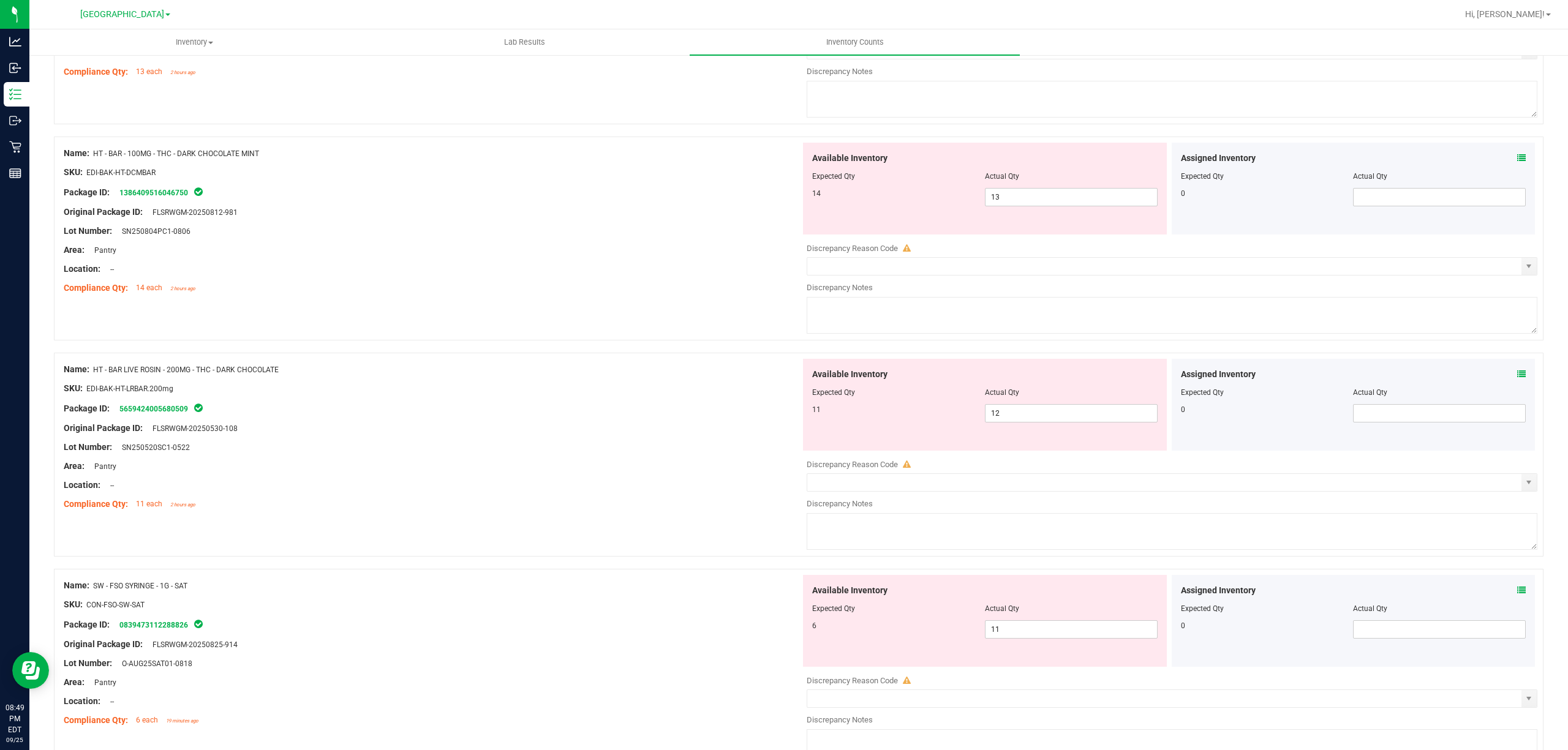
scroll to position [573, 0]
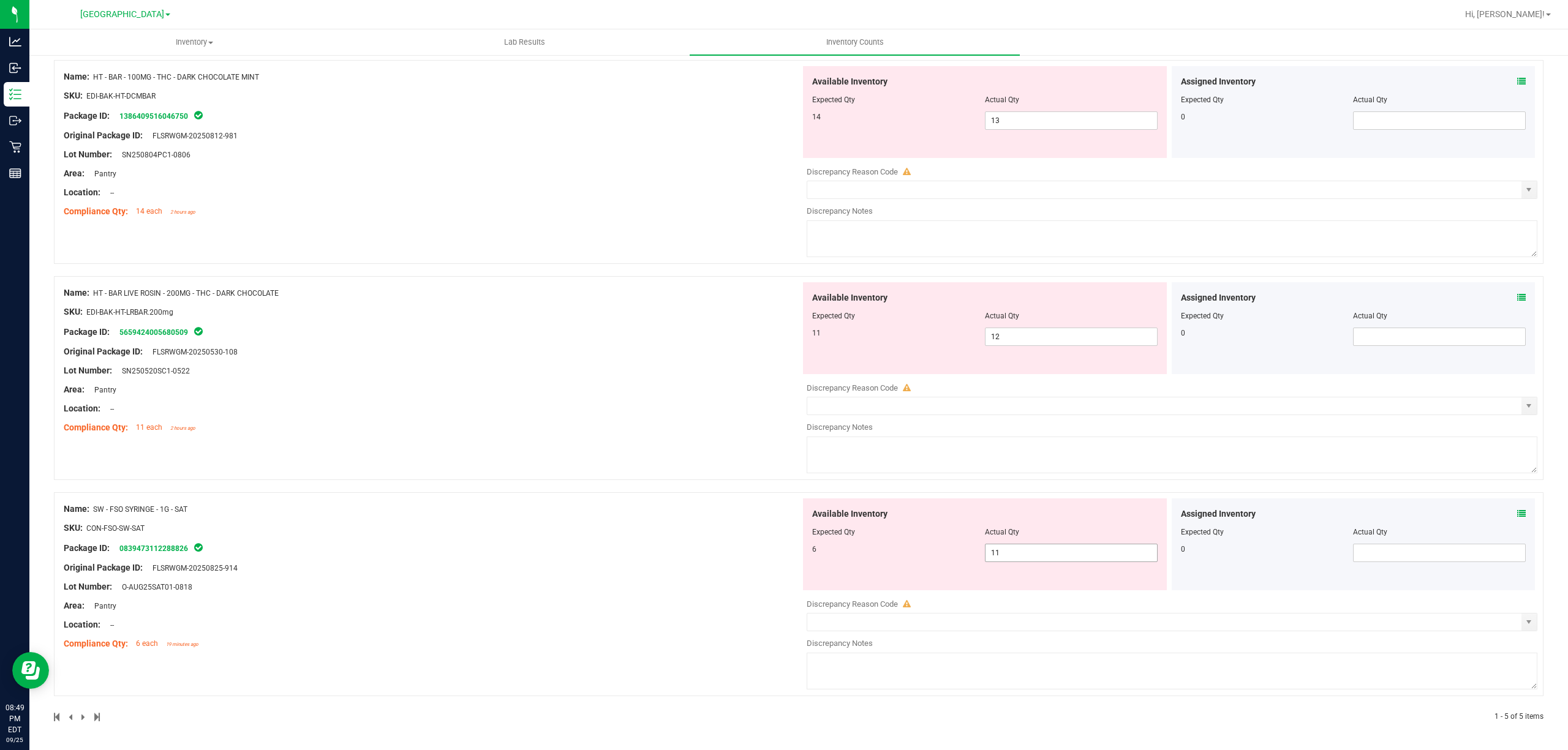
click at [1016, 559] on span "11 11" at bounding box center [1070, 553] width 173 height 18
type input "1"
type input "6"
click at [466, 615] on div "Name: SW - FSO SYRINGE - 1G - SAT SKU: CON-FSO-SW-SAT Package ID: 0839473112288…" at bounding box center [432, 576] width 737 height 157
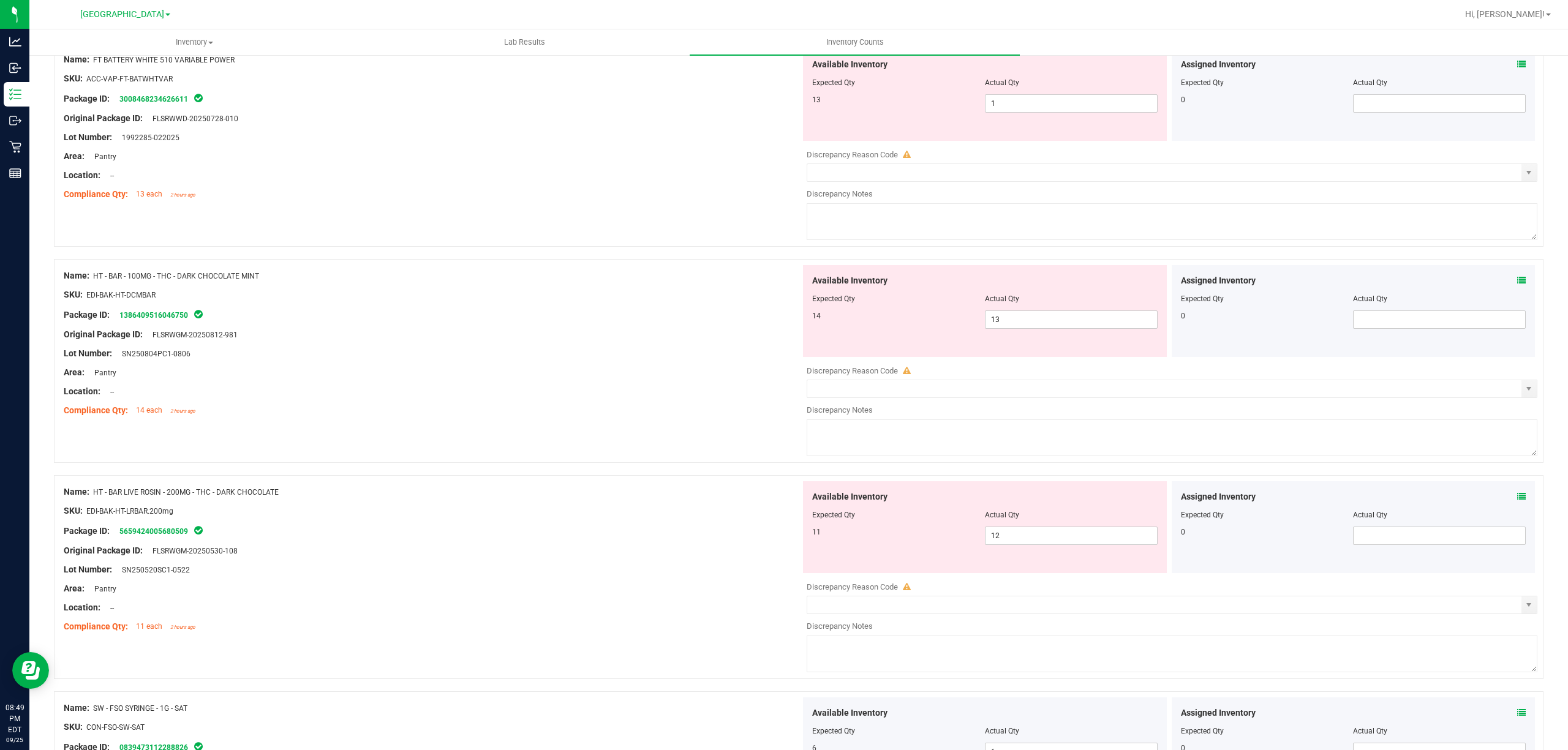
scroll to position [0, 0]
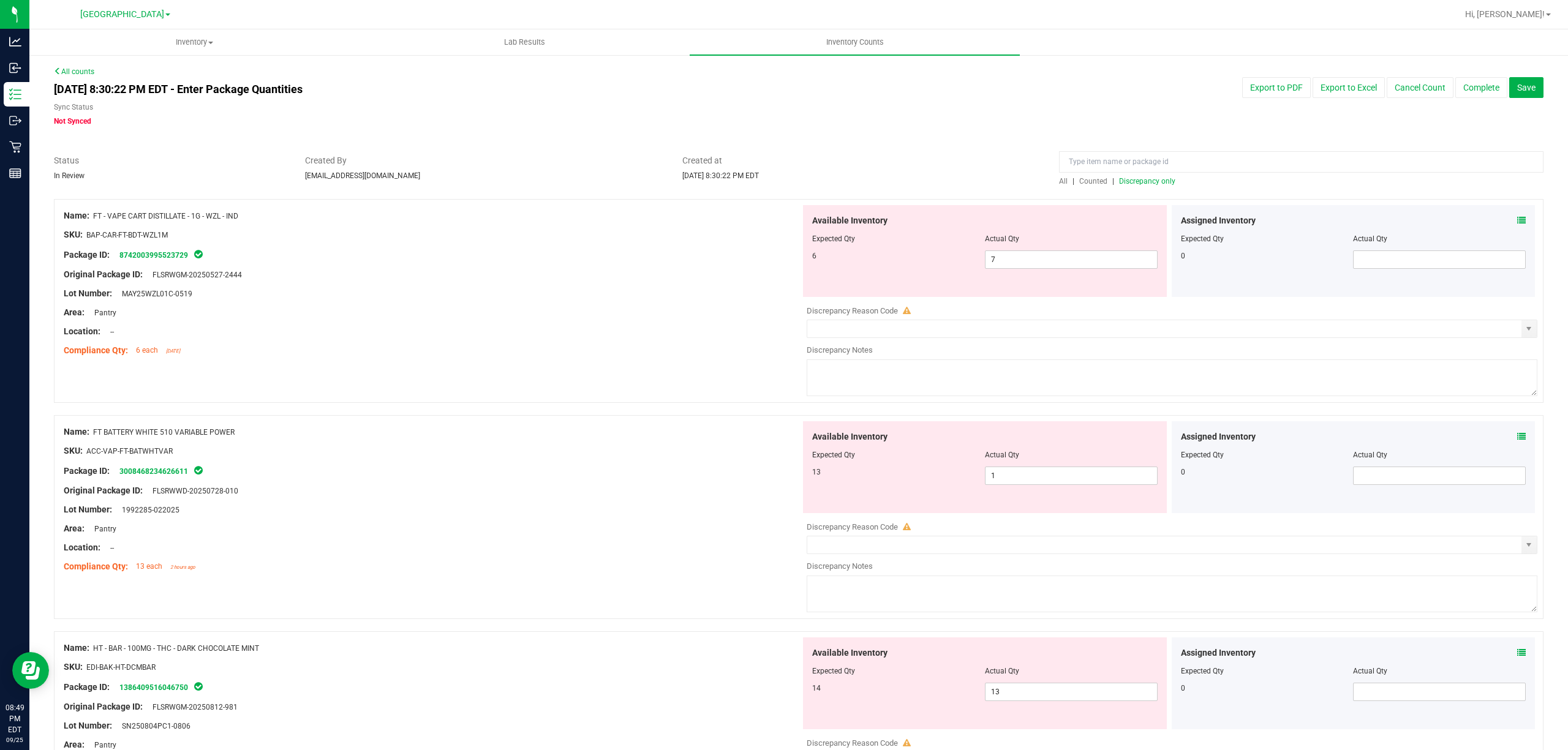
click at [1129, 178] on span "Discrepancy only" at bounding box center [1147, 181] width 56 height 9
click at [223, 435] on span "FT BATTERY WHITE 510 VARIABLE POWER" at bounding box center [164, 432] width 142 height 9
click at [221, 434] on span "FT BATTERY WHITE 510 VARIABLE POWER" at bounding box center [164, 432] width 142 height 9
click at [213, 433] on span "FT BATTERY WHITE 510 VARIABLE POWER" at bounding box center [164, 432] width 142 height 9
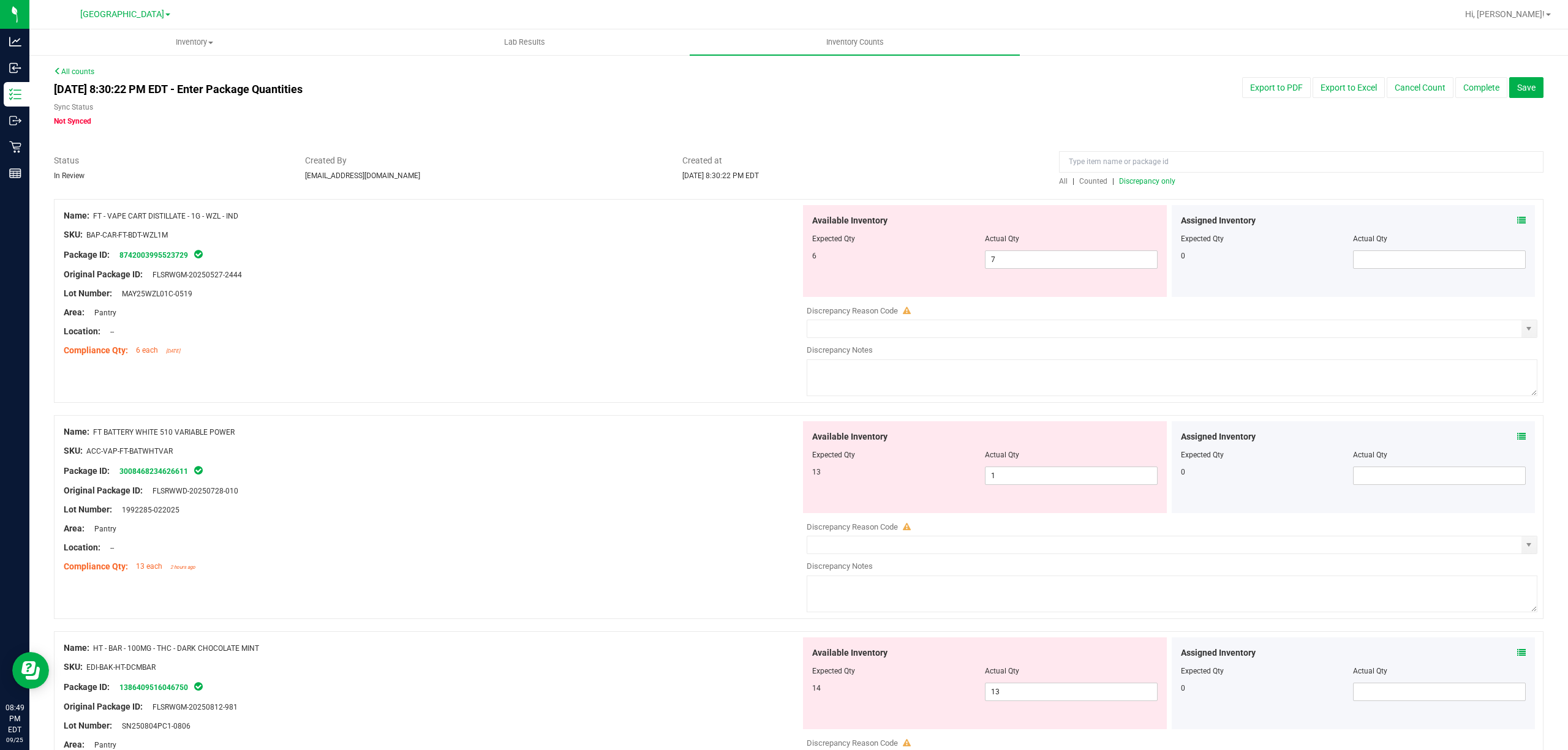
click at [208, 432] on span "FT BATTERY WHITE 510 VARIABLE POWER" at bounding box center [164, 432] width 142 height 9
click at [208, 431] on span "FT BATTERY WHITE 510 VARIABLE POWER" at bounding box center [164, 432] width 142 height 9
click at [64, 431] on span "Name:" at bounding box center [77, 432] width 26 height 10
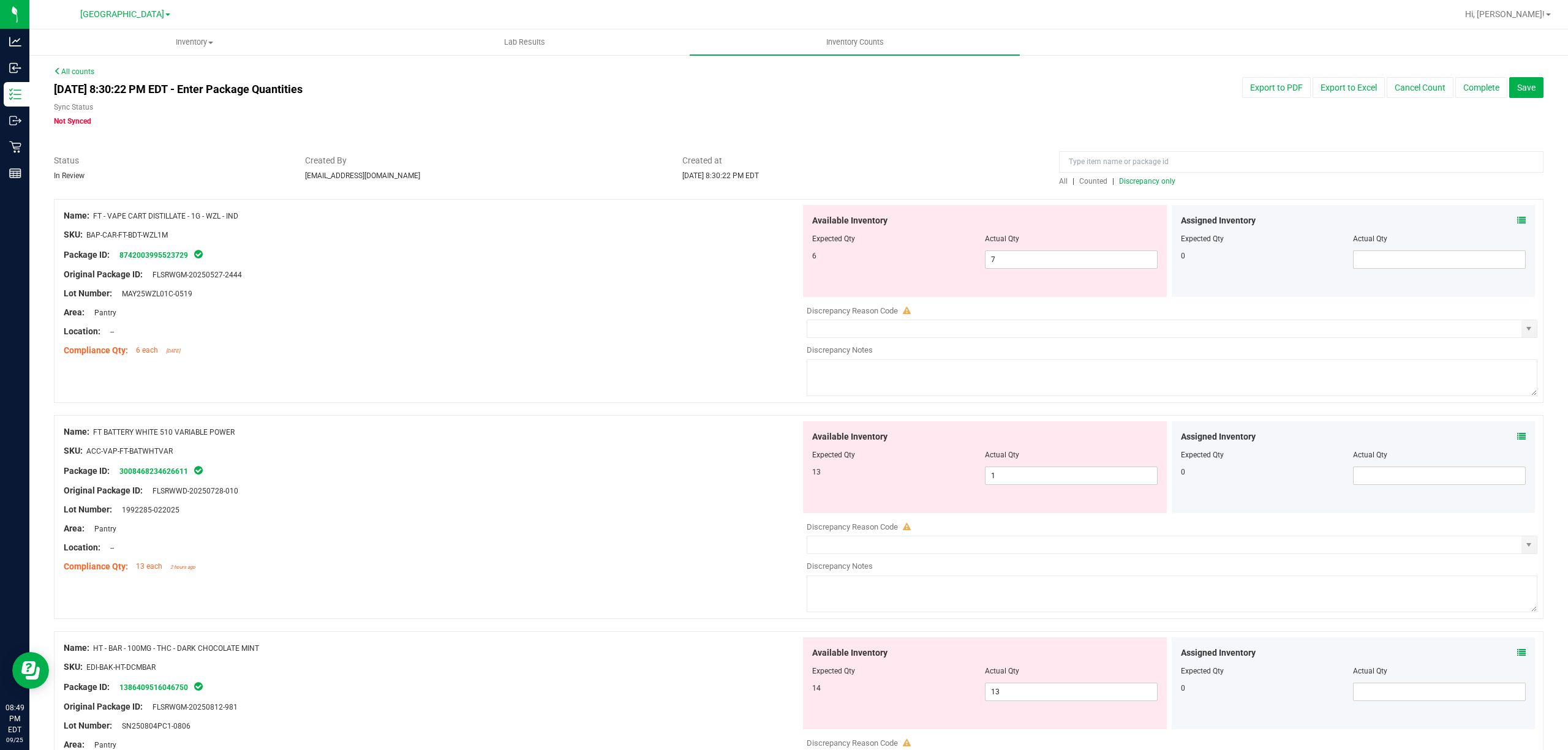
drag, startPoint x: 92, startPoint y: 431, endPoint x: 235, endPoint y: 432, distance: 143.0
click at [235, 432] on div "Name: FT BATTERY WHITE 510 VARIABLE POWER" at bounding box center [432, 432] width 737 height 13
copy div "FT BATTERY WHITE 510 VARIABLE POWER"
click at [1059, 181] on span "All" at bounding box center [1063, 181] width 9 height 9
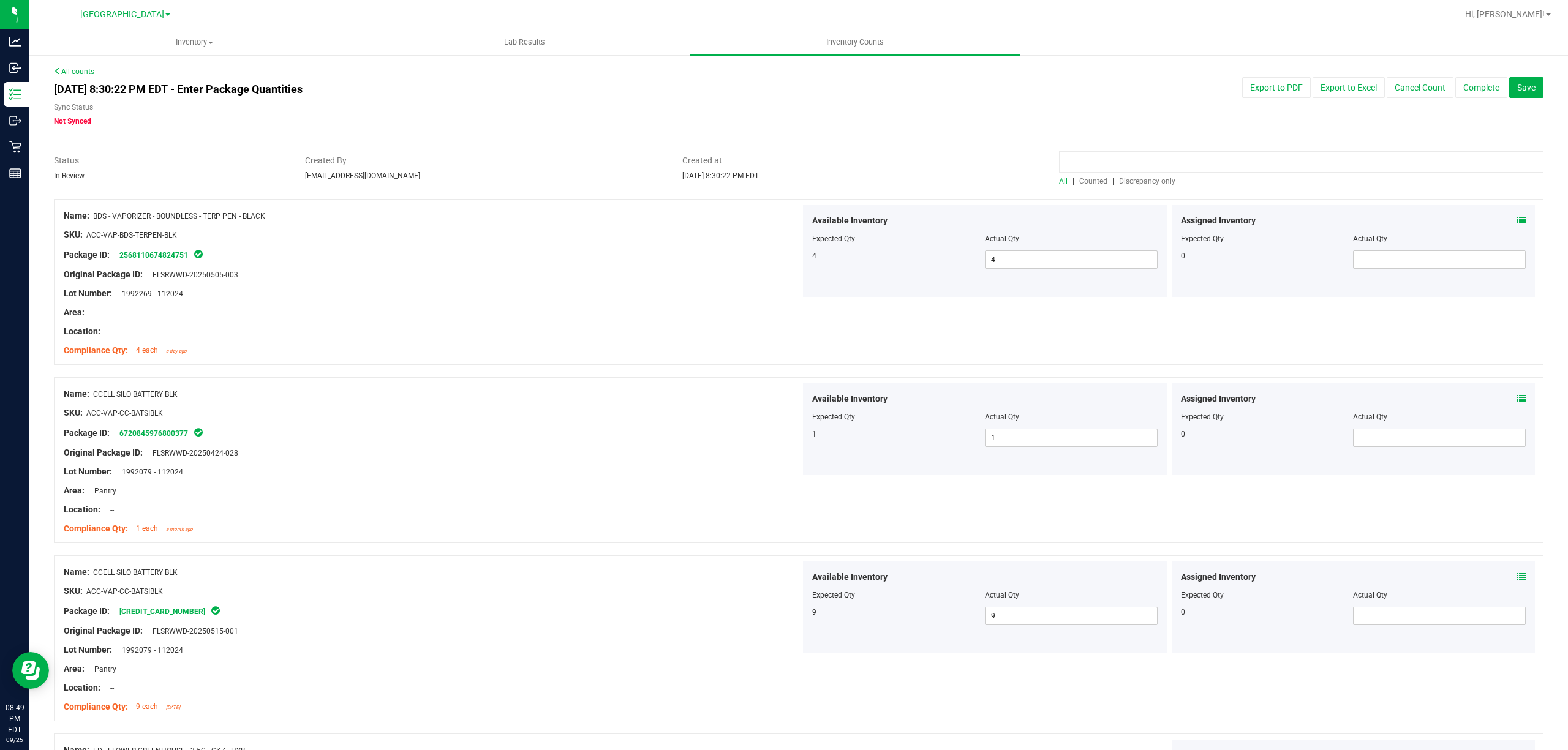
click at [1081, 160] on input at bounding box center [1302, 162] width 485 height 21
paste input "FT BATTERY WHITE 510 VARIABLE POWER"
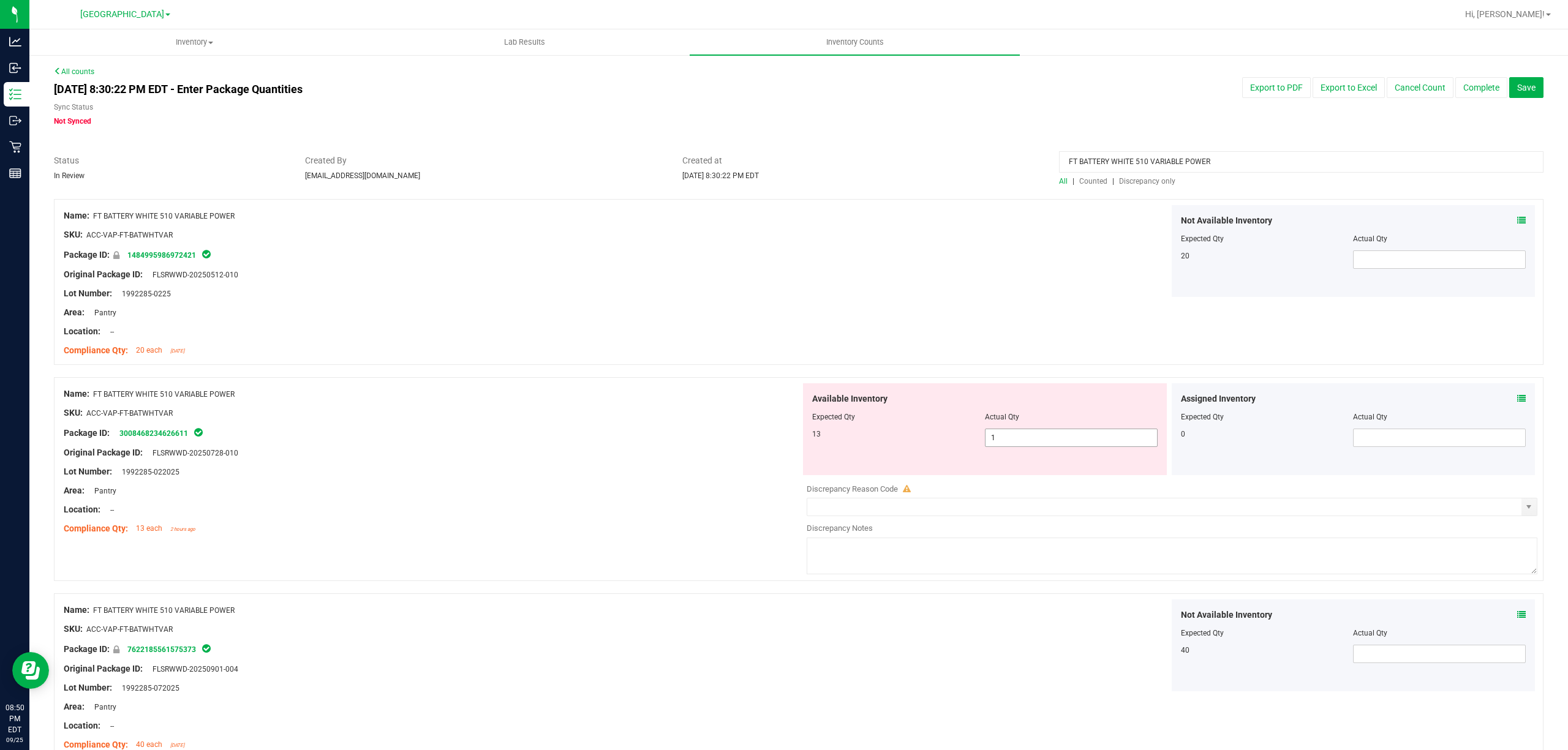
type input "FT BATTERY WHITE 510 VARIABLE POWER"
click at [1004, 442] on span "1 1" at bounding box center [1070, 438] width 173 height 18
type input "13"
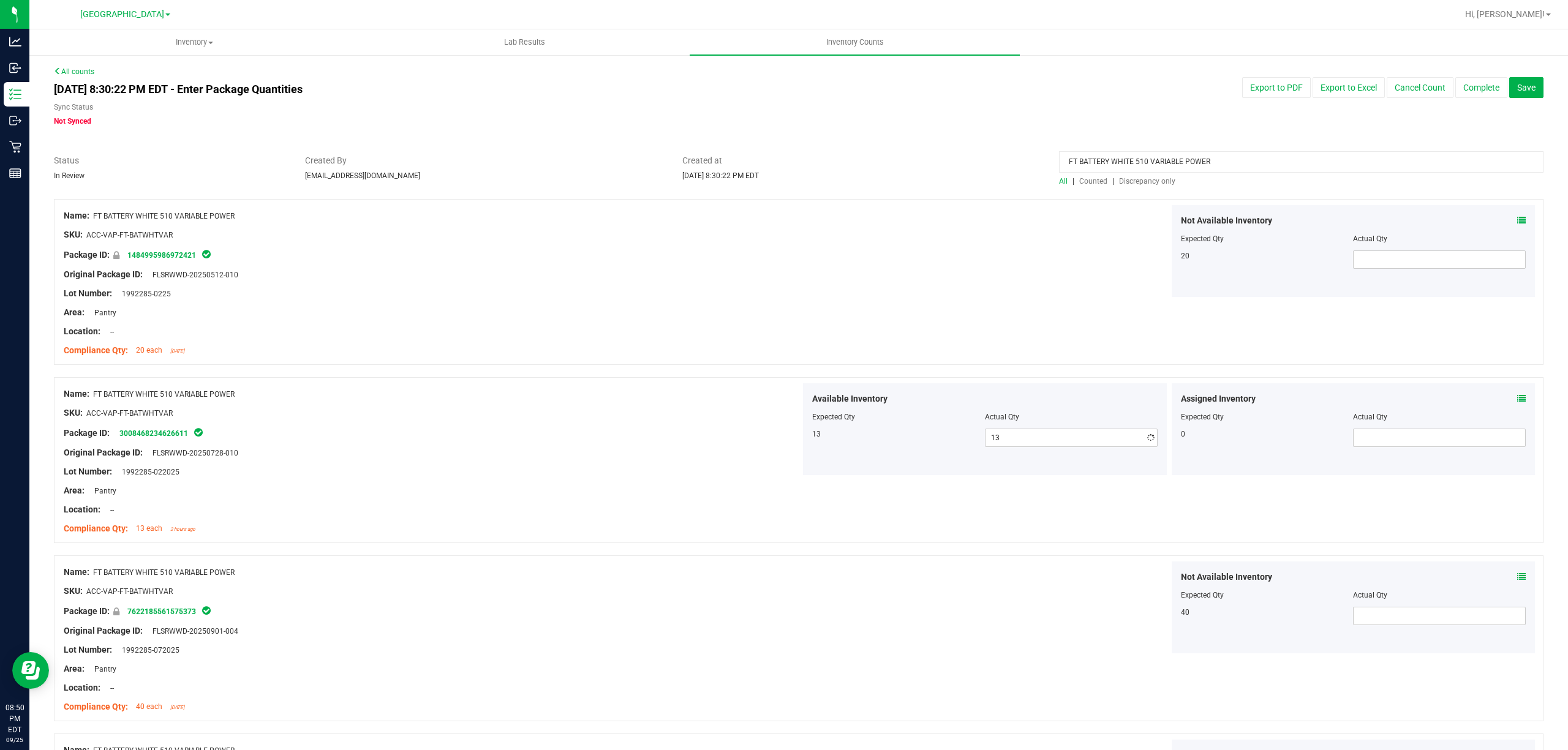
click at [763, 469] on div "Lot Number: 1992285-022025" at bounding box center [432, 472] width 737 height 13
drag, startPoint x: 1209, startPoint y: 160, endPoint x: 591, endPoint y: 141, distance: 618.3
click at [907, 141] on div "All counts [DATE] 8:30:22 PM EDT - Enter Package Quantities Sync Status Not Syn…" at bounding box center [798, 504] width 1489 height 876
click at [1123, 180] on span "Discrepancy only" at bounding box center [1147, 181] width 56 height 9
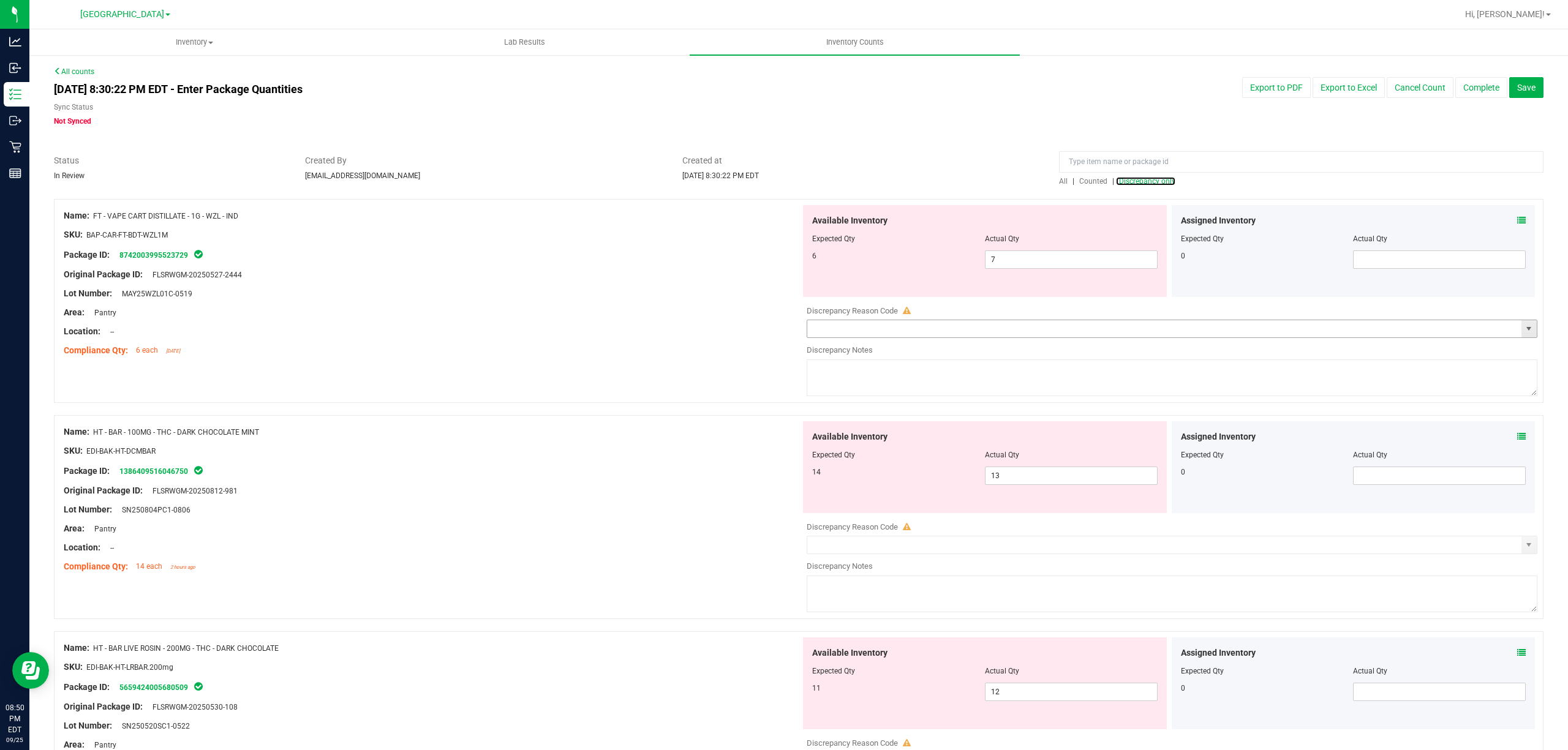
click at [1521, 323] on span "select" at bounding box center [1528, 328] width 15 height 17
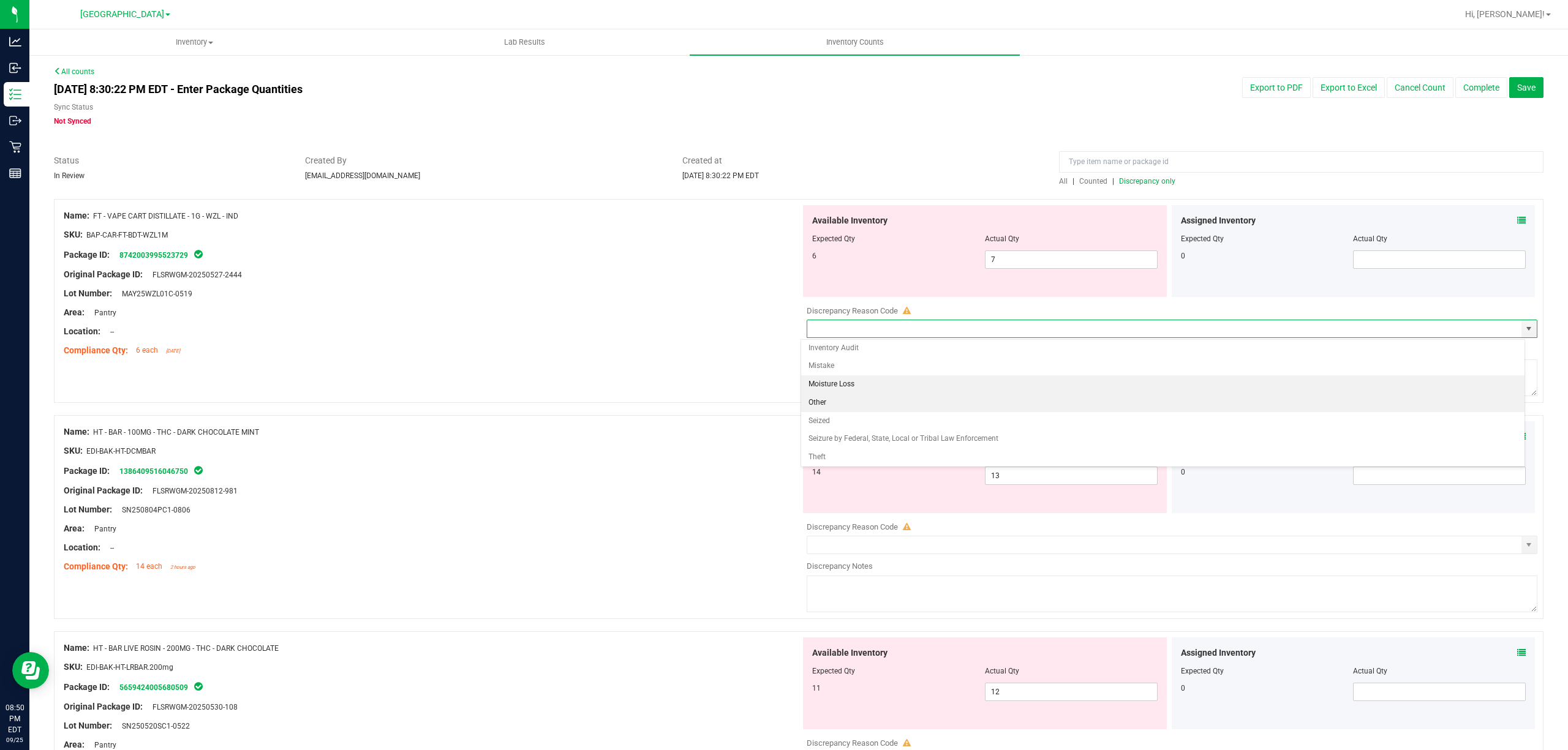
scroll to position [26, 0]
click at [861, 402] on li "Other" at bounding box center [1162, 400] width 723 height 18
type input "Other"
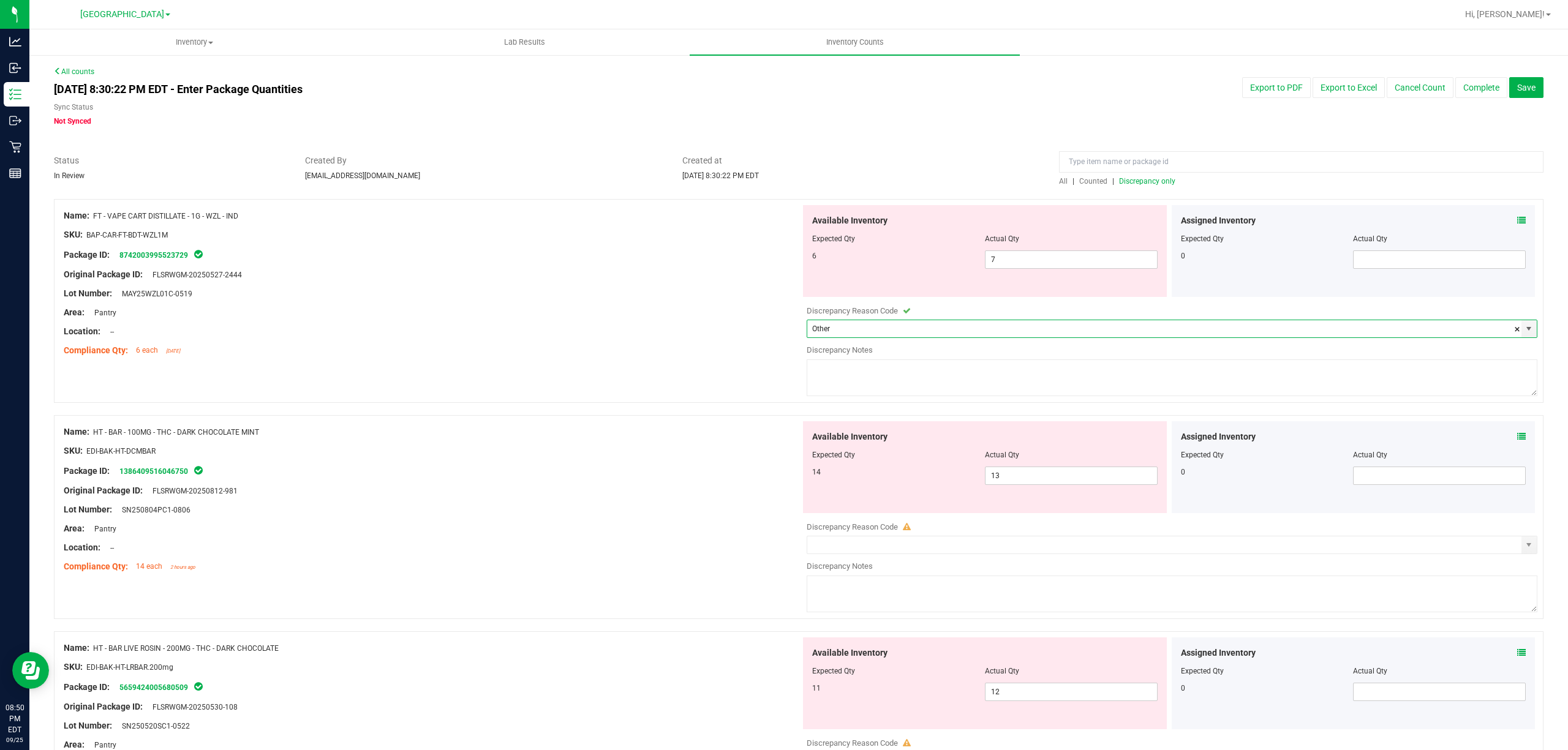
click at [915, 390] on textarea at bounding box center [1172, 377] width 731 height 37
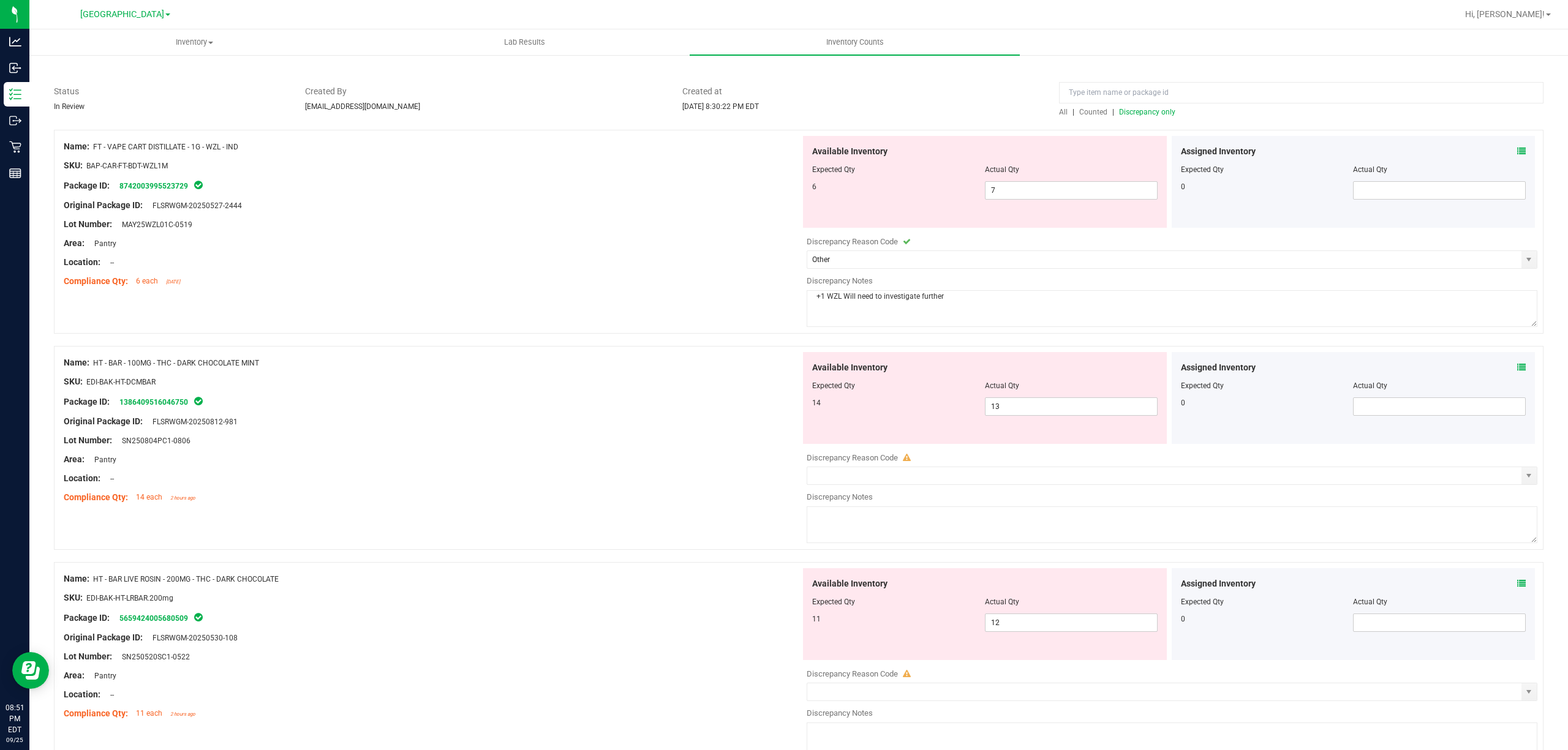
scroll to position [141, 0]
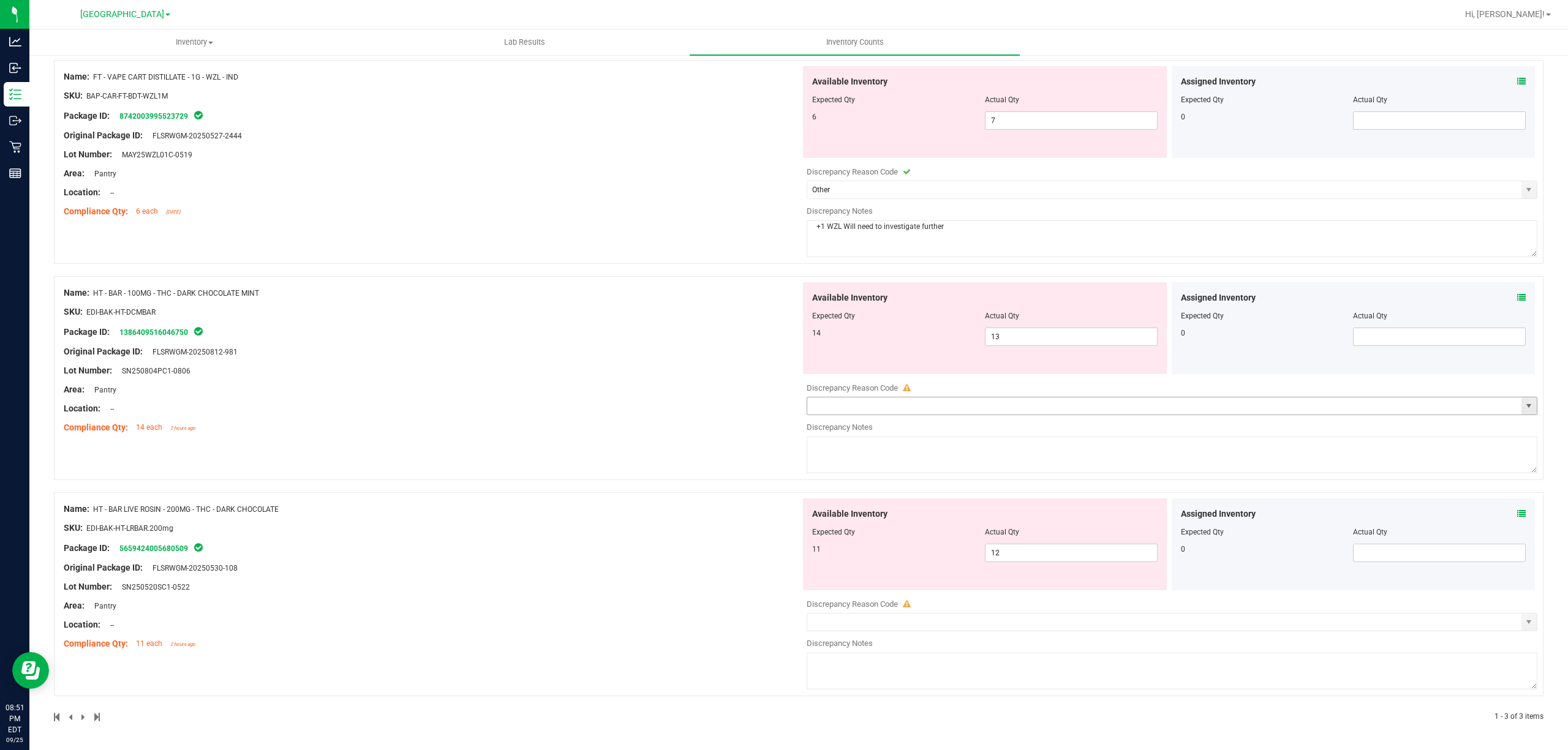
click at [1524, 406] on span "select" at bounding box center [1529, 406] width 10 height 10
type textarea "+1 WZL Will need to investigate further"
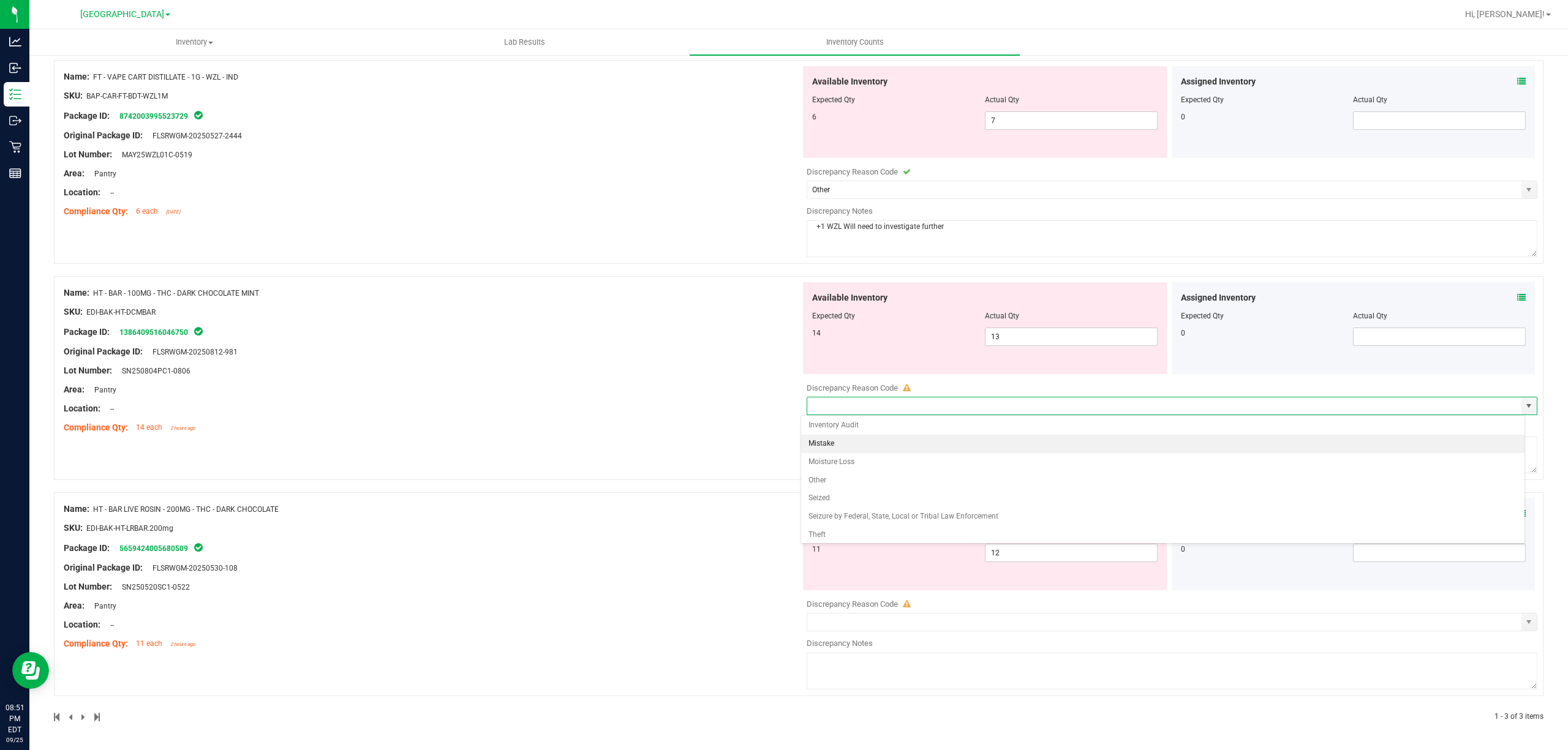
scroll to position [26, 0]
click at [844, 431] on li "Mistake" at bounding box center [1162, 440] width 723 height 18
type input "Mistake"
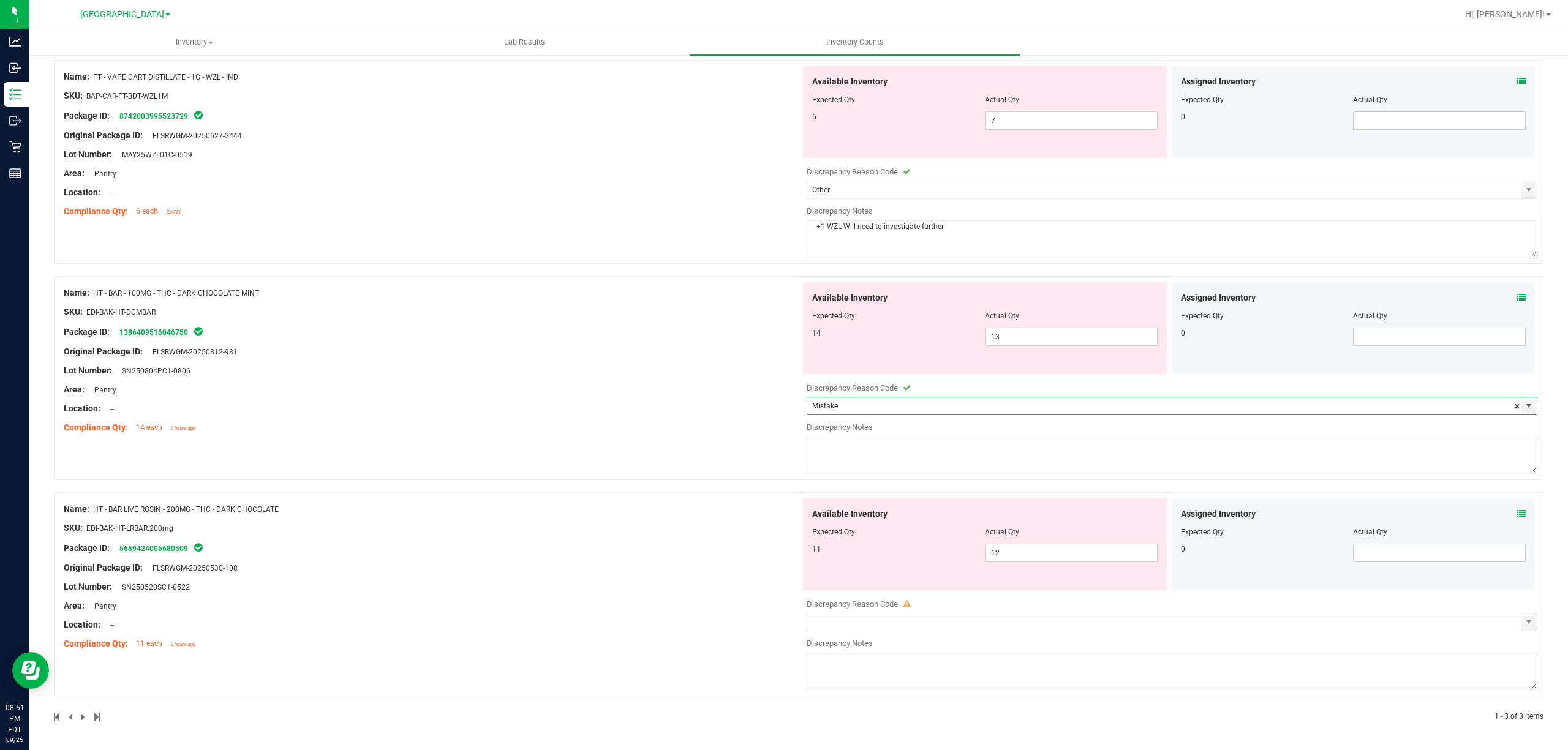
click at [845, 444] on textarea at bounding box center [1172, 455] width 731 height 37
drag, startPoint x: 947, startPoint y: 448, endPoint x: 632, endPoint y: 436, distance: 315.2
click at [817, 437] on textarea "-1 Dark choc mint and +1 Live rosin choc" at bounding box center [1172, 455] width 731 height 37
click at [953, 446] on textarea "-1 Dark choc mint and +1 Live rosin choc" at bounding box center [1172, 455] width 731 height 37
click at [951, 445] on textarea "-1 Dark choc mint and +1 Live rosin choc" at bounding box center [1172, 455] width 731 height 37
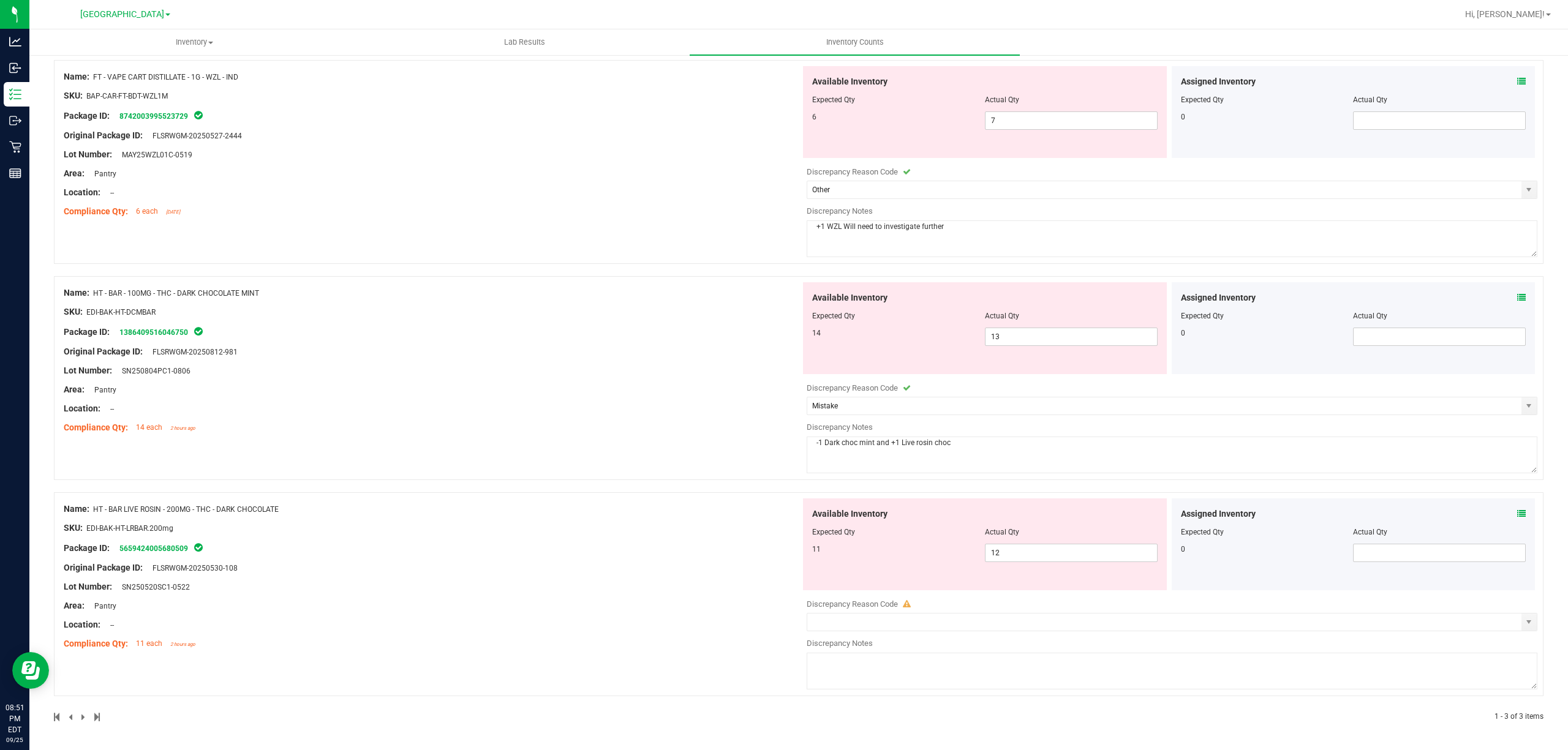
click at [951, 444] on textarea "-1 Dark choc mint and +1 Live rosin choc" at bounding box center [1172, 455] width 731 height 37
click at [951, 442] on textarea "-1 Dark choc mint and +1 Live rosin choc" at bounding box center [1172, 455] width 731 height 37
click at [951, 440] on textarea "-1 Dark choc mint and +1 Live rosin choc" at bounding box center [1172, 455] width 731 height 37
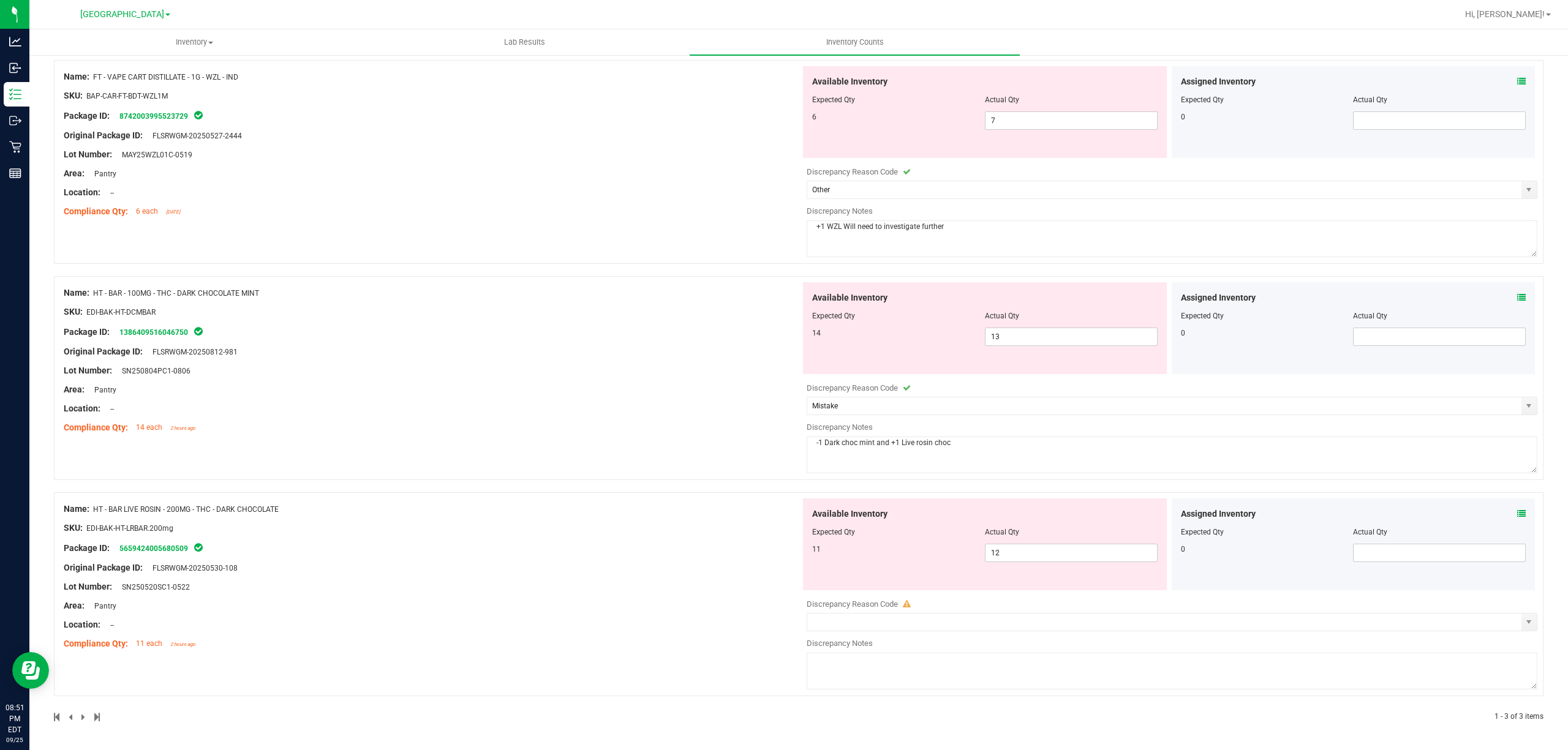
click at [951, 440] on textarea "-1 Dark choc mint and +1 Live rosin choc" at bounding box center [1172, 455] width 731 height 37
type textarea "-1 Dark choc mint and +1 Live rosin choc"
click at [854, 680] on textarea at bounding box center [1172, 671] width 731 height 37
paste textarea "-1 Dark choc mint and +1 Live rosin choc"
click at [1521, 615] on span "select" at bounding box center [1528, 621] width 15 height 17
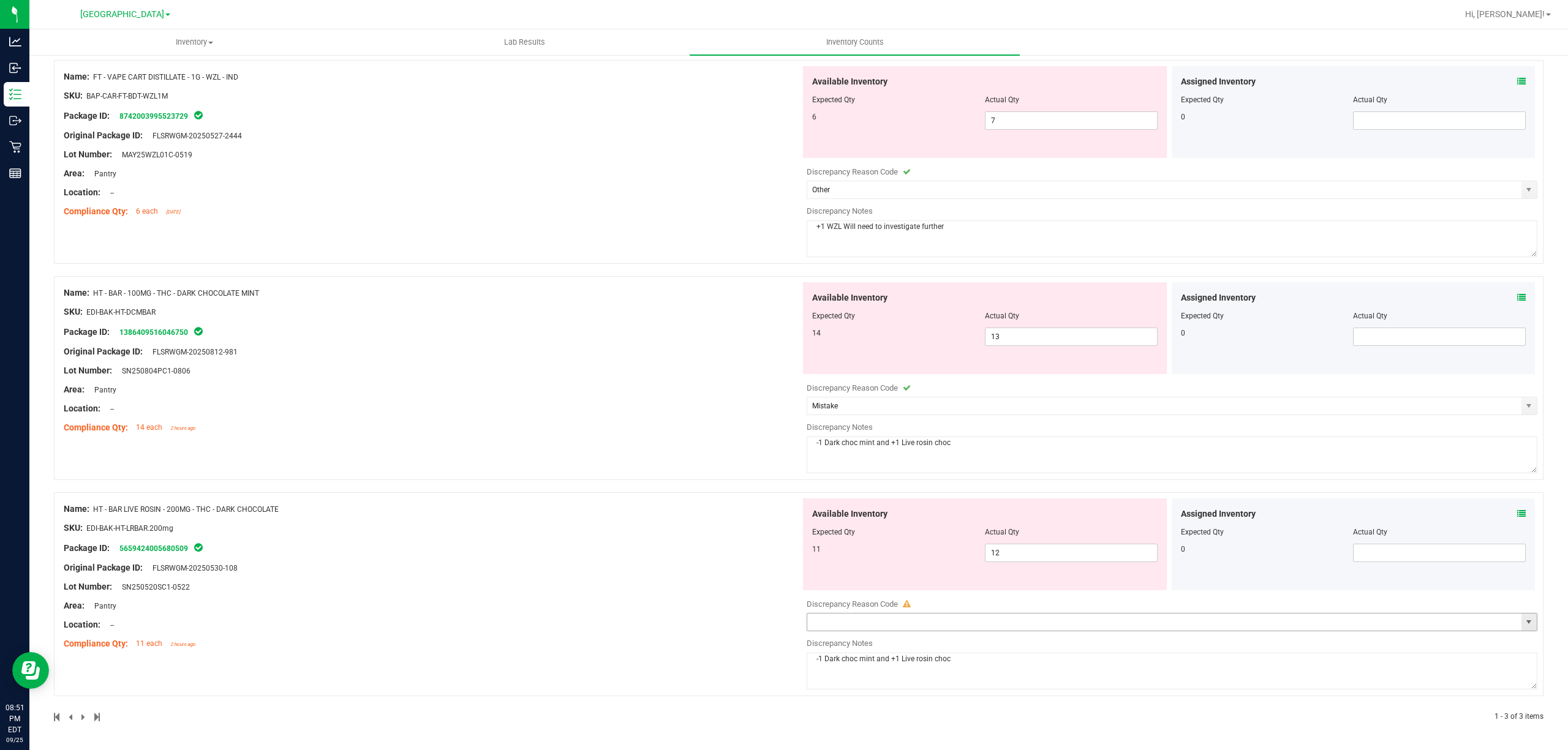
type textarea "-1 Dark choc mint and +1 Live rosin choc"
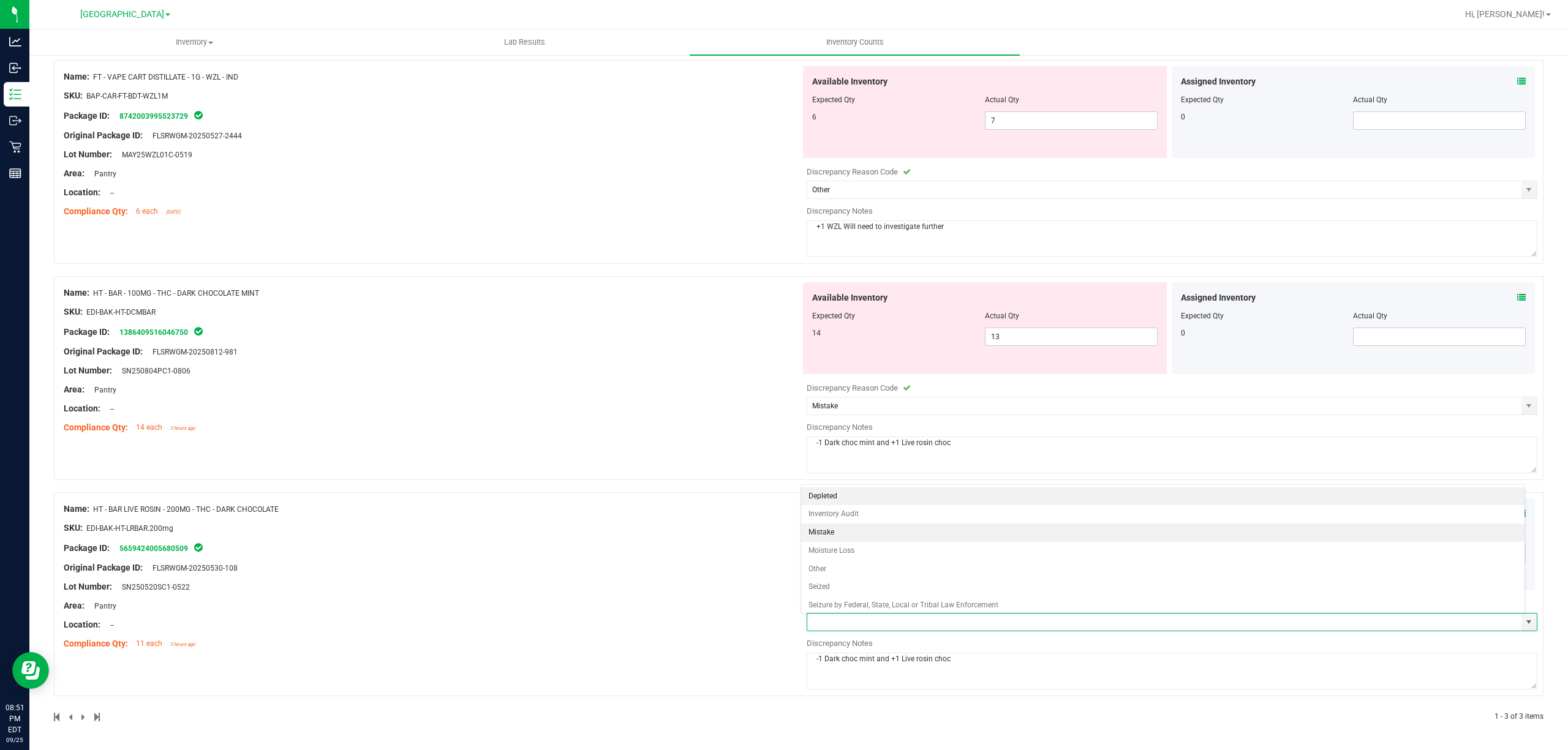
click at [849, 538] on li "Mistake" at bounding box center [1162, 533] width 723 height 18
type input "Mistake"
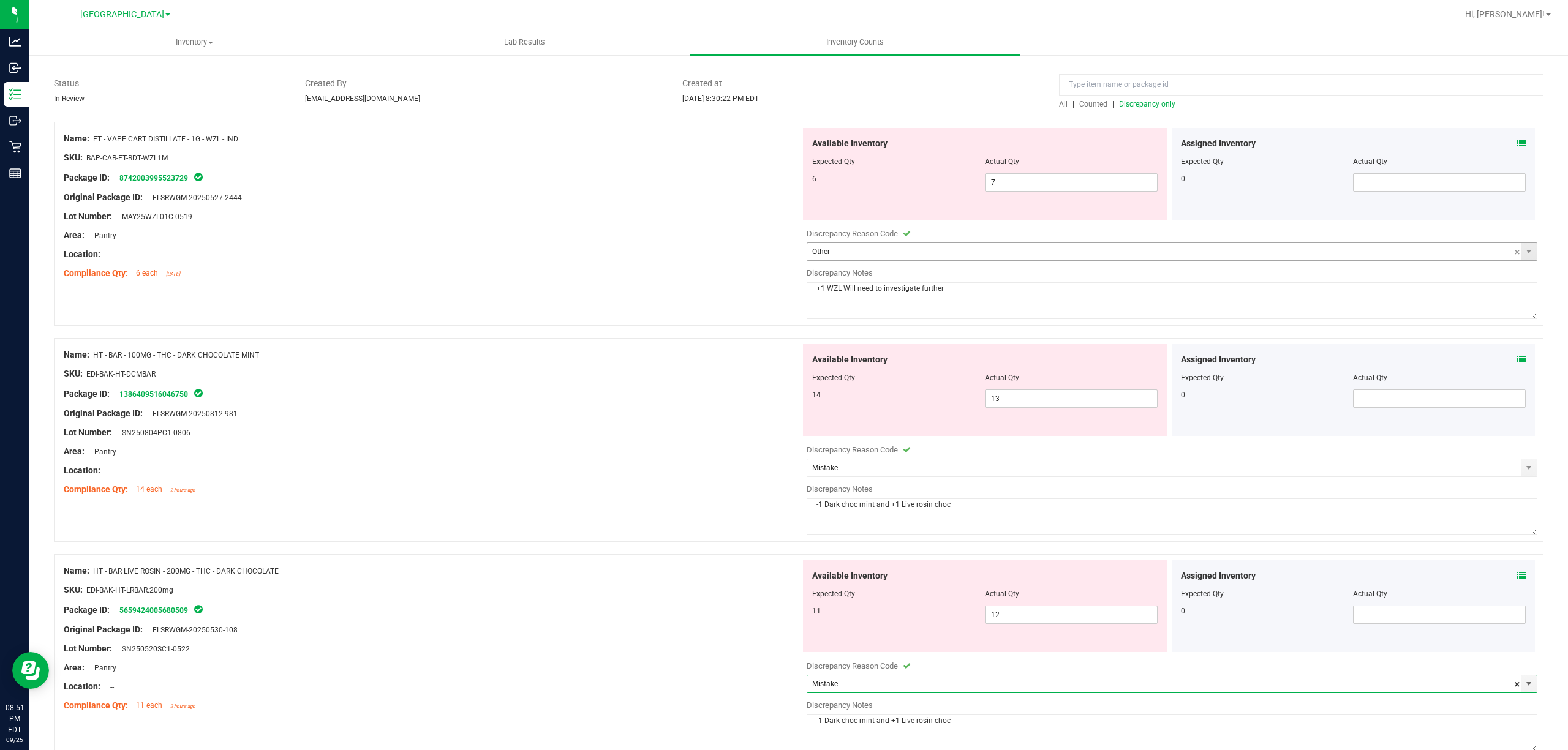
scroll to position [0, 0]
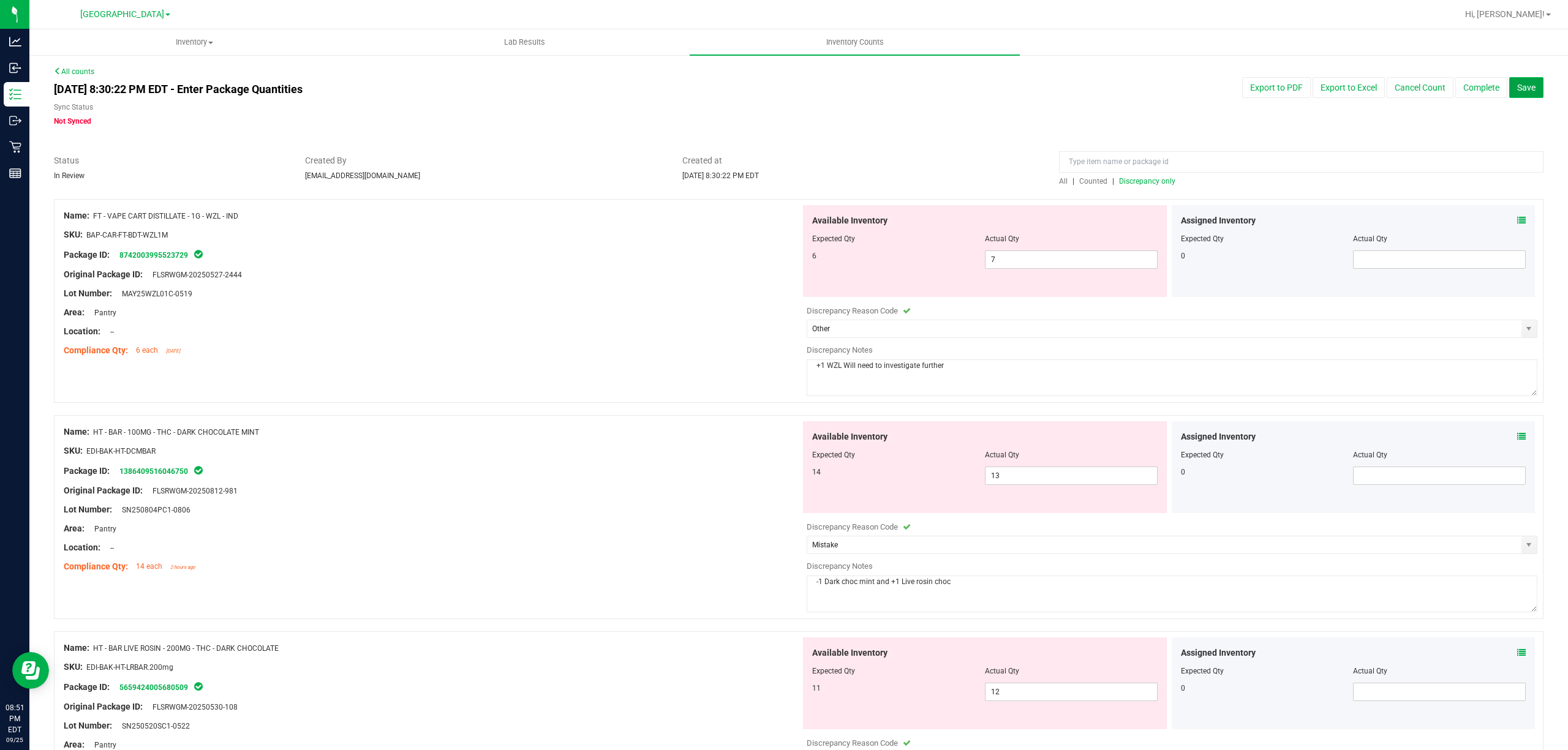
click at [1520, 91] on span "Save" at bounding box center [1526, 88] width 18 height 10
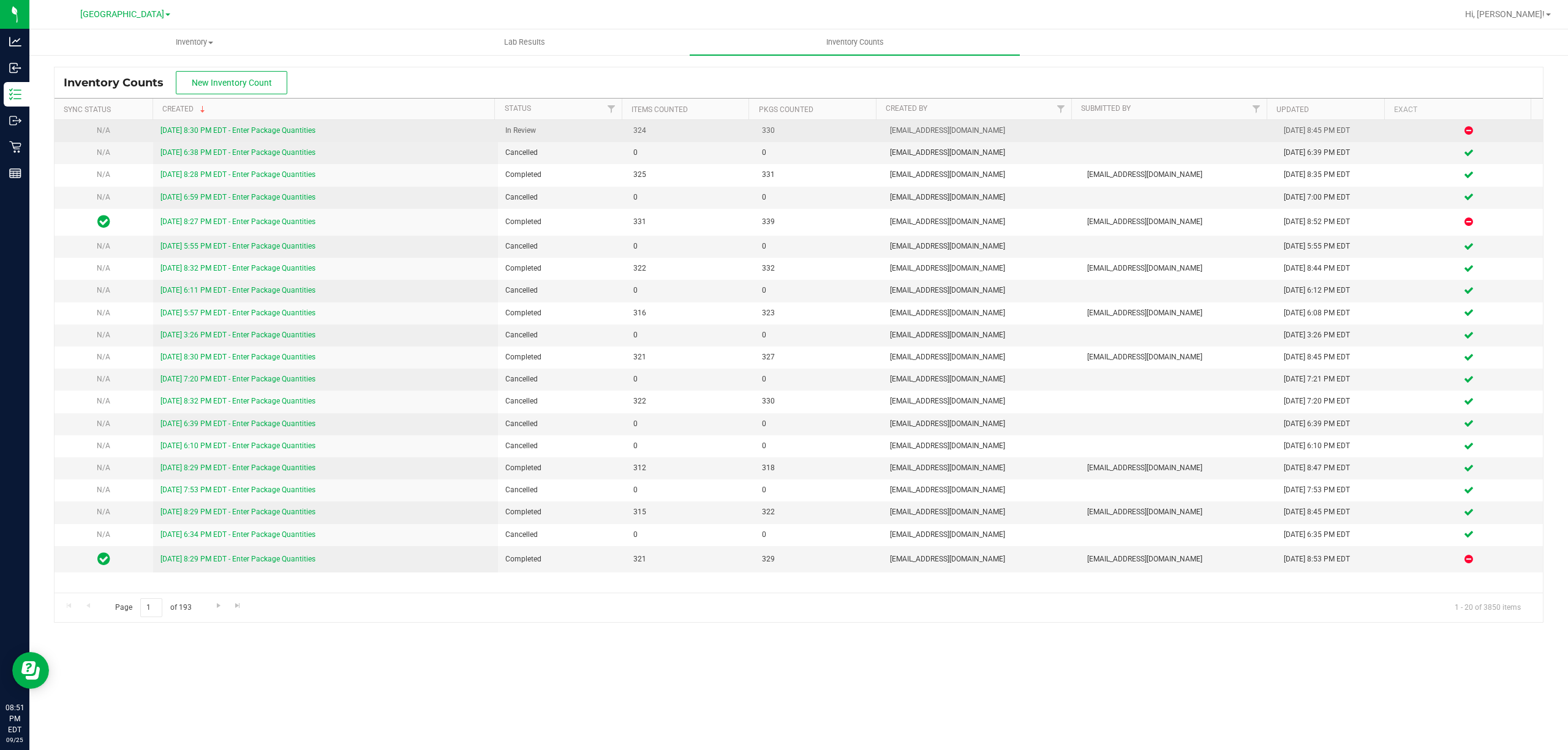
click at [218, 131] on link "[DATE] 8:30 PM EDT - Enter Package Quantities" at bounding box center [237, 130] width 155 height 9
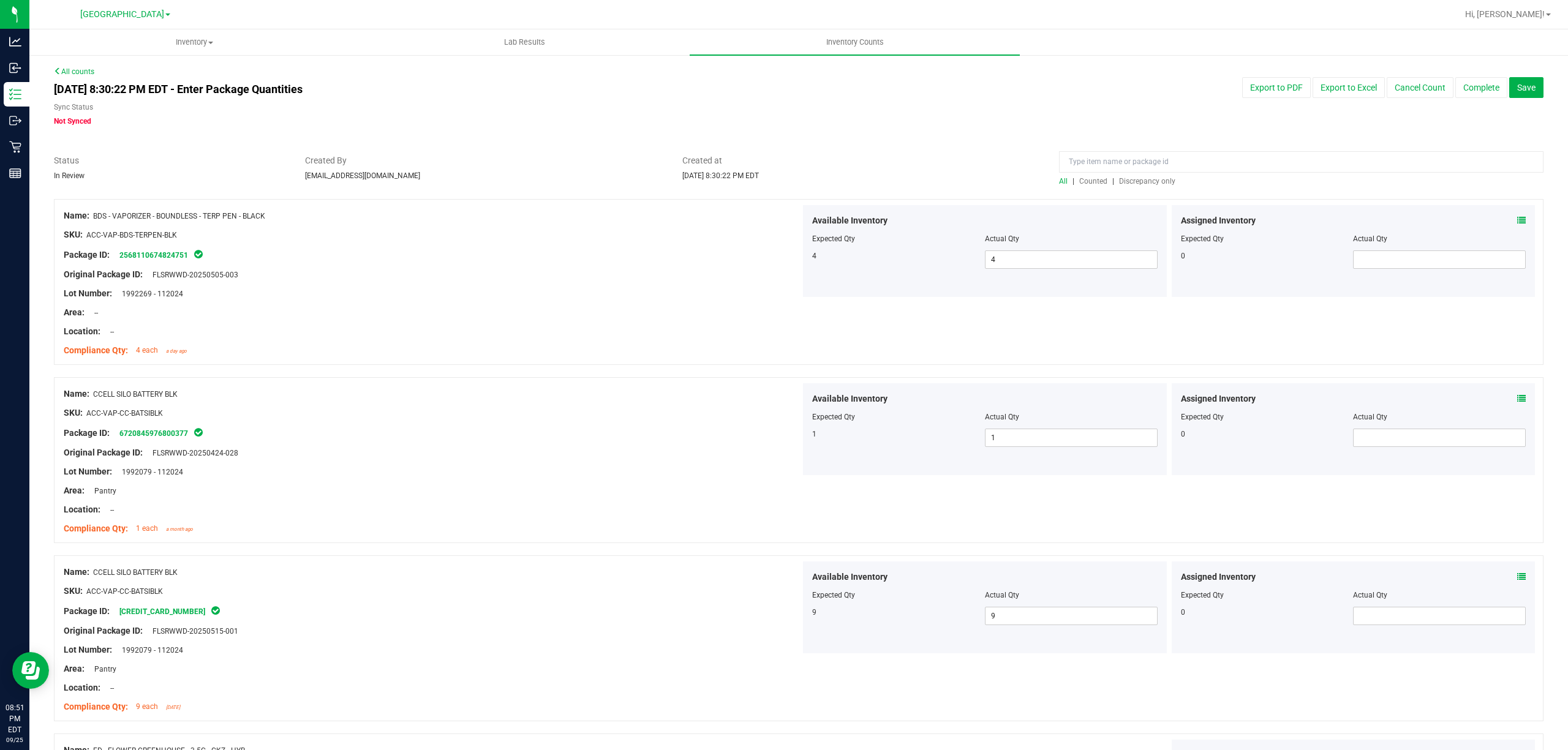
click at [1150, 182] on span "Discrepancy only" at bounding box center [1147, 181] width 56 height 9
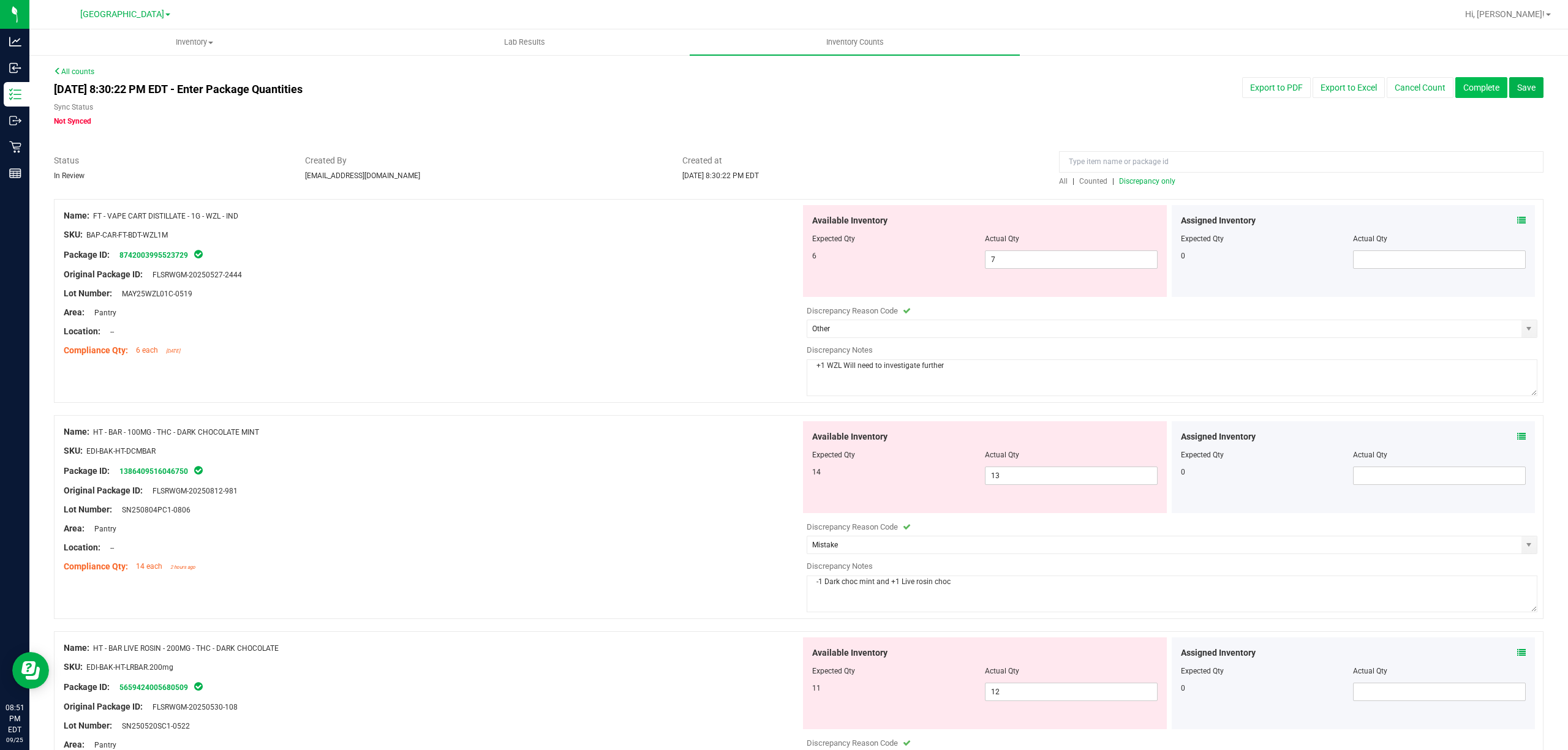
click at [1467, 87] on button "Complete" at bounding box center [1481, 87] width 52 height 21
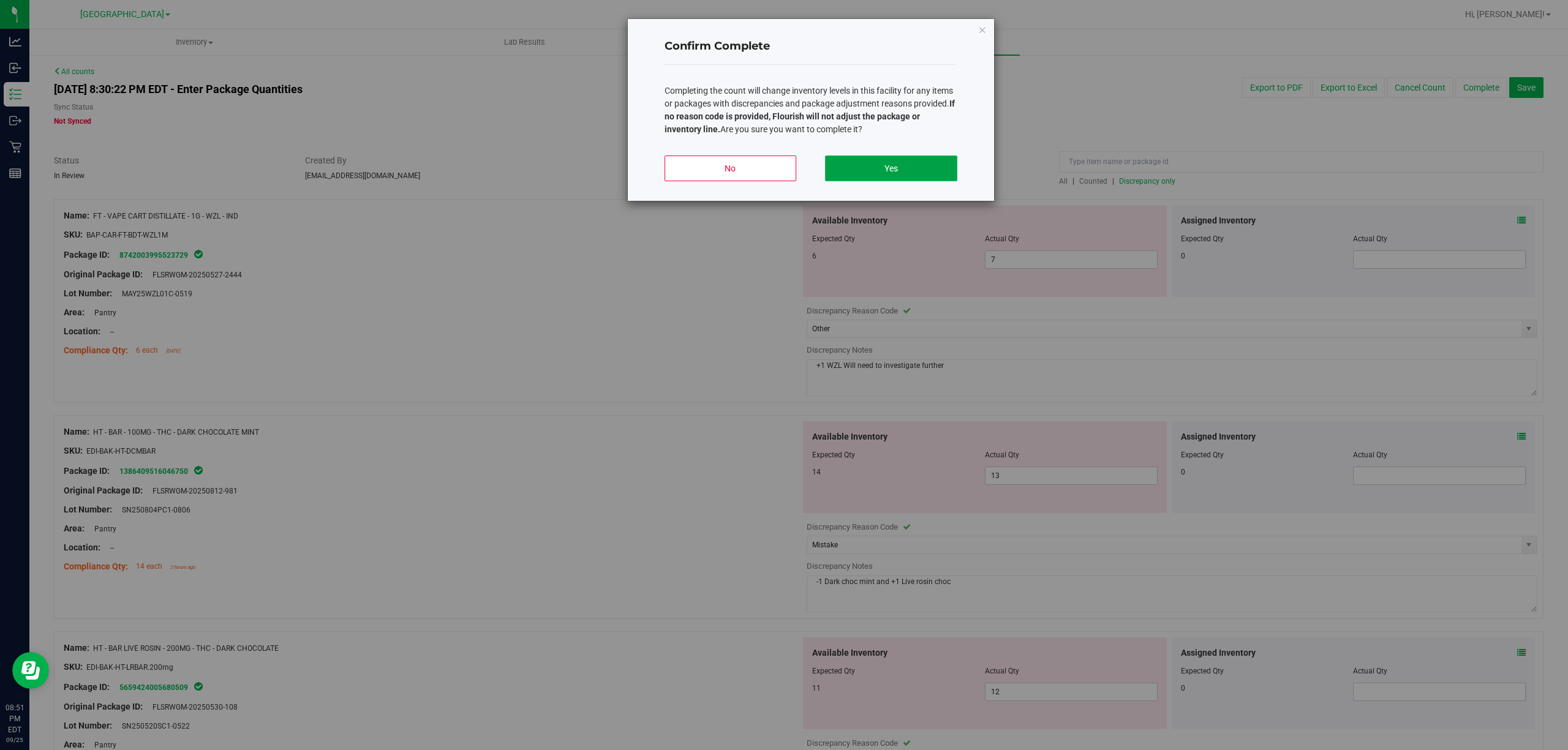
click at [863, 165] on button "Yes" at bounding box center [891, 169] width 132 height 26
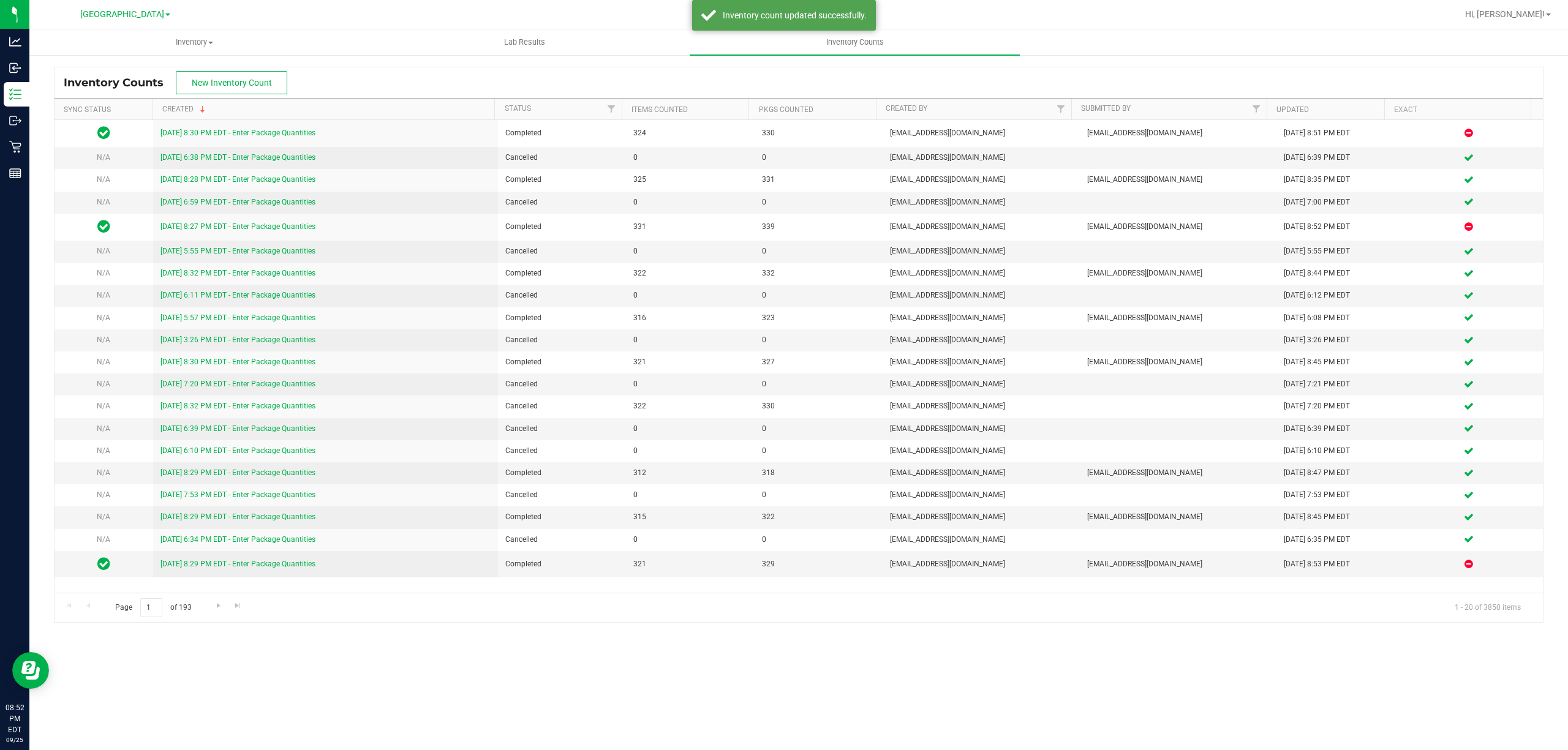
click at [1530, 21] on div "Hi, [PERSON_NAME]!" at bounding box center [1508, 14] width 96 height 21
click at [1530, 17] on span "Hi, [PERSON_NAME]!" at bounding box center [1505, 14] width 80 height 10
click at [1504, 114] on li "Sign Out" at bounding box center [1513, 109] width 92 height 22
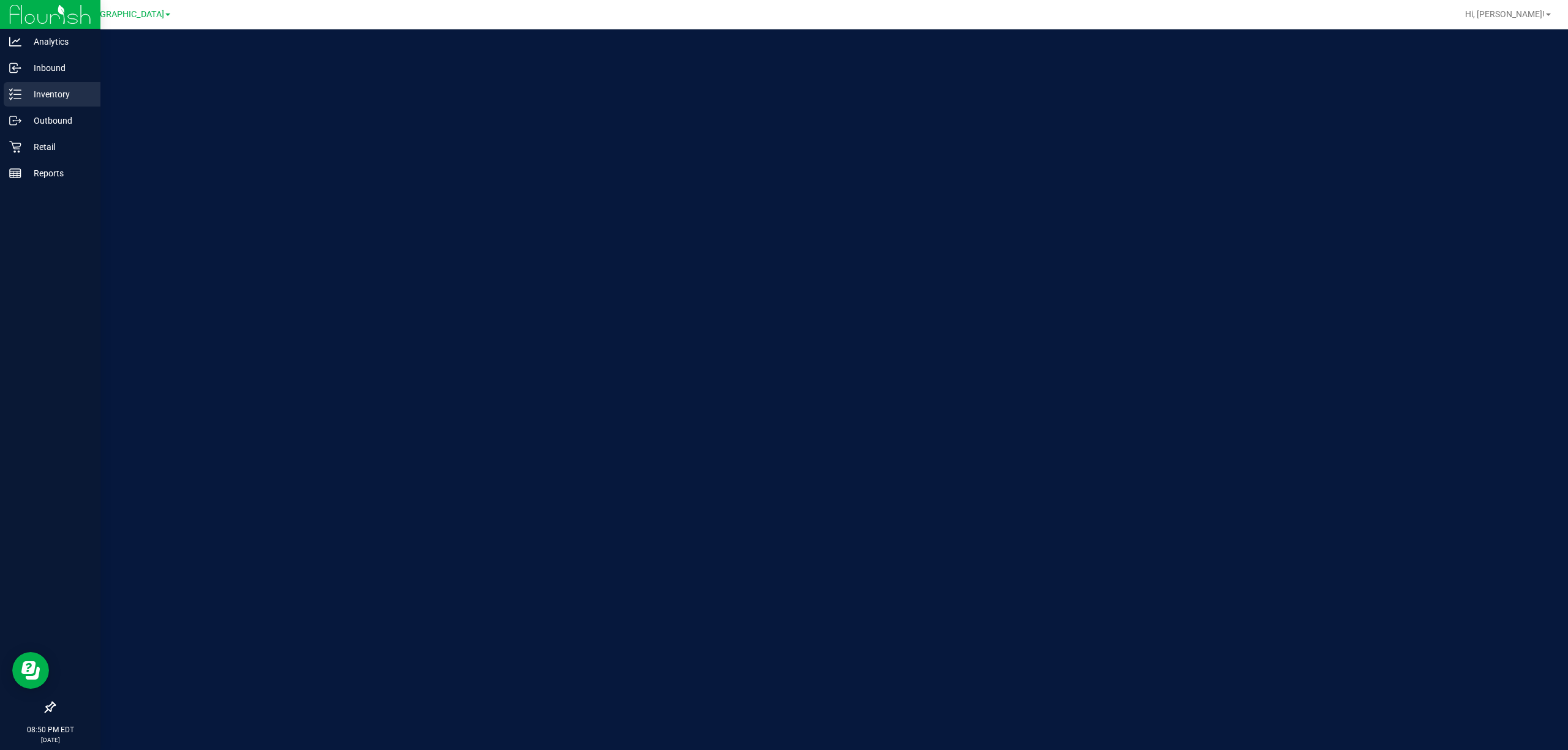
click at [20, 99] on icon at bounding box center [15, 94] width 12 height 12
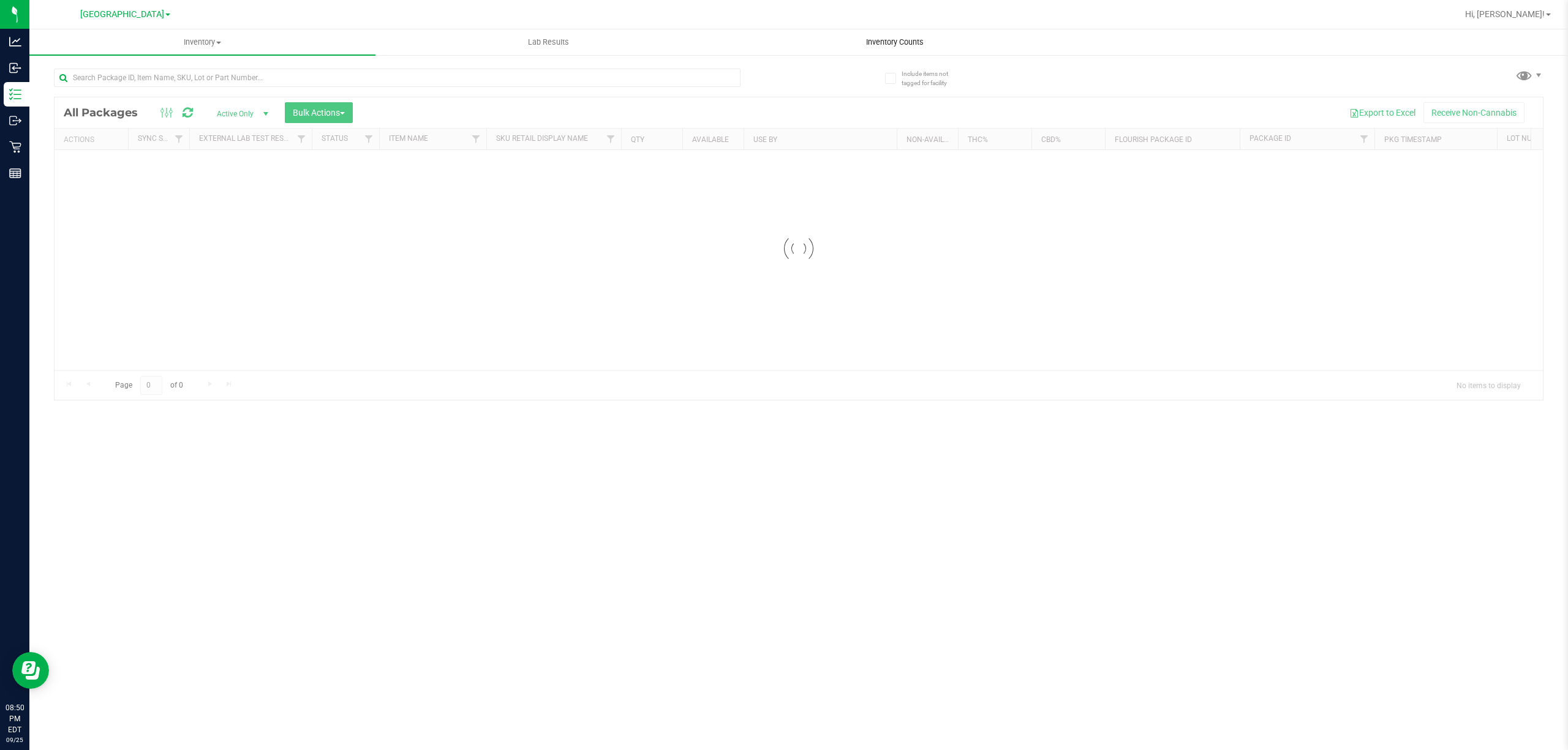
click at [887, 40] on span "Inventory Counts" at bounding box center [895, 42] width 91 height 11
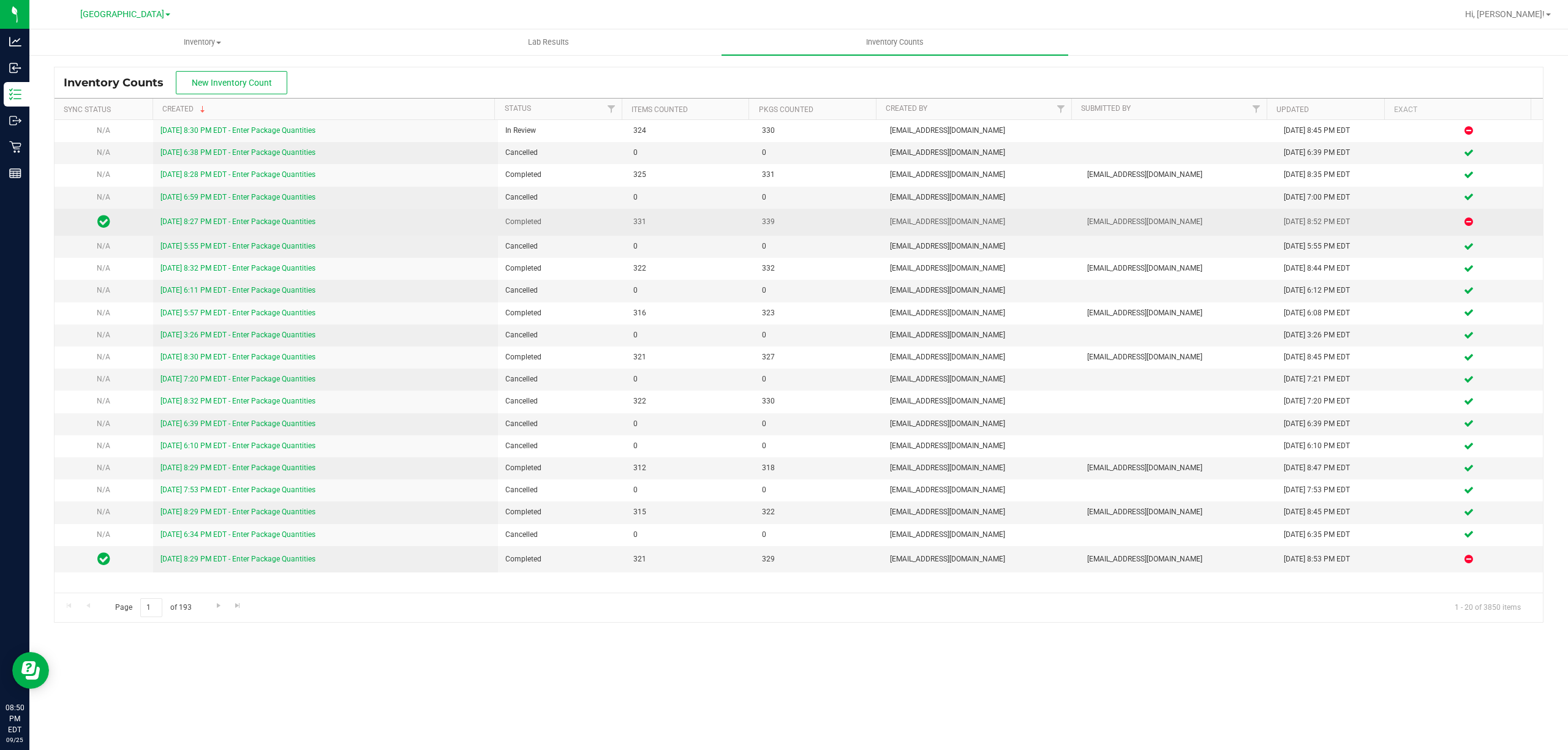
click at [195, 223] on link "[DATE] 8:27 PM EDT - Enter Package Quantities" at bounding box center [237, 221] width 155 height 9
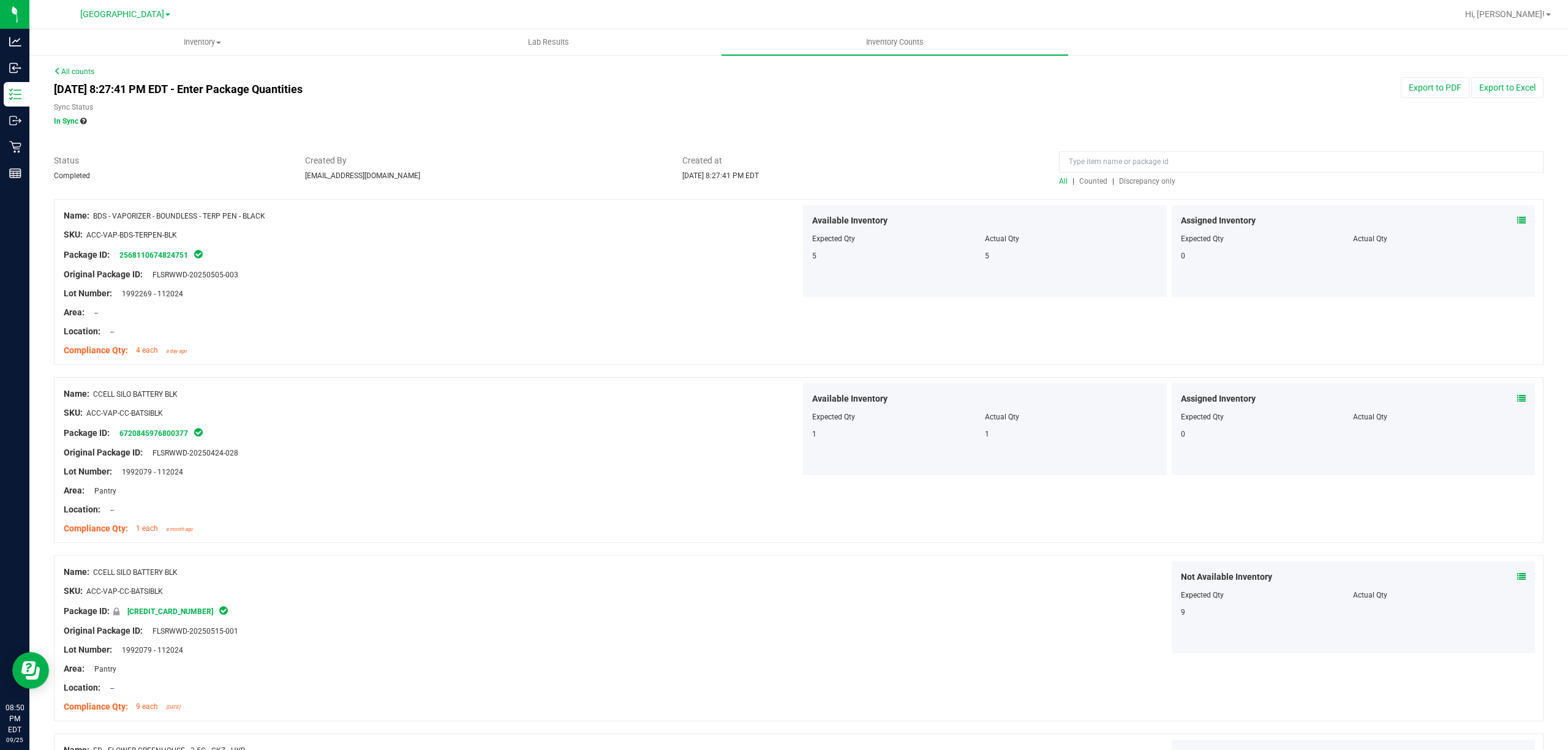
click at [1119, 182] on span "Discrepancy only" at bounding box center [1147, 181] width 56 height 9
